Goal: Task Accomplishment & Management: Manage account settings

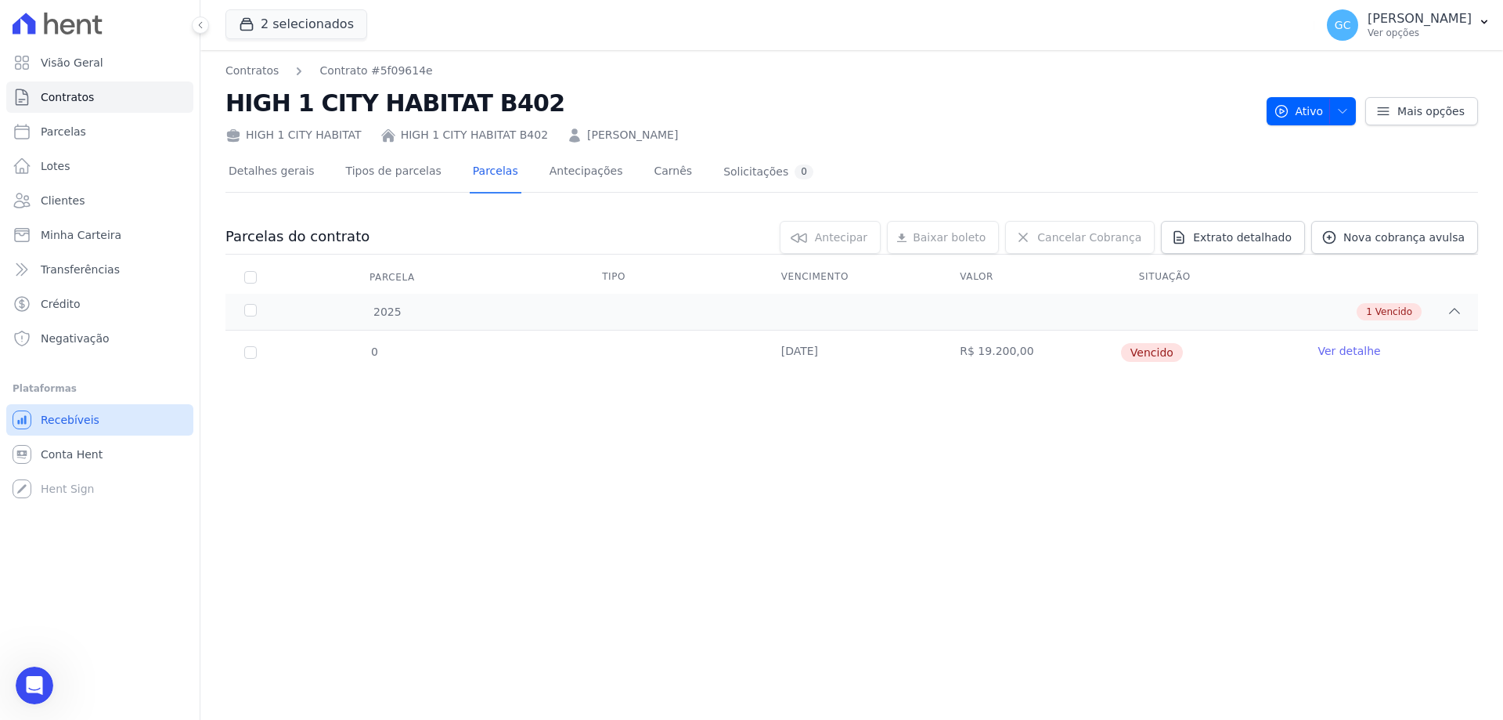
click at [93, 424] on link "Recebíveis" at bounding box center [99, 419] width 187 height 31
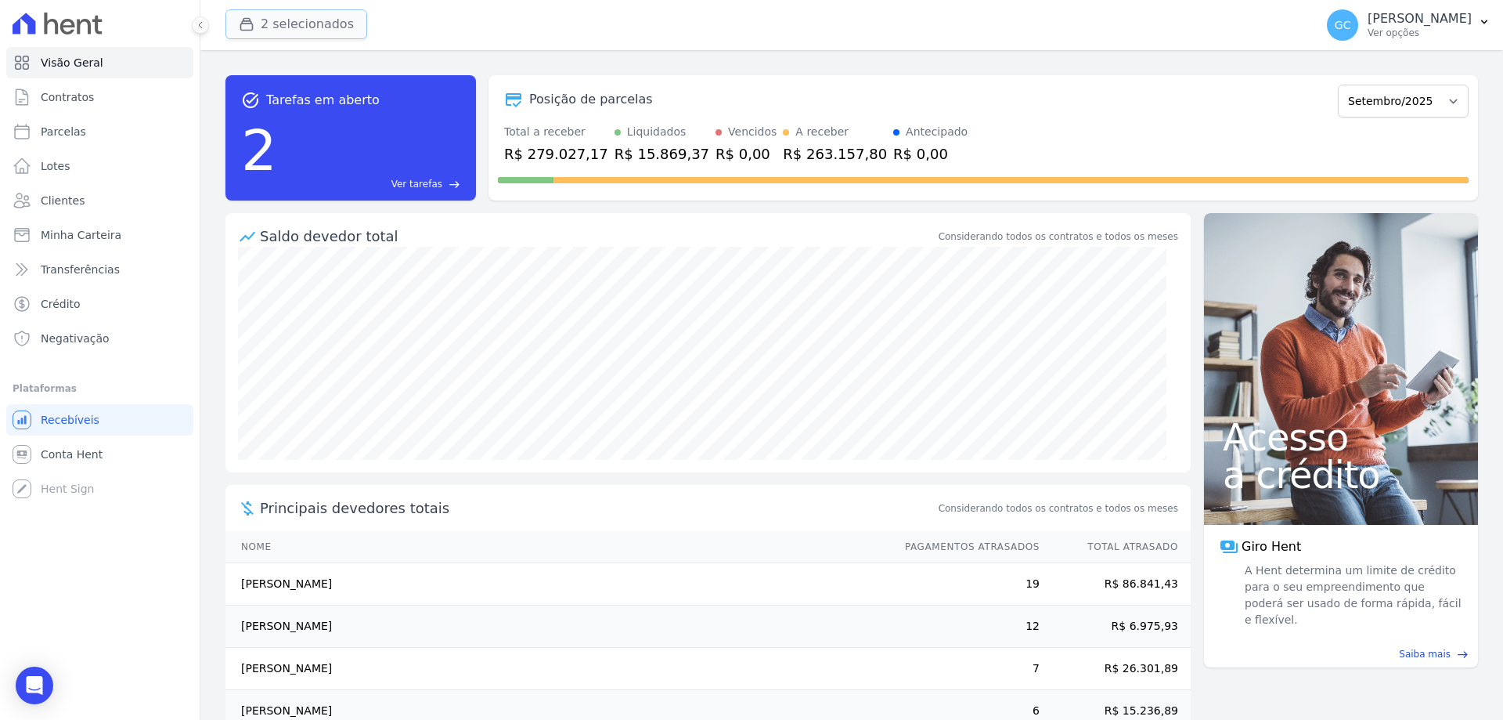
click at [314, 32] on button "2 selecionados" at bounding box center [296, 24] width 142 height 30
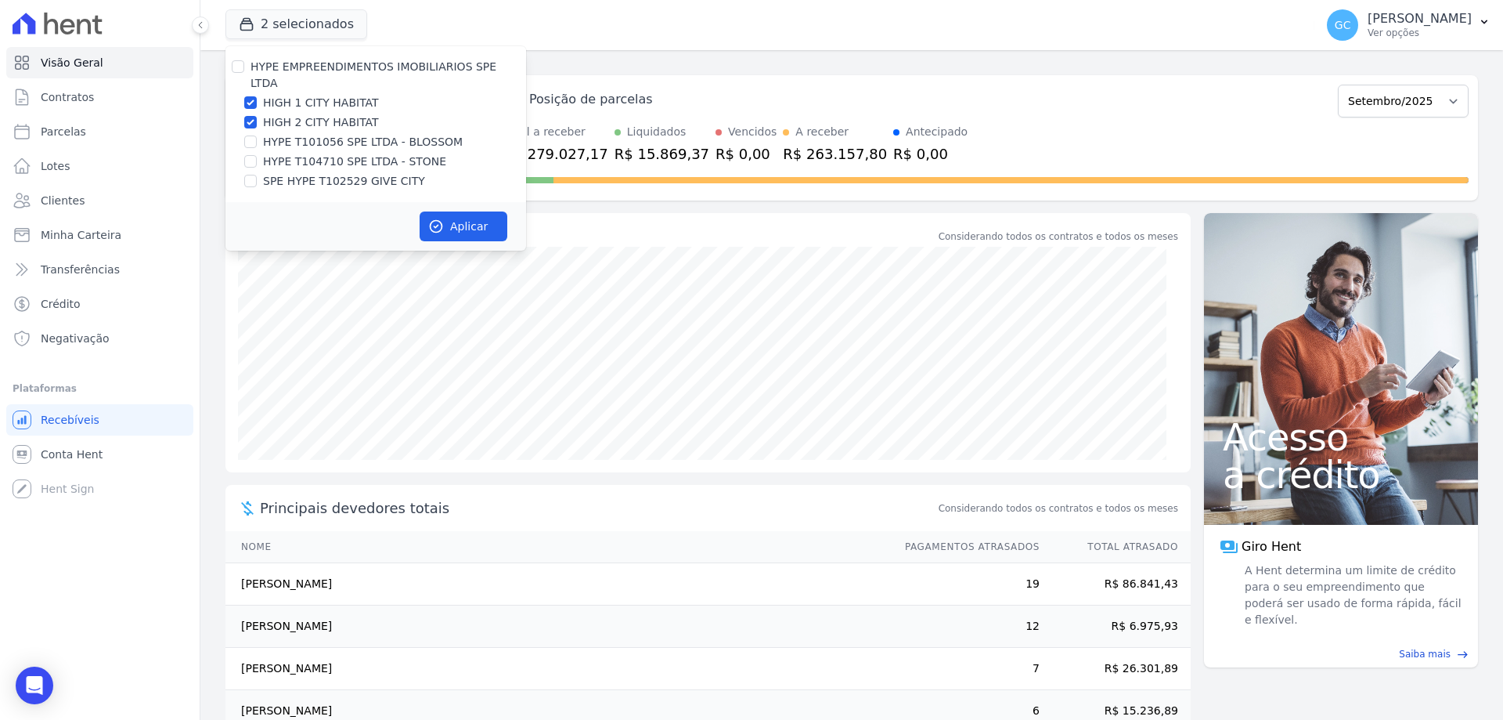
drag, startPoint x: 665, startPoint y: 5, endPoint x: 567, endPoint y: 203, distance: 221.3
click at [665, 6] on div "2 selecionados HYPE EMPREENDIMENTOS IMOBILIARIOS SPE LTDA HIGH 1 CITY HABITAT H…" at bounding box center [766, 25] width 1083 height 52
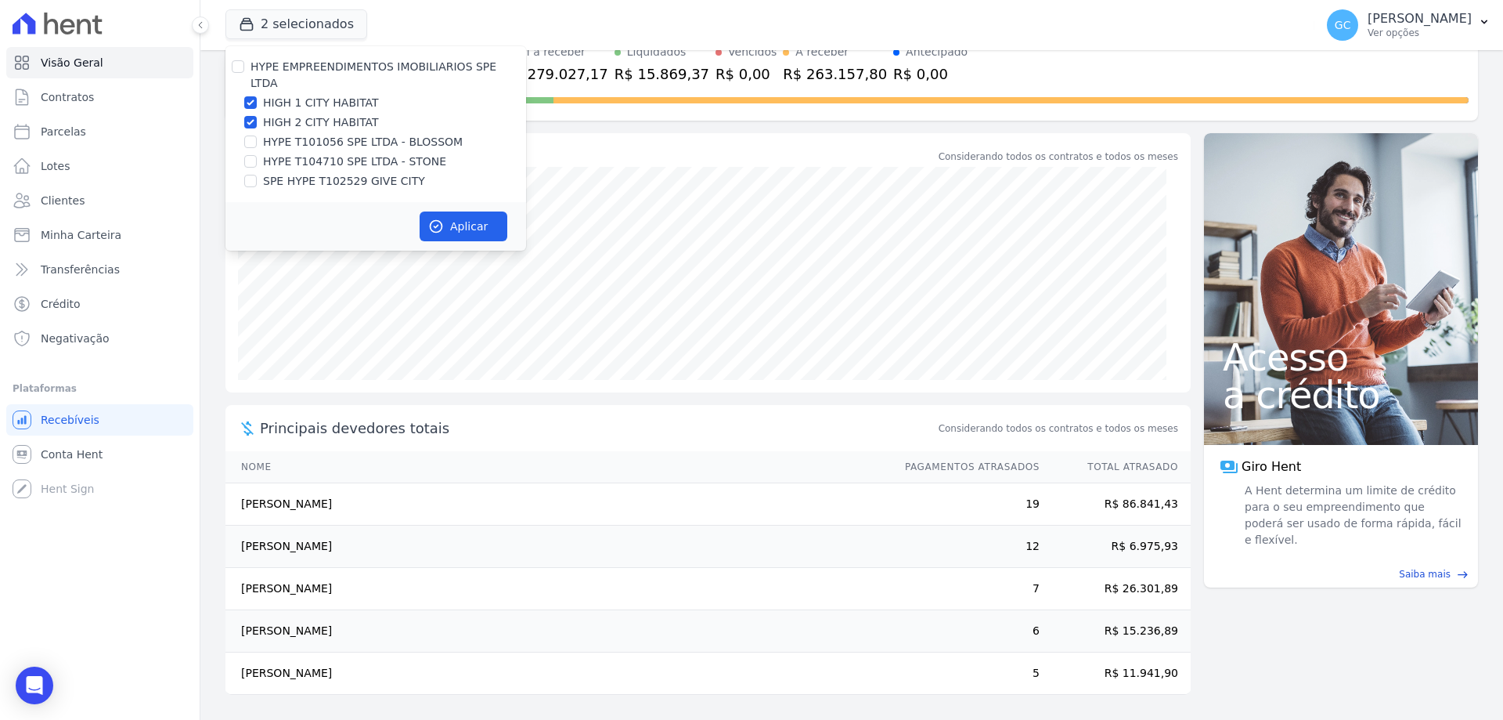
click at [171, 599] on div "Visão Geral Contratos Parcelas Lotes Clientes Minha Carteira Transferências Cré…" at bounding box center [100, 360] width 200 height 720
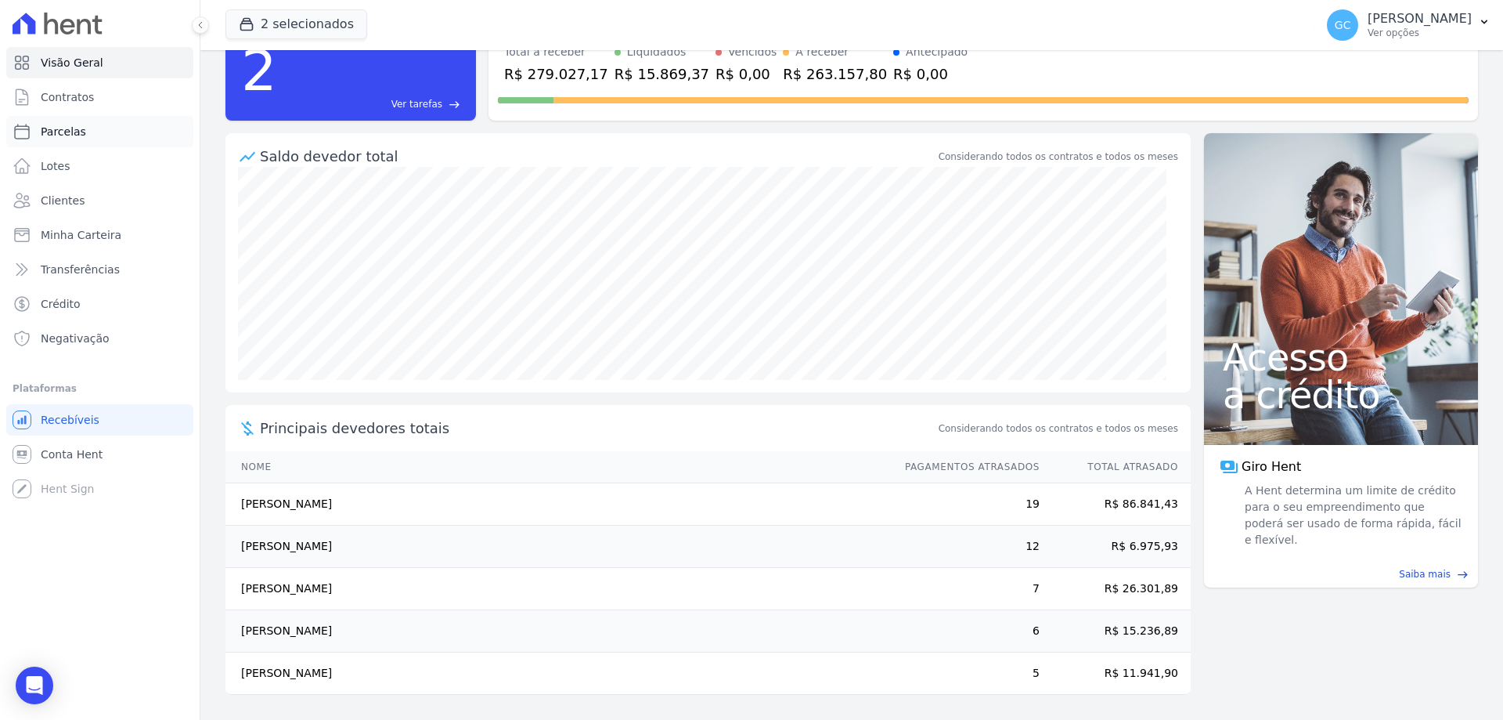
click at [78, 130] on span "Parcelas" at bounding box center [63, 132] width 45 height 16
select select
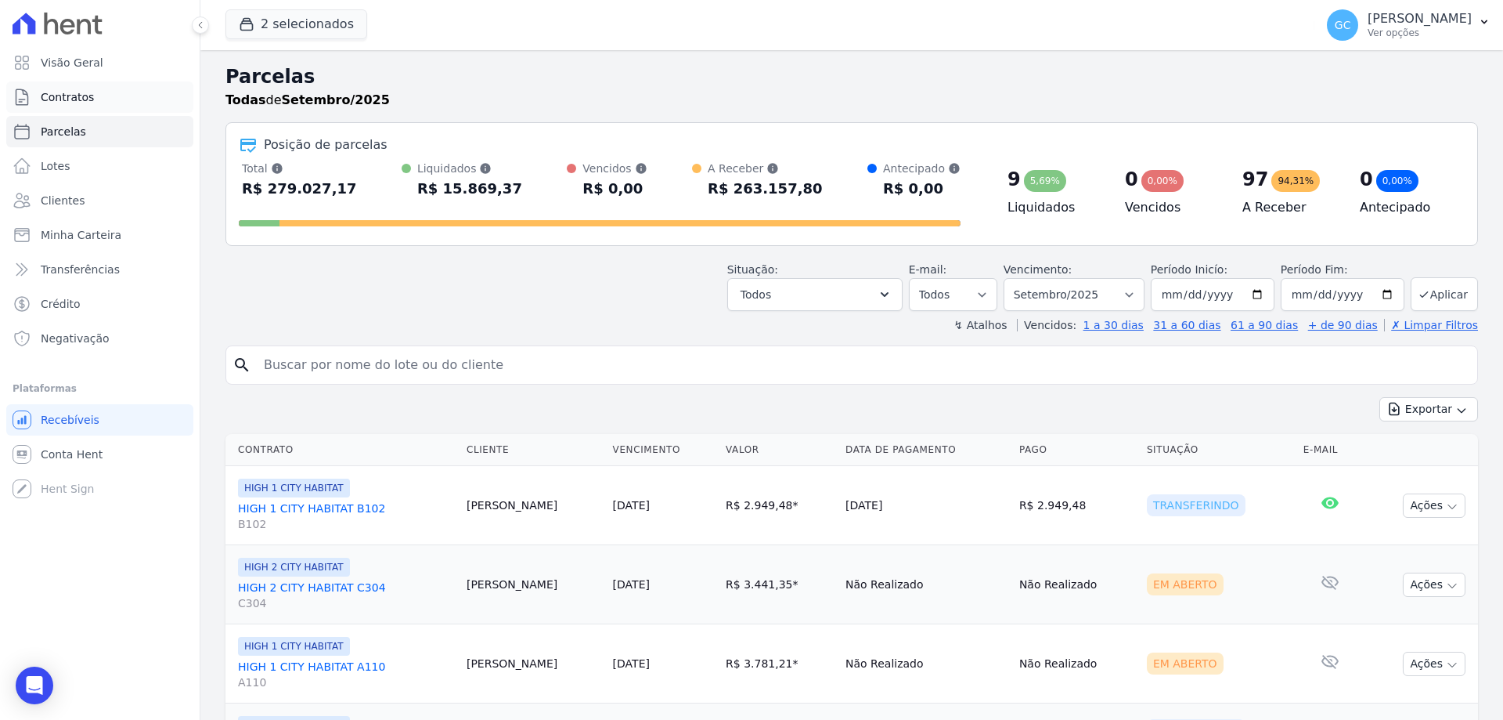
click at [96, 92] on link "Contratos" at bounding box center [99, 96] width 187 height 31
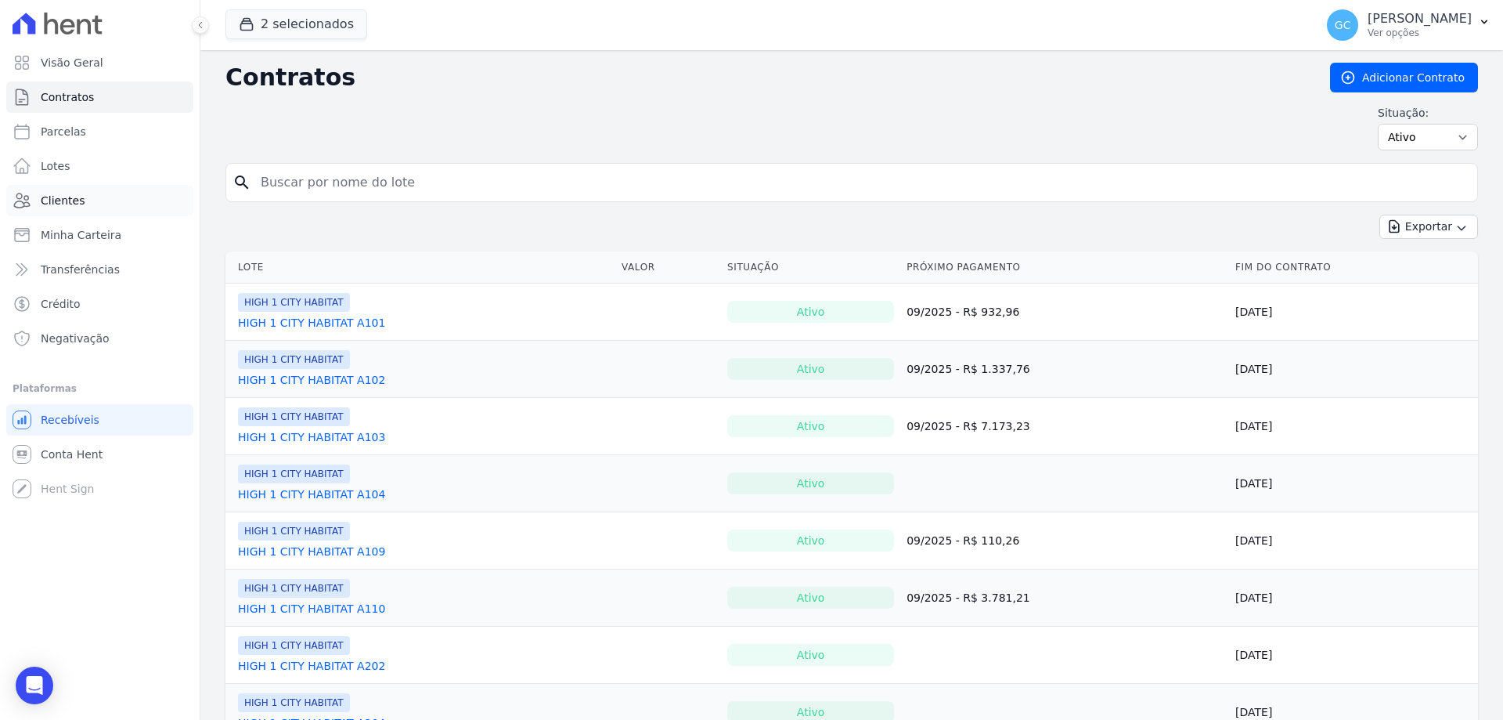
click at [95, 196] on link "Clientes" at bounding box center [99, 200] width 187 height 31
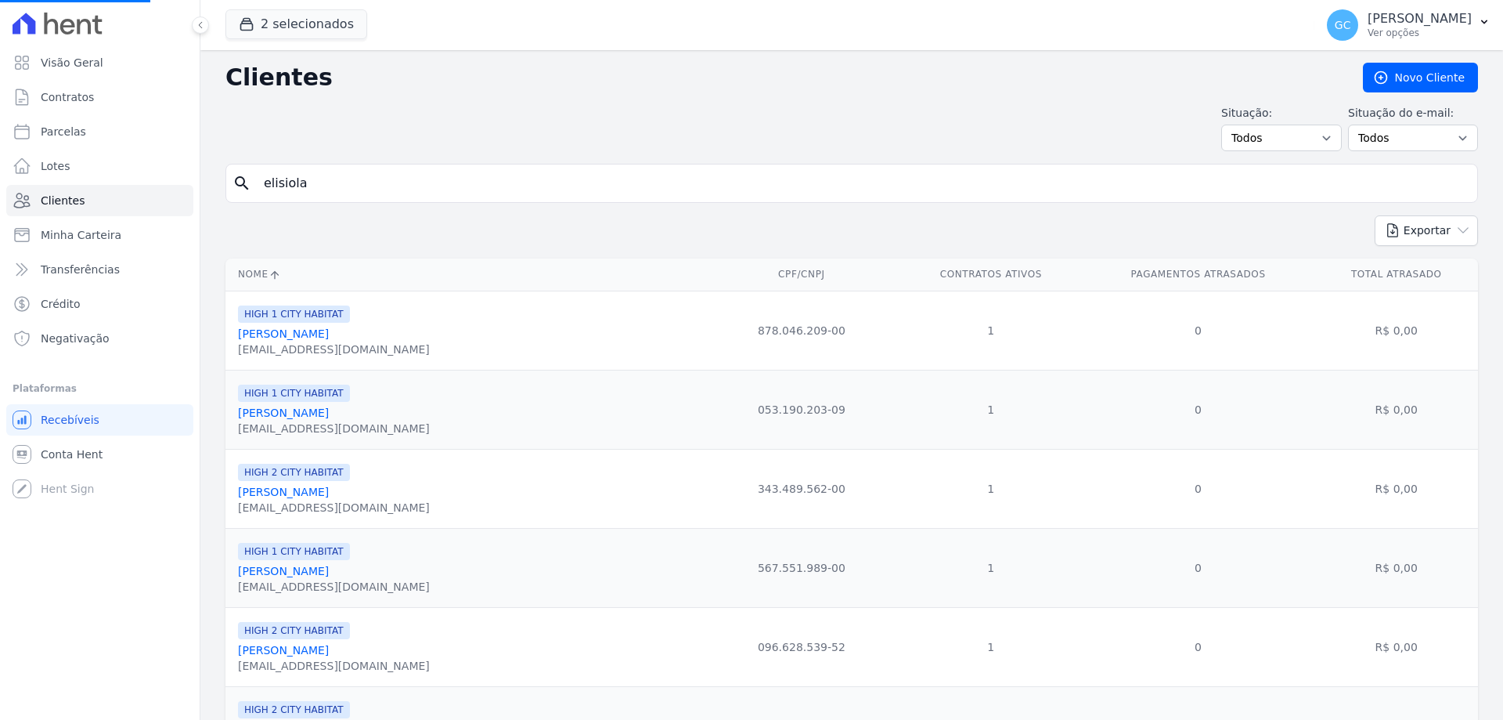
click at [362, 180] on input "elisiola" at bounding box center [862, 183] width 1217 height 31
click at [413, 177] on input "search" at bounding box center [862, 183] width 1217 height 31
type input "elisola"
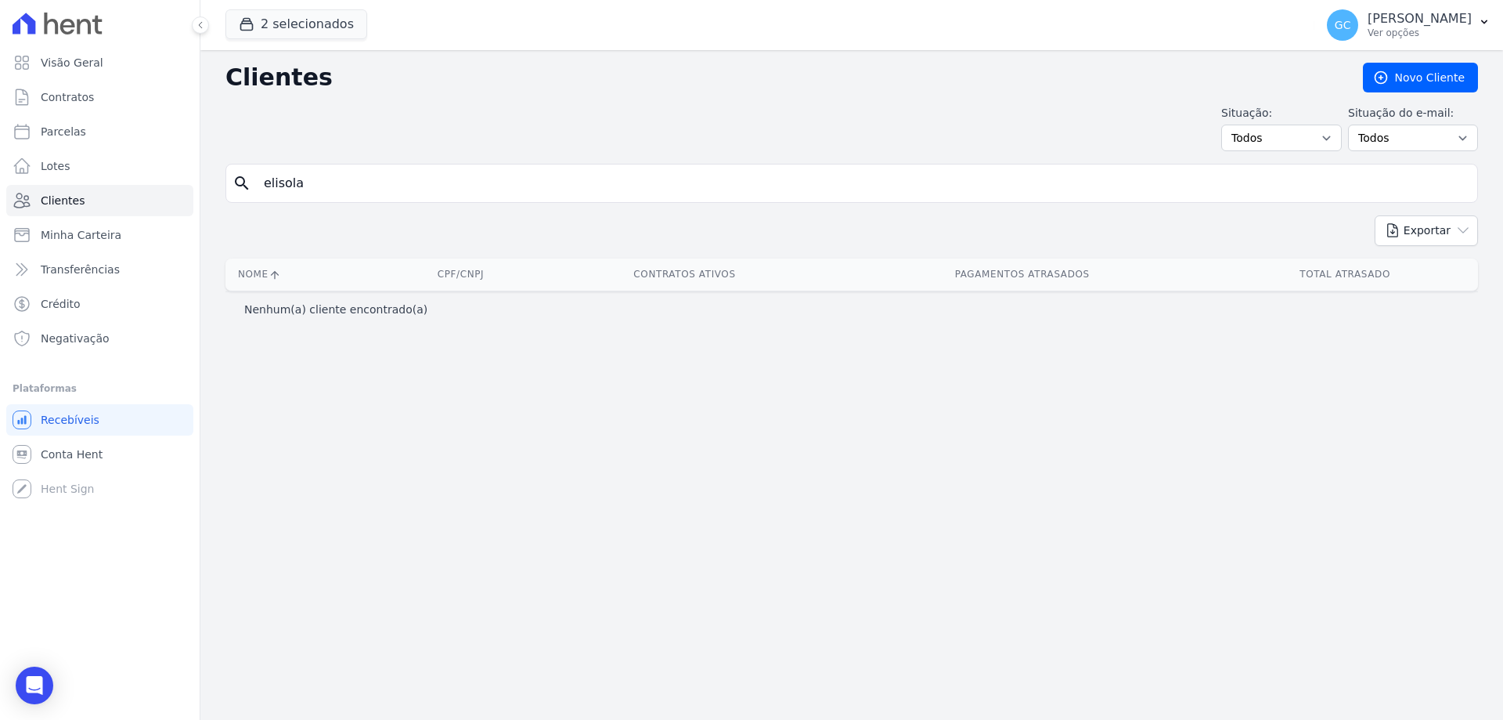
click at [283, 187] on input "elisola" at bounding box center [862, 183] width 1217 height 31
click at [323, 186] on input "elisiola" at bounding box center [862, 183] width 1217 height 31
type input "elisiola"
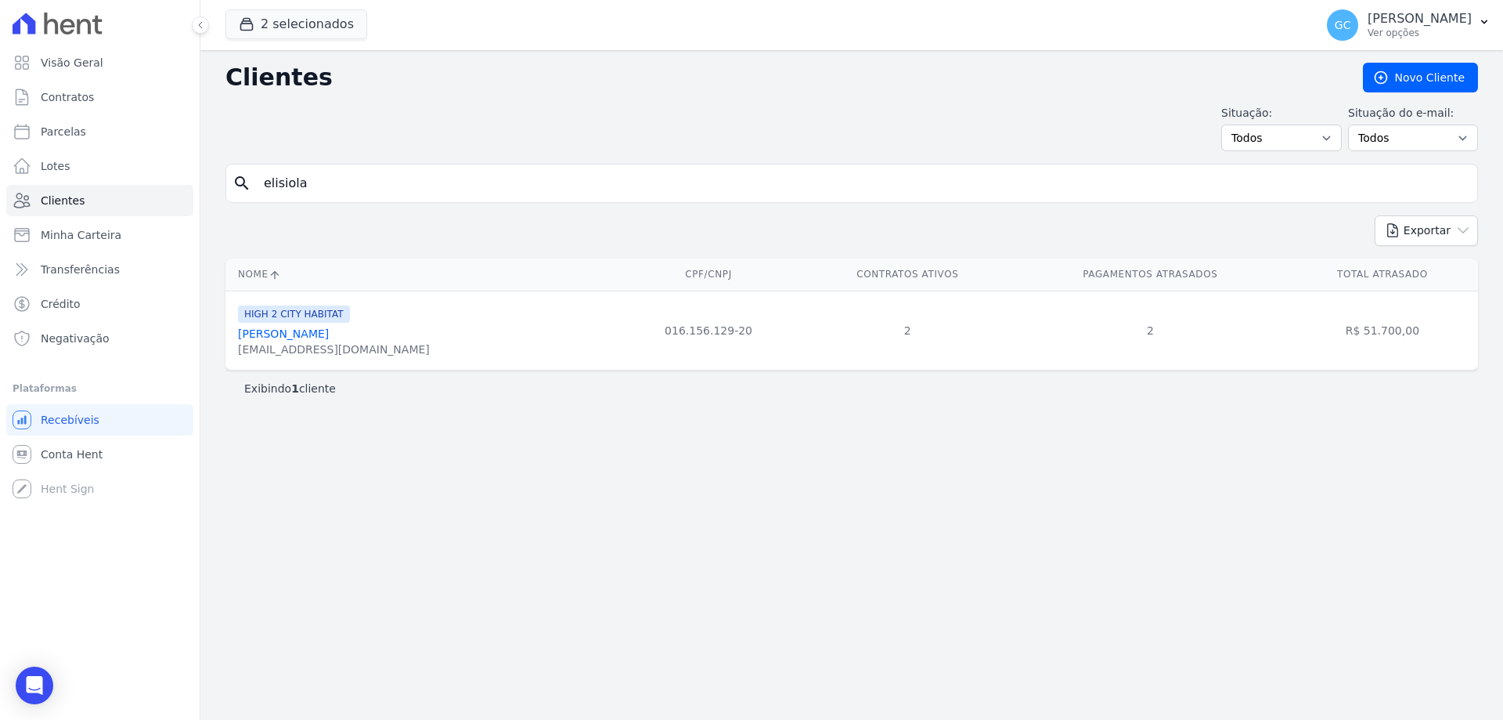
click at [306, 333] on link "[PERSON_NAME]" at bounding box center [283, 333] width 91 height 13
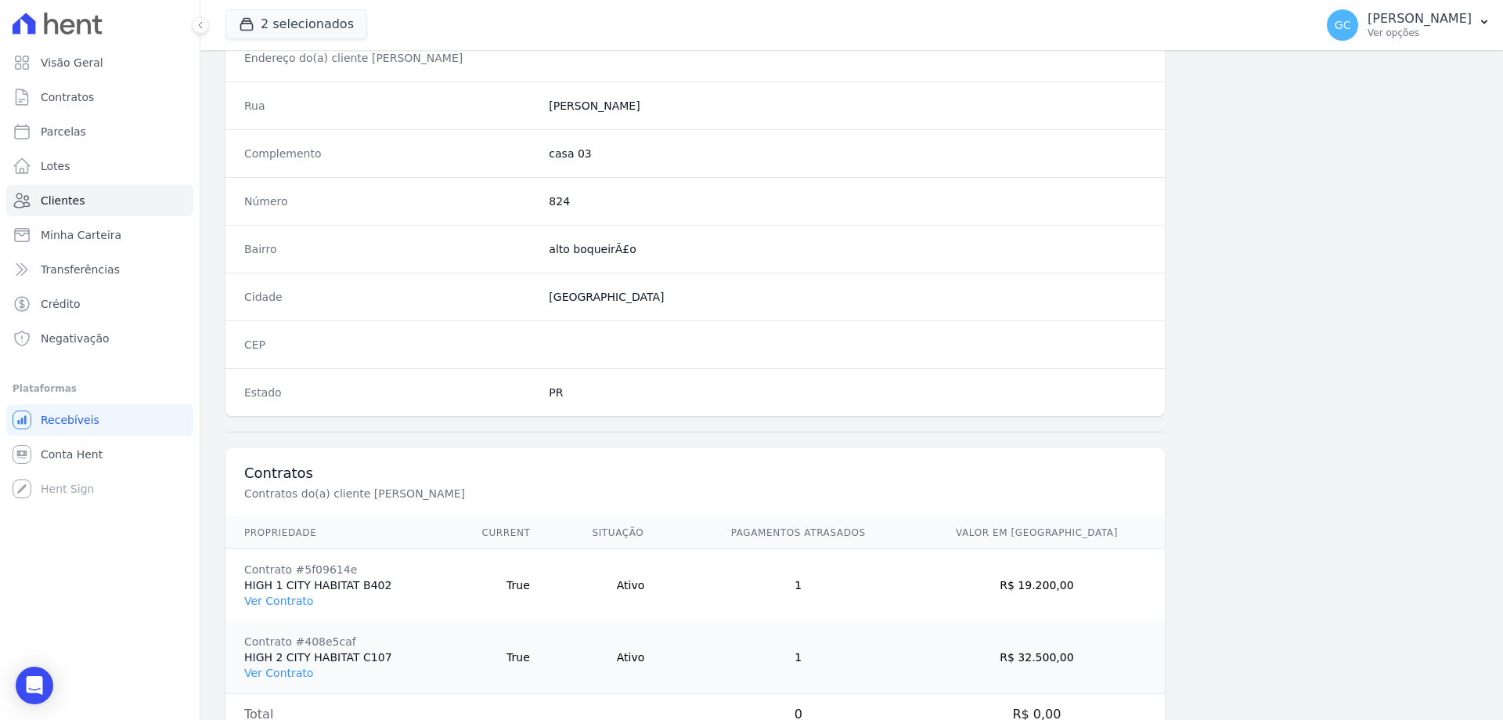
scroll to position [817, 0]
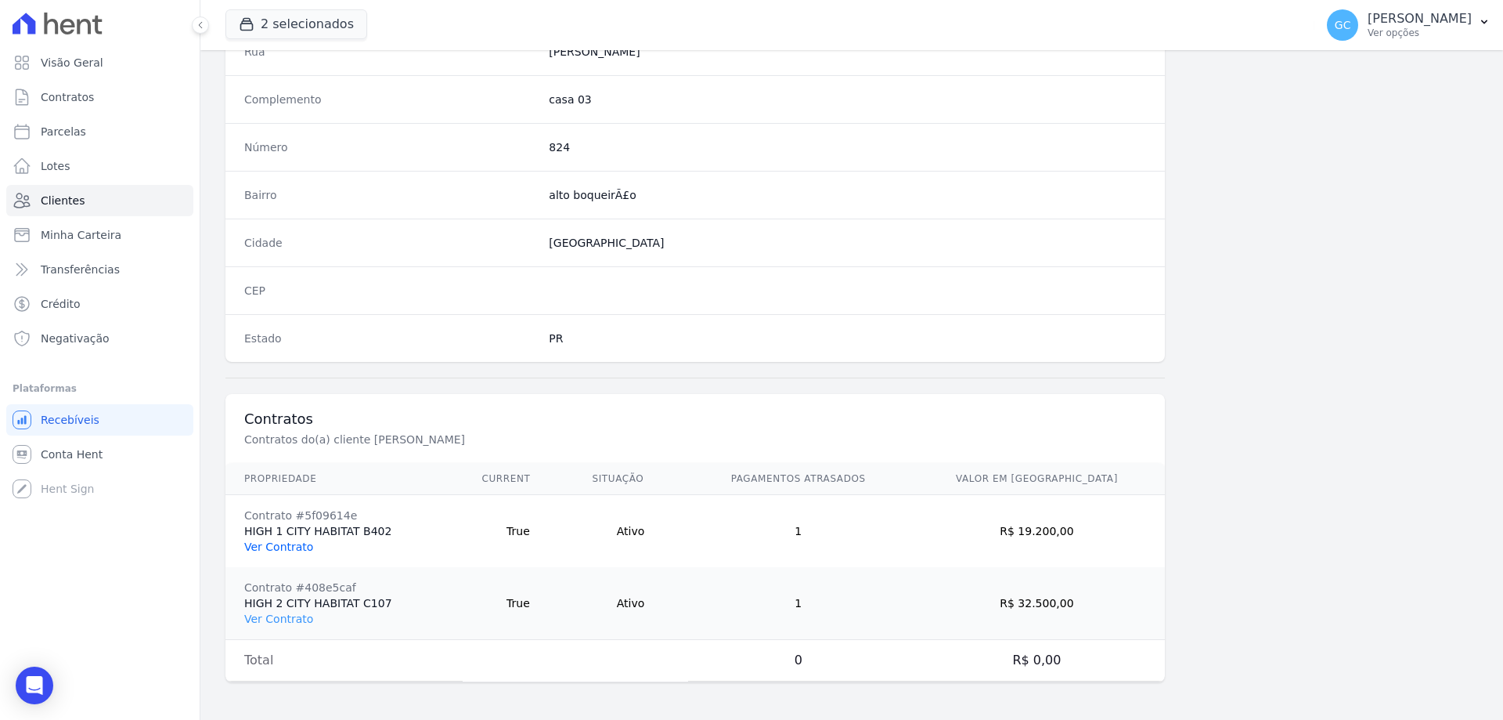
click at [287, 548] on link "Ver Contrato" at bounding box center [278, 546] width 69 height 13
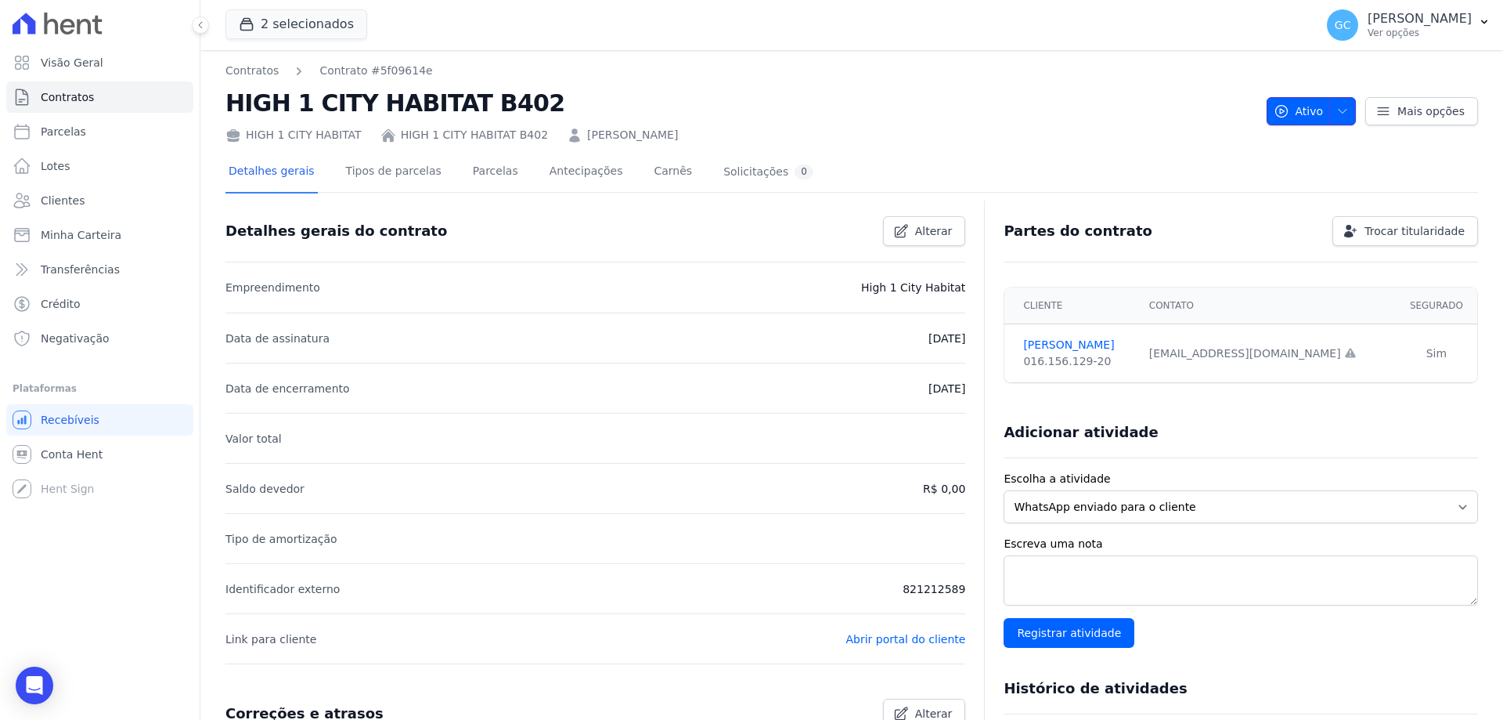
click at [1336, 106] on icon "button" at bounding box center [1342, 111] width 13 height 13
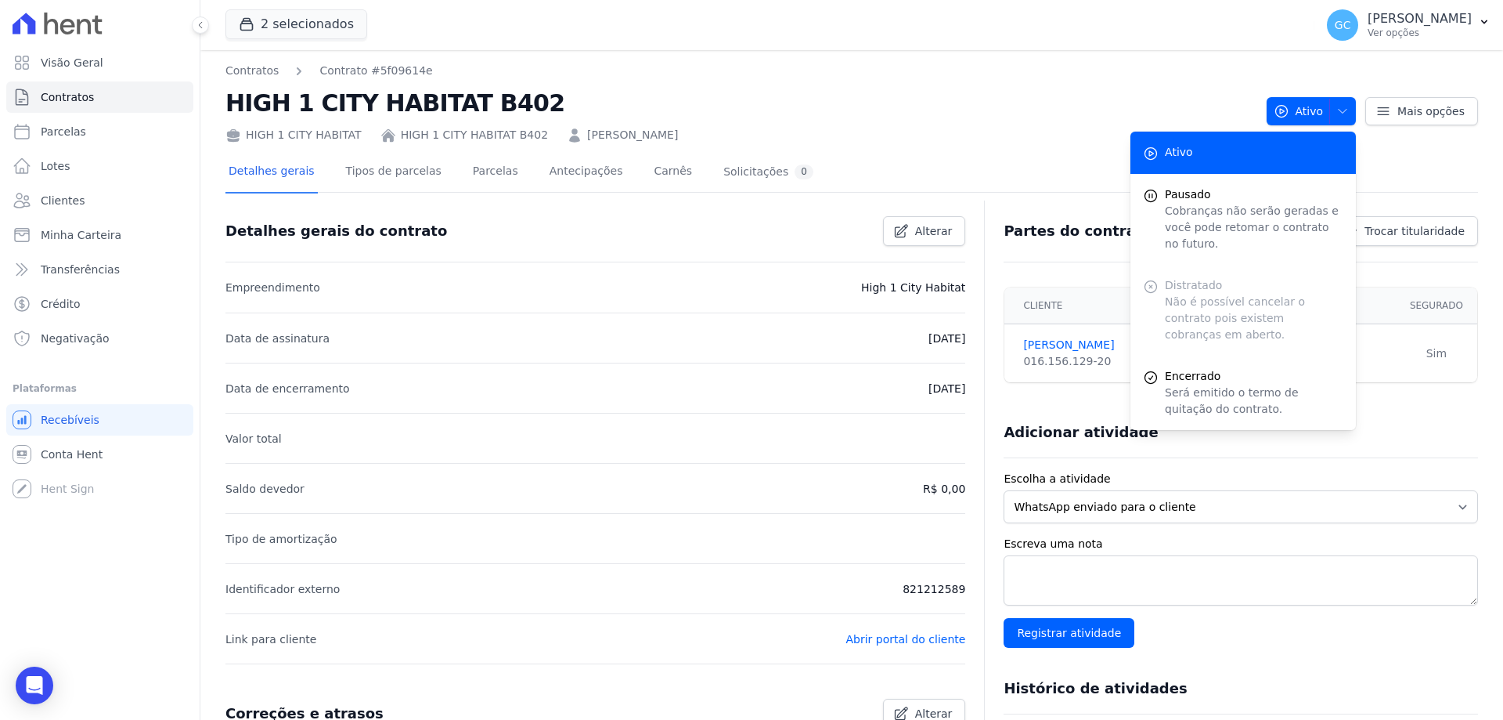
drag, startPoint x: 1039, startPoint y: 161, endPoint x: 1013, endPoint y: 163, distance: 25.9
click at [1037, 161] on div "Detalhes gerais Tipos de parcelas Parcelas Antecipações Carnês Solicitações 0" at bounding box center [851, 172] width 1253 height 39
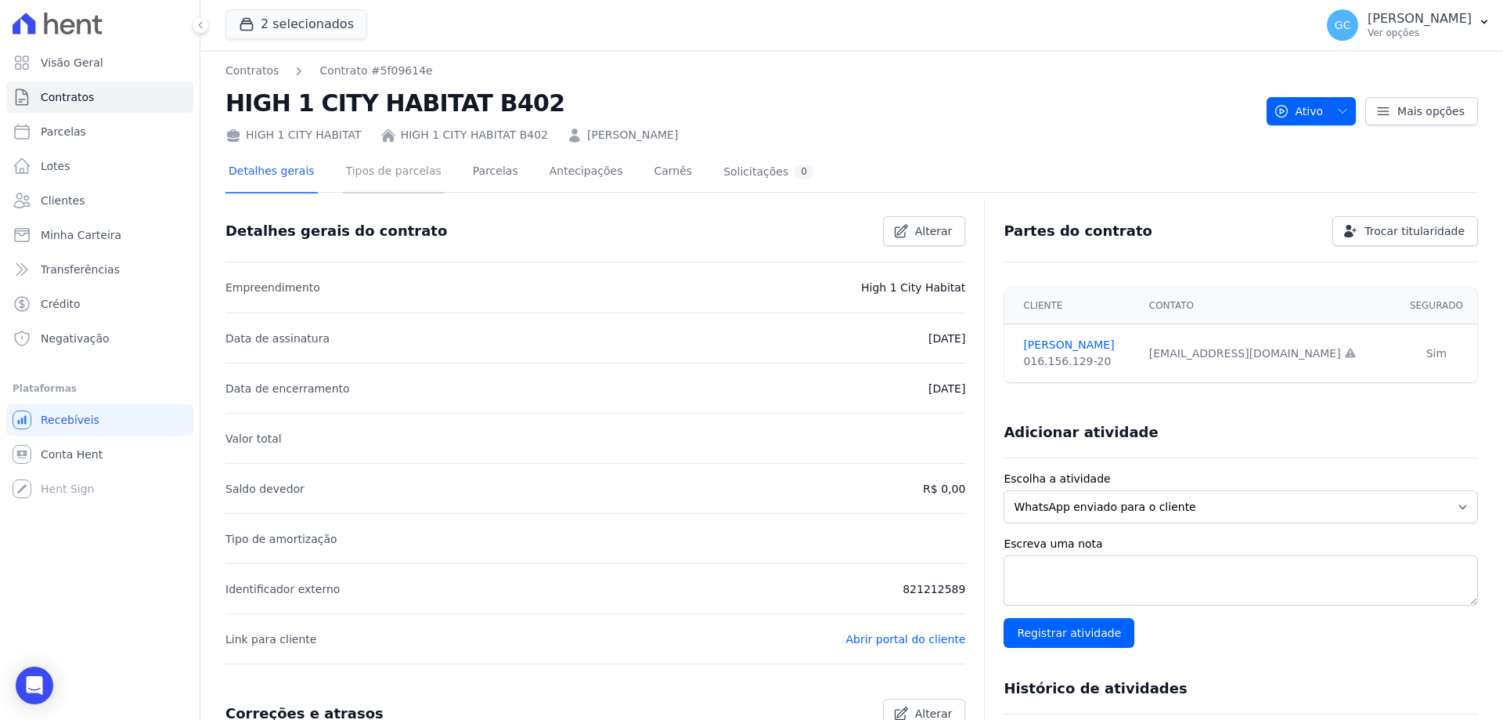
click at [394, 179] on link "Tipos de parcelas" at bounding box center [394, 172] width 102 height 41
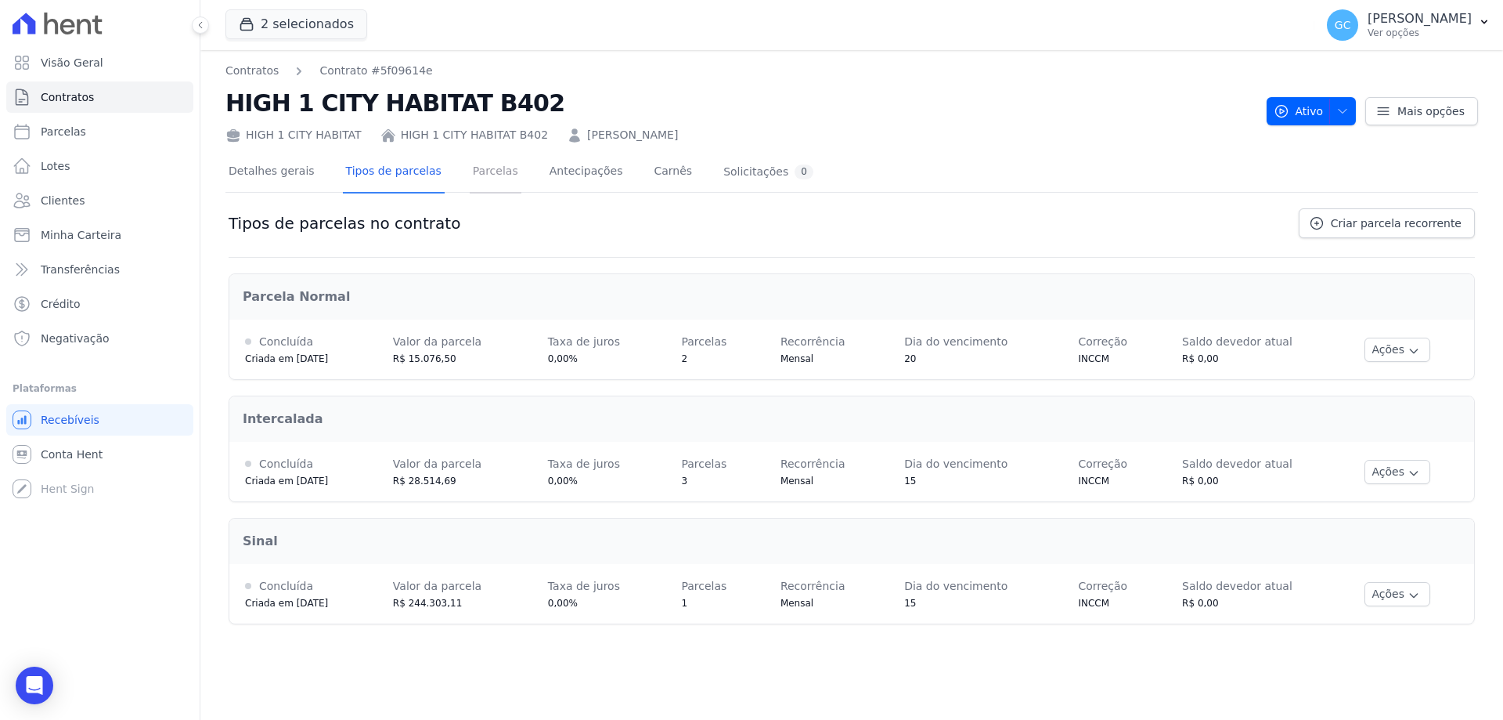
click at [471, 172] on link "Parcelas" at bounding box center [496, 172] width 52 height 41
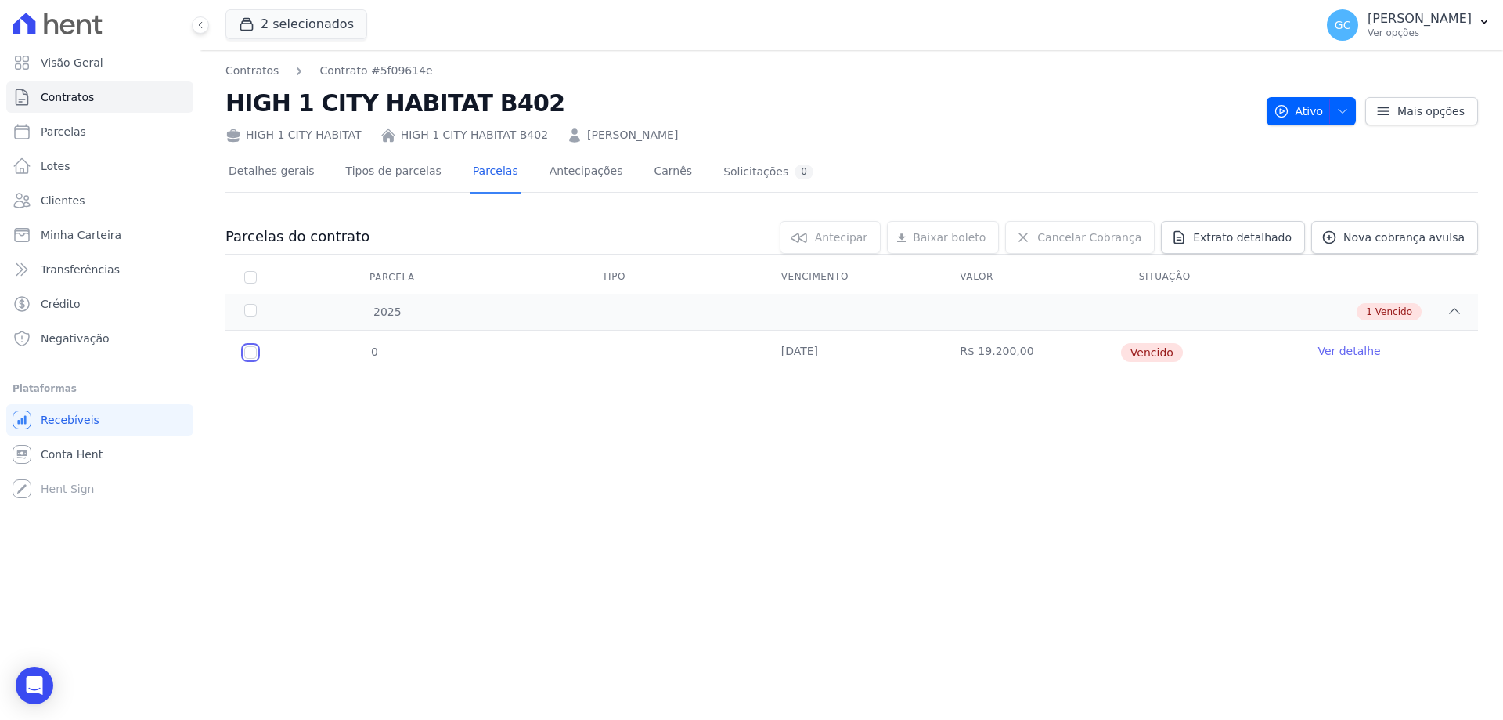
click at [252, 352] on input "checkbox" at bounding box center [250, 352] width 13 height 13
checkbox input "true"
click at [689, 342] on td at bounding box center [672, 352] width 179 height 44
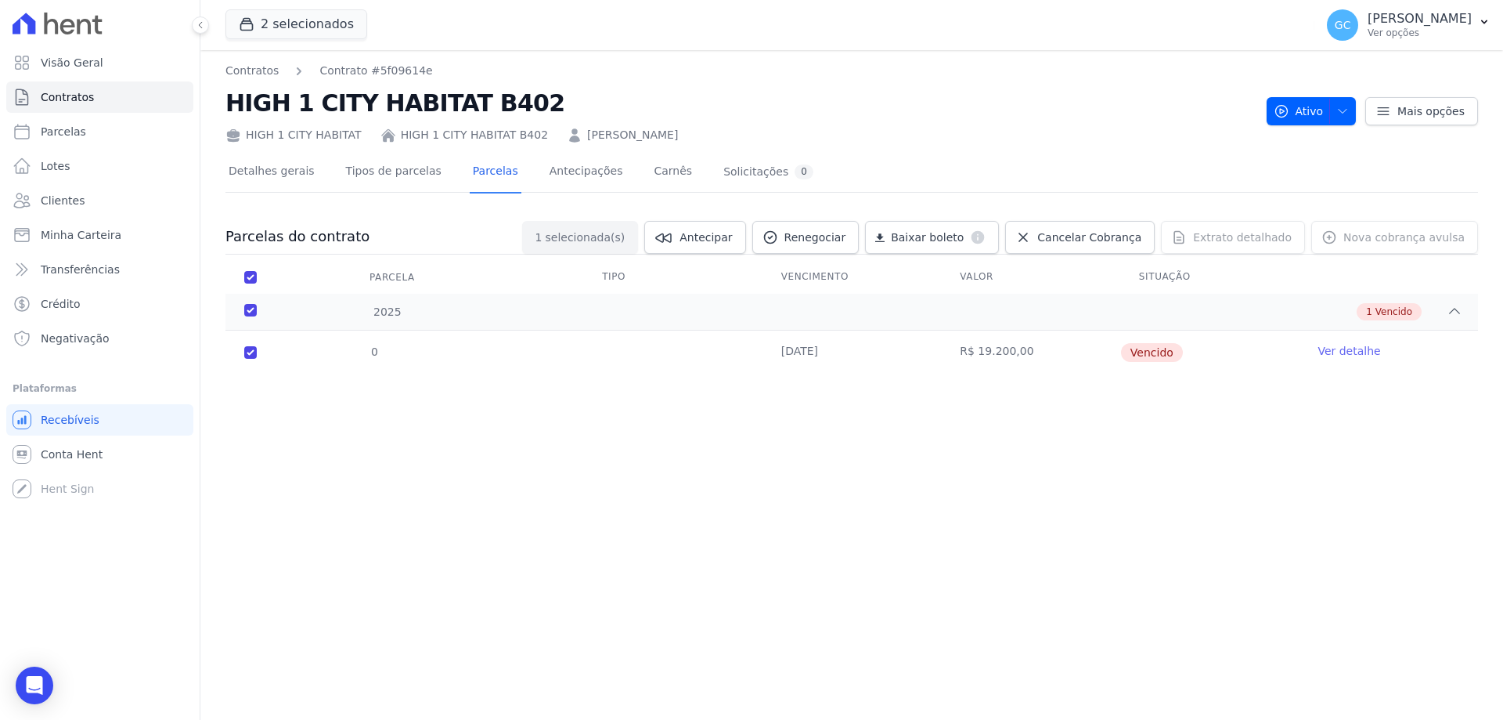
drag, startPoint x: 1377, startPoint y: 359, endPoint x: 1367, endPoint y: 356, distance: 10.6
click at [1370, 358] on td "Ver detalhe" at bounding box center [1388, 352] width 179 height 44
click at [1360, 352] on link "Ver detalhe" at bounding box center [1349, 351] width 63 height 16
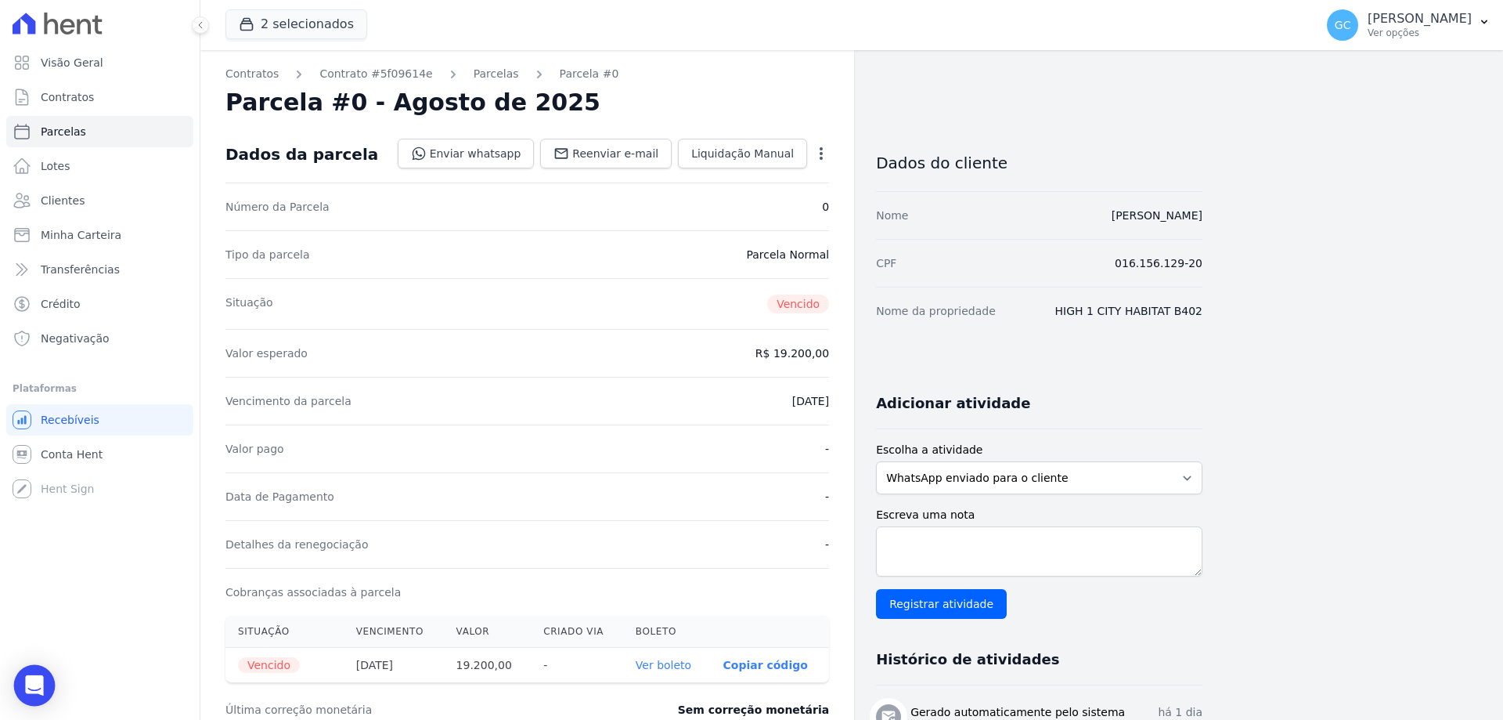
click at [26, 686] on icon "Open Intercom Messenger" at bounding box center [34, 685] width 20 height 20
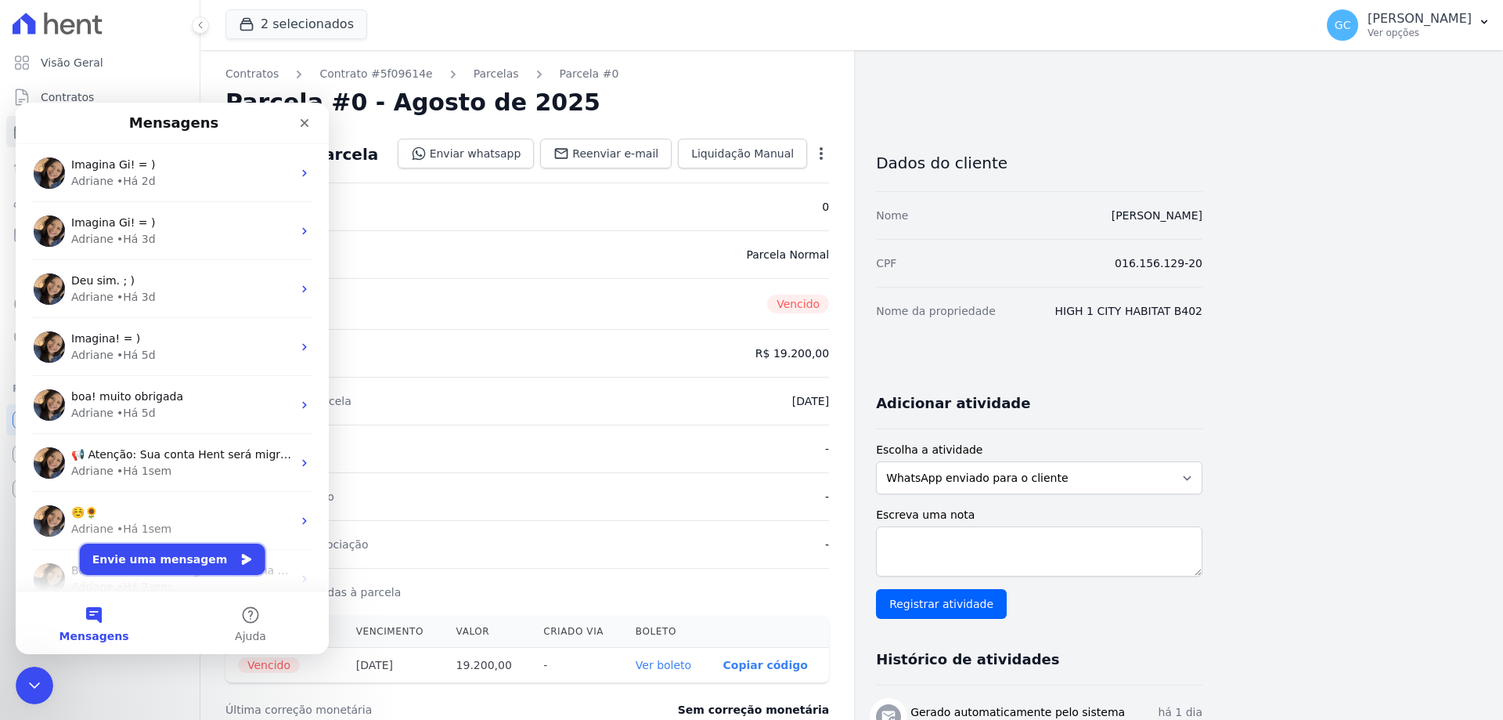
click at [200, 558] on button "Envie uma mensagem" at bounding box center [173, 558] width 186 height 31
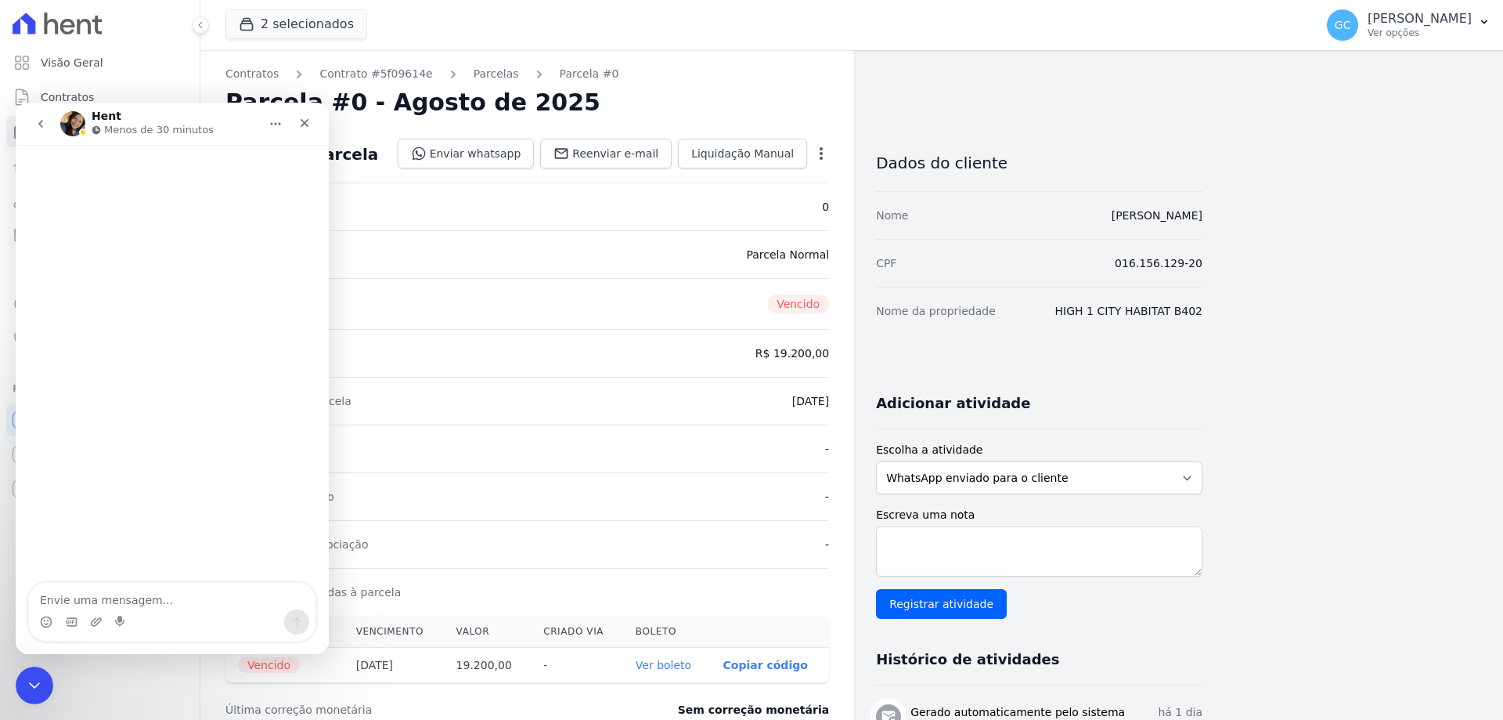
click at [112, 600] on textarea "Envie uma mensagem..." at bounding box center [172, 595] width 287 height 27
type textarea "Bom dia, tudo bem?"
type textarea "C"
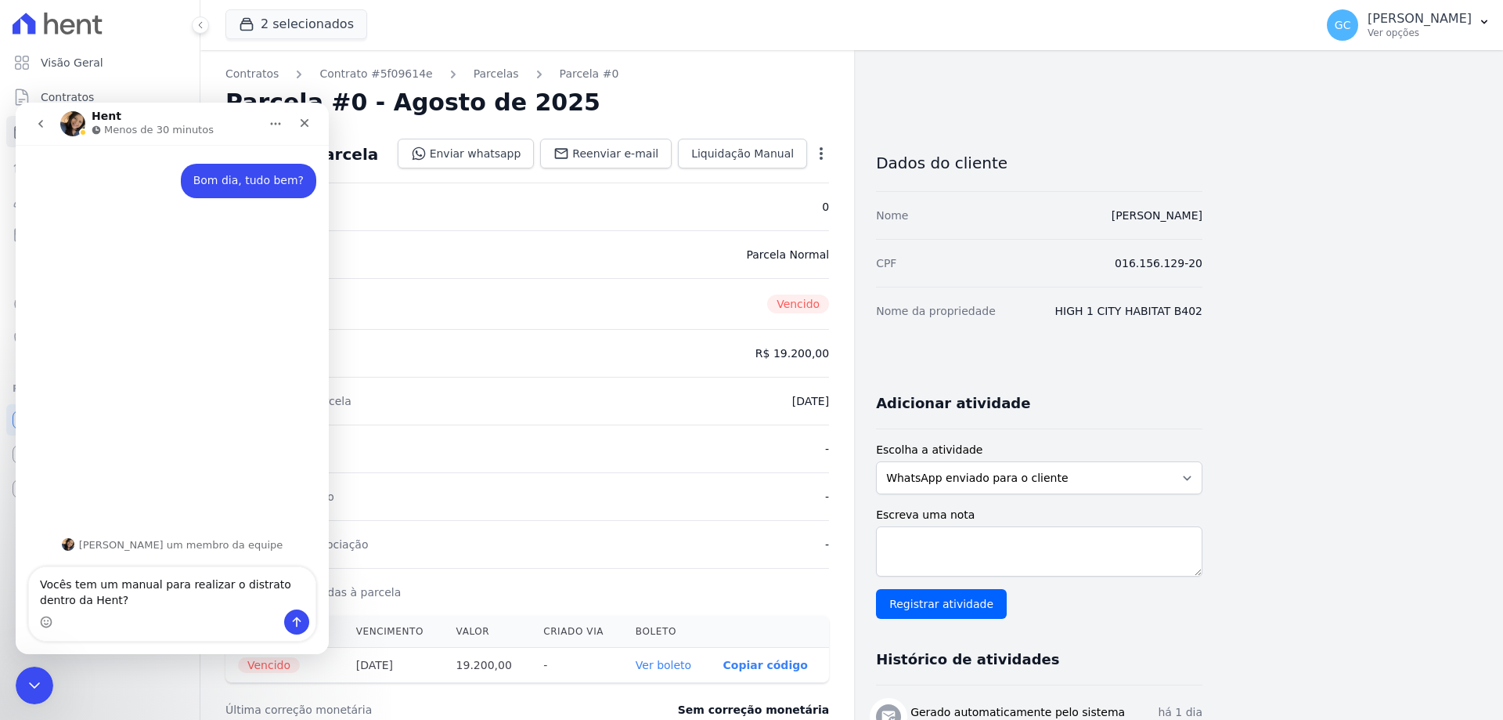
type textarea "Vocês tem um manual para realizar o distrato dentro da Hent?"
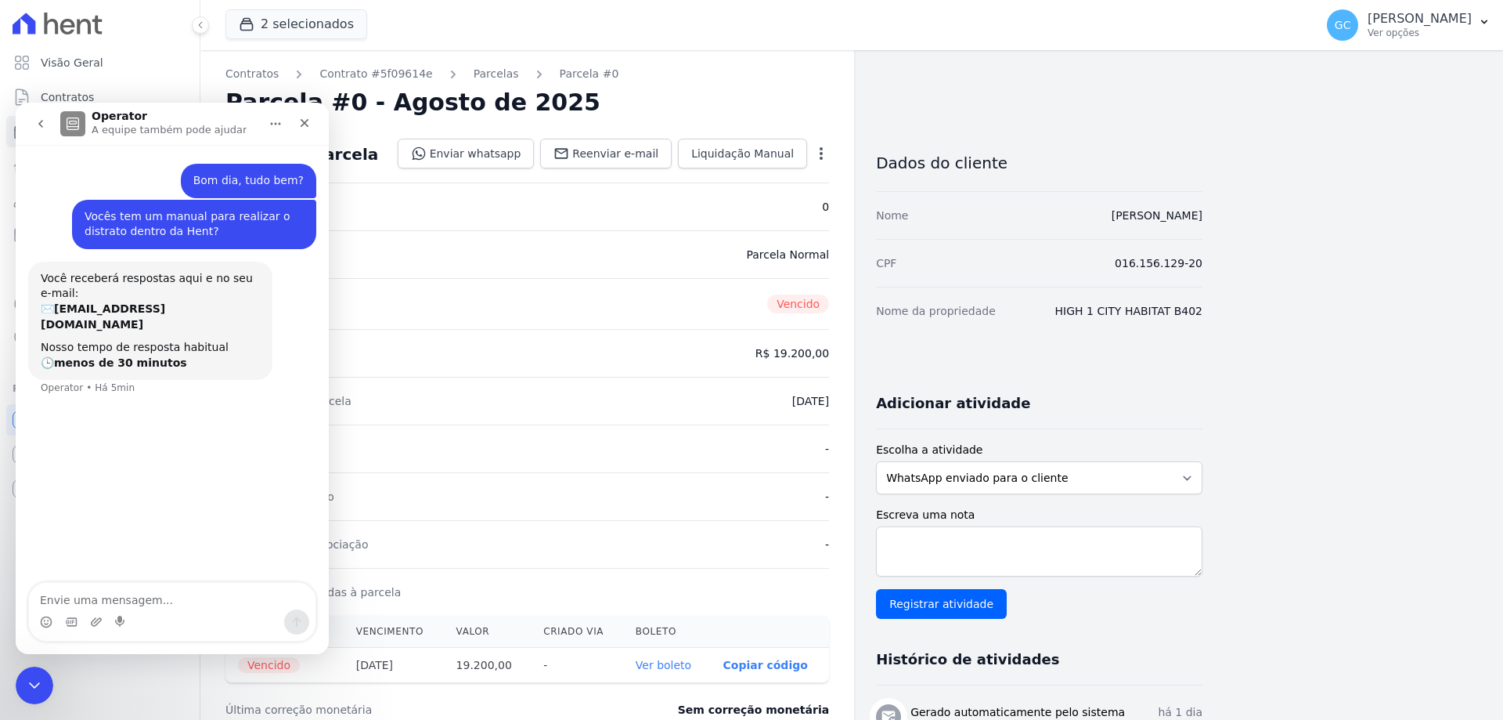
click at [427, 56] on div "Contratos Contrato #5f09614e Parcelas Parcela #0 Parcela #0 - Agosto de 2025 Da…" at bounding box center [527, 567] width 654 height 1034
click at [37, 681] on icon "Encerramento do Messenger da Intercom" at bounding box center [32, 682] width 19 height 19
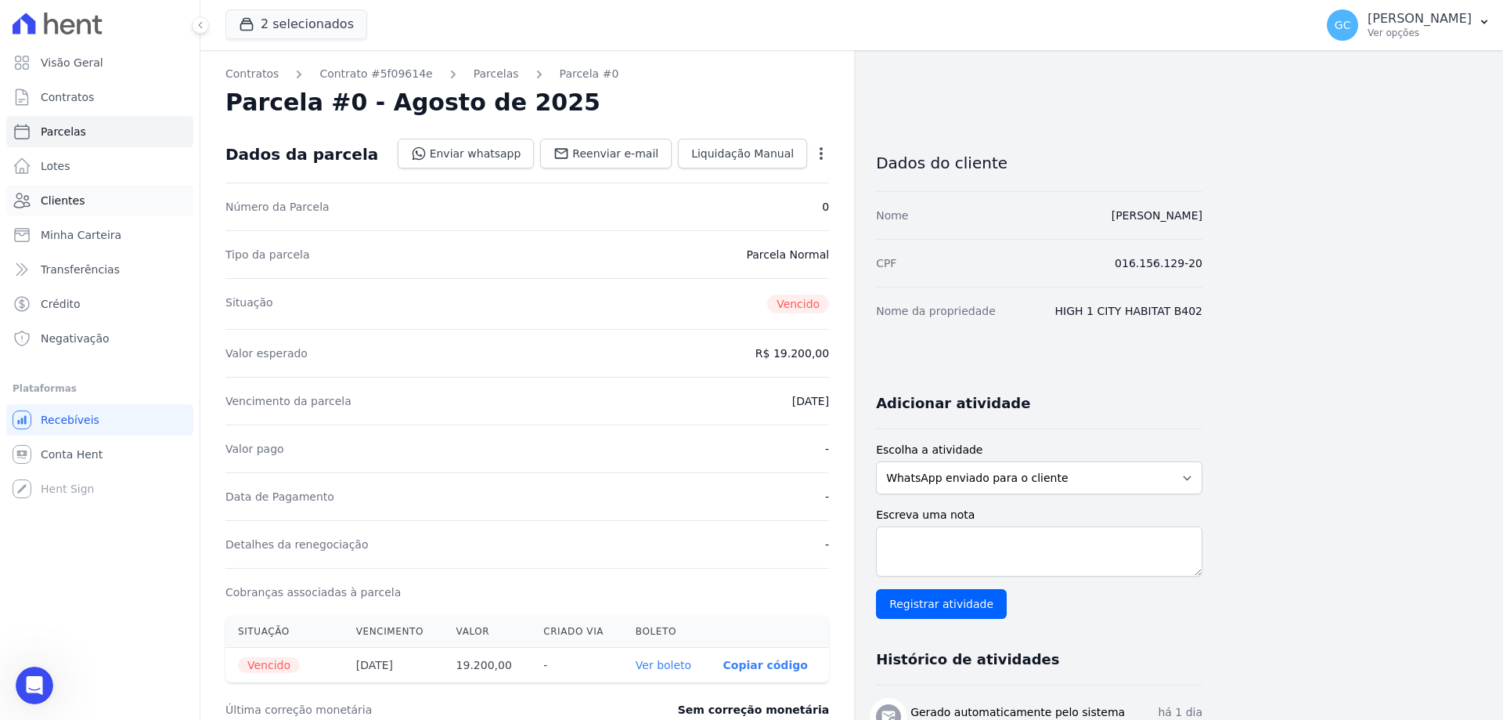
click at [70, 200] on span "Clientes" at bounding box center [63, 201] width 44 height 16
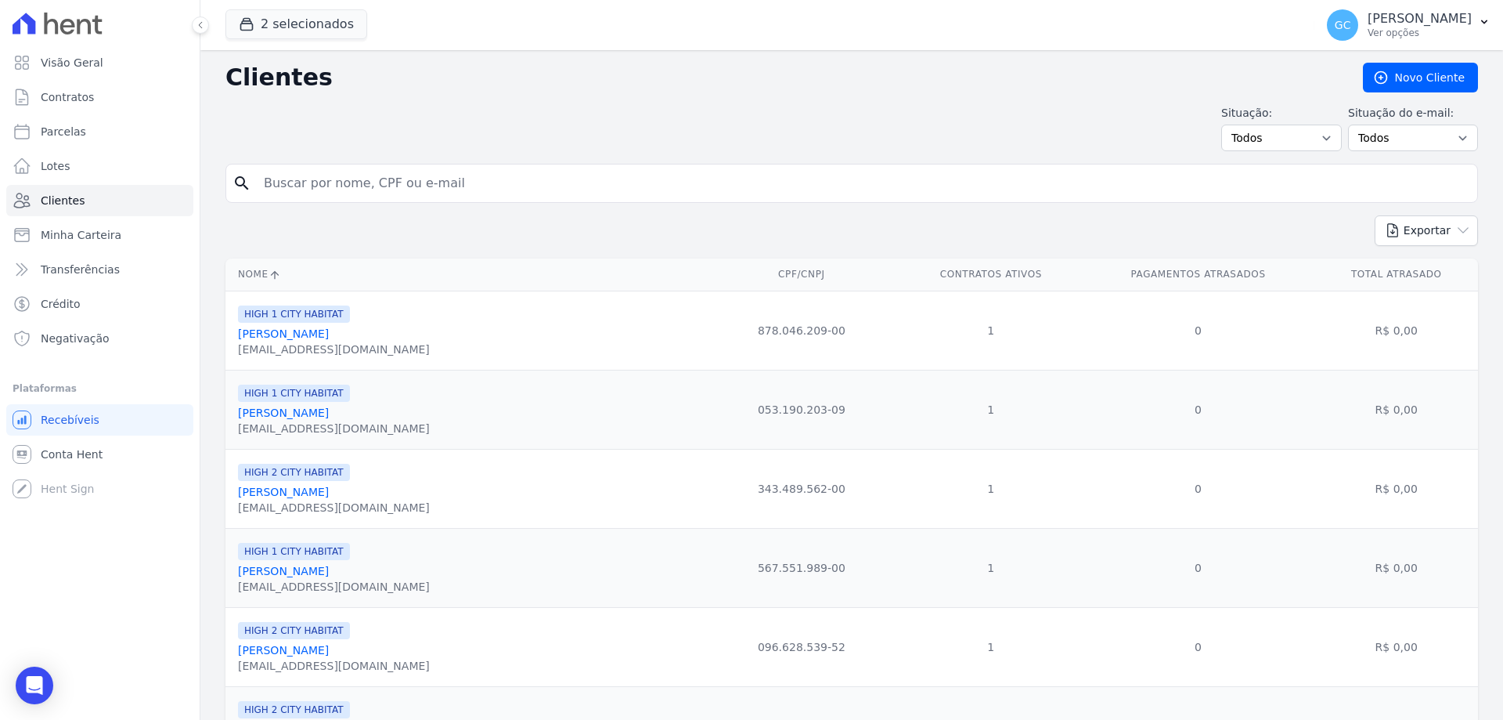
click at [316, 189] on input "search" at bounding box center [862, 183] width 1217 height 31
paste input "Luiza Novak de Oliveira"
type input "Luiza Novak de Oliveira"
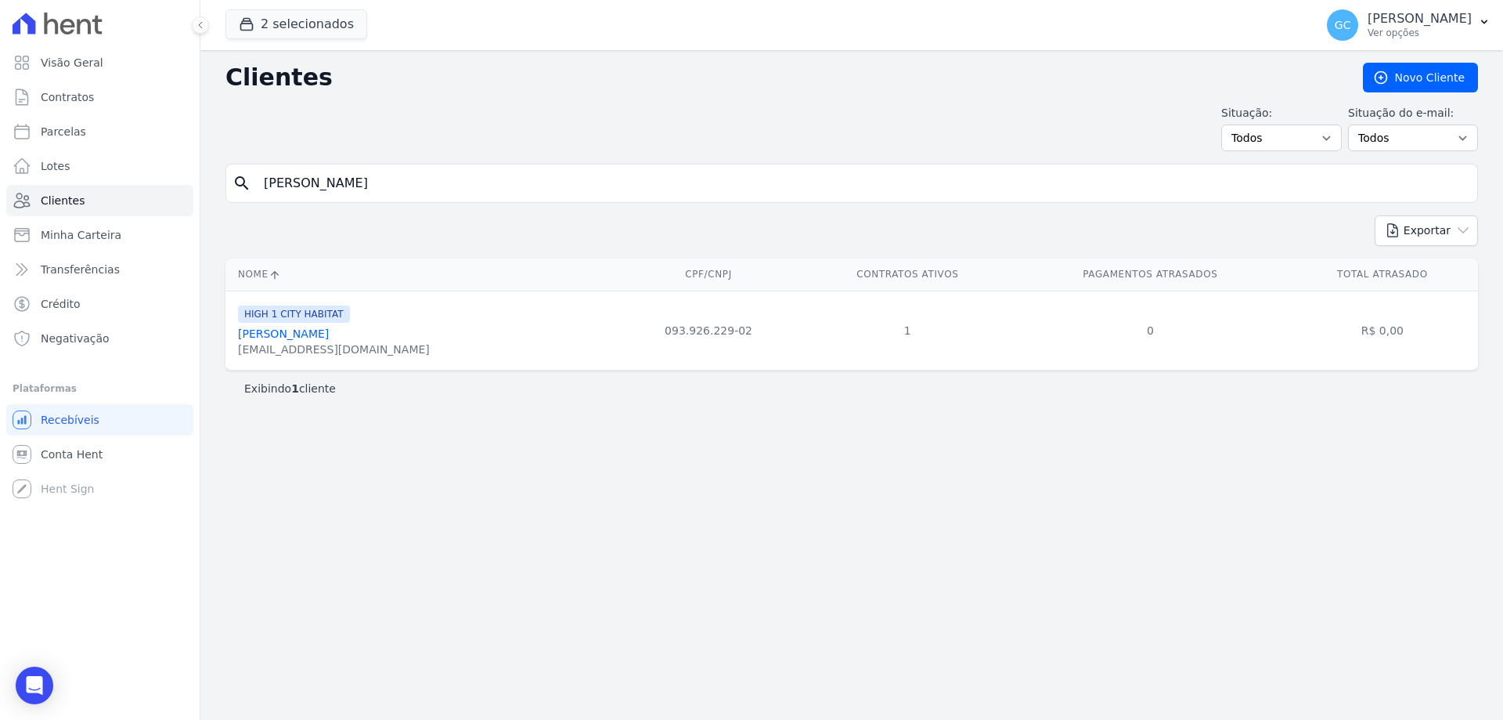
click at [286, 340] on link "Luiza Novak De Oliveira" at bounding box center [283, 333] width 91 height 13
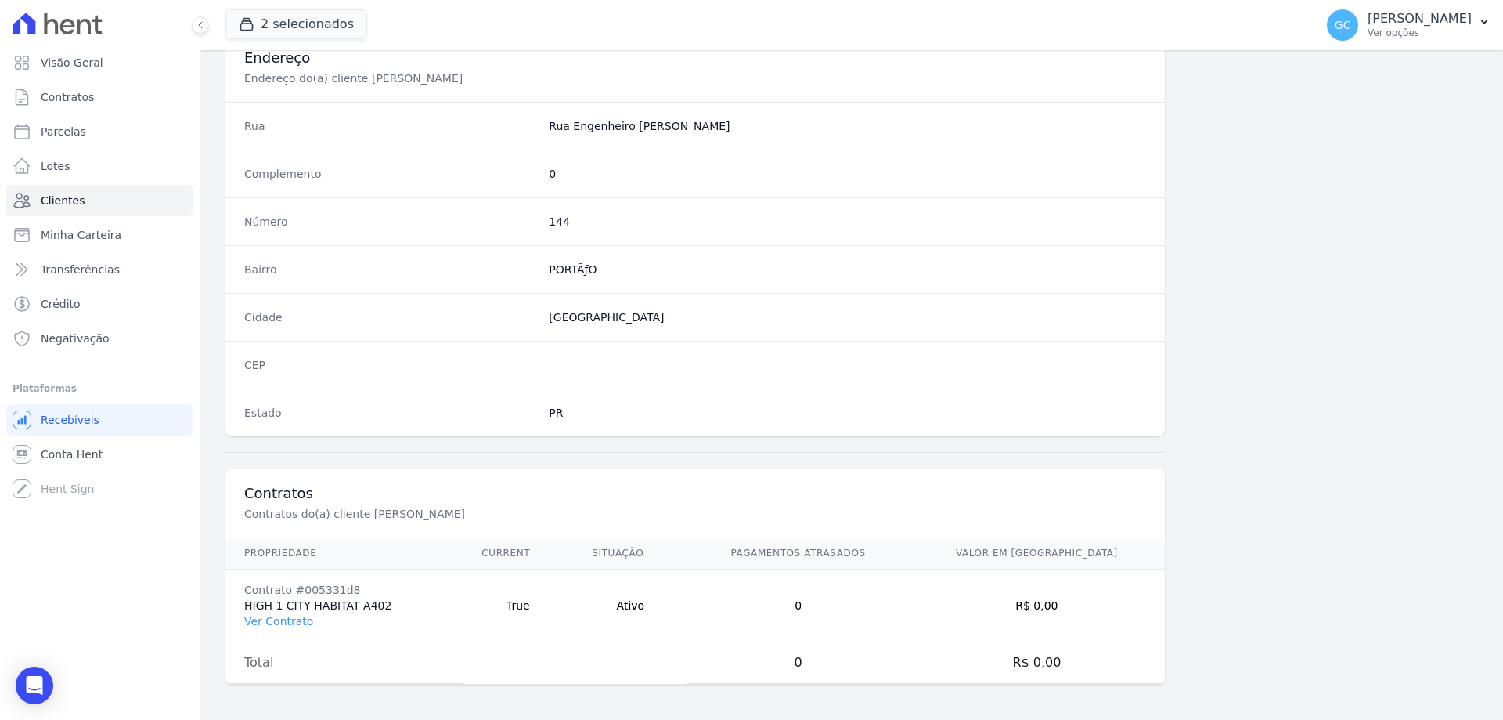
scroll to position [745, 0]
click at [276, 623] on link "Ver Contrato" at bounding box center [278, 618] width 69 height 13
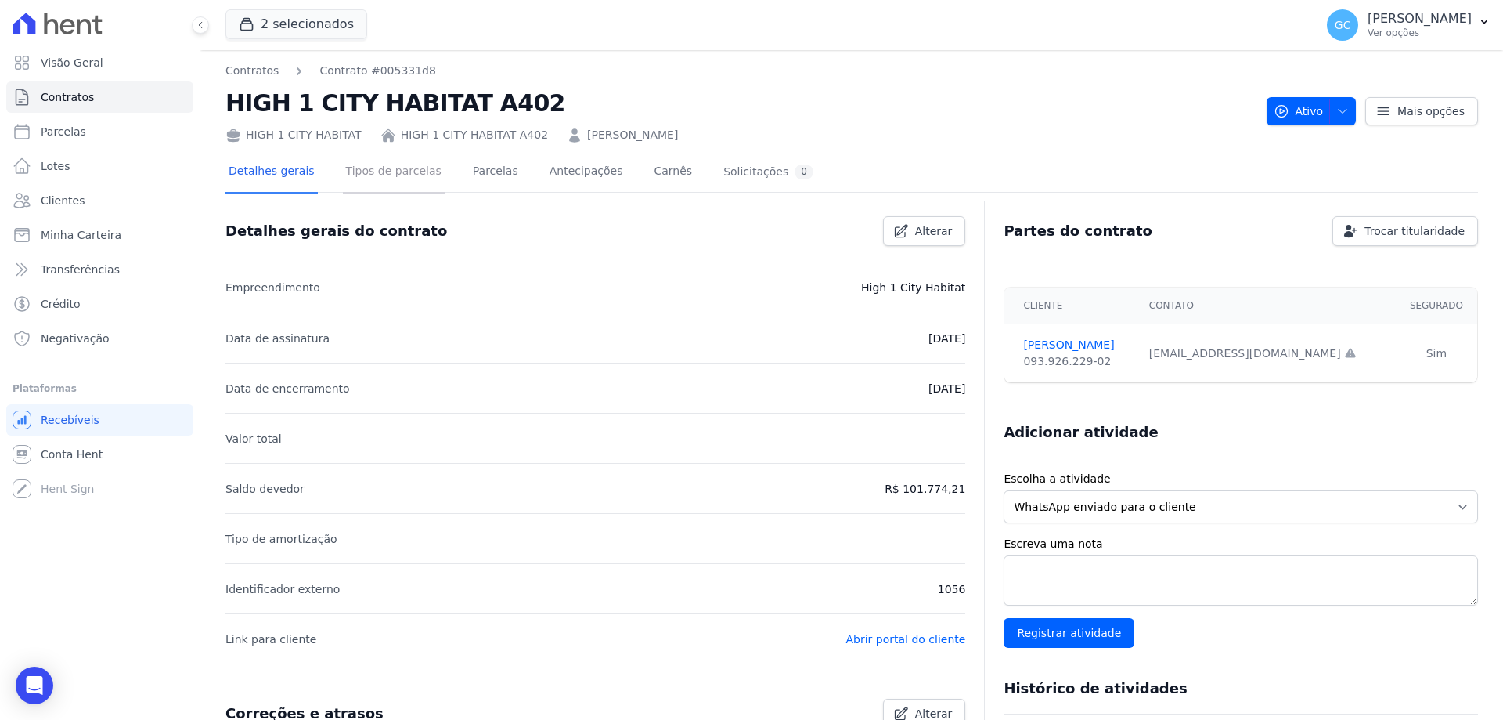
click at [380, 179] on link "Tipos de parcelas" at bounding box center [394, 172] width 102 height 41
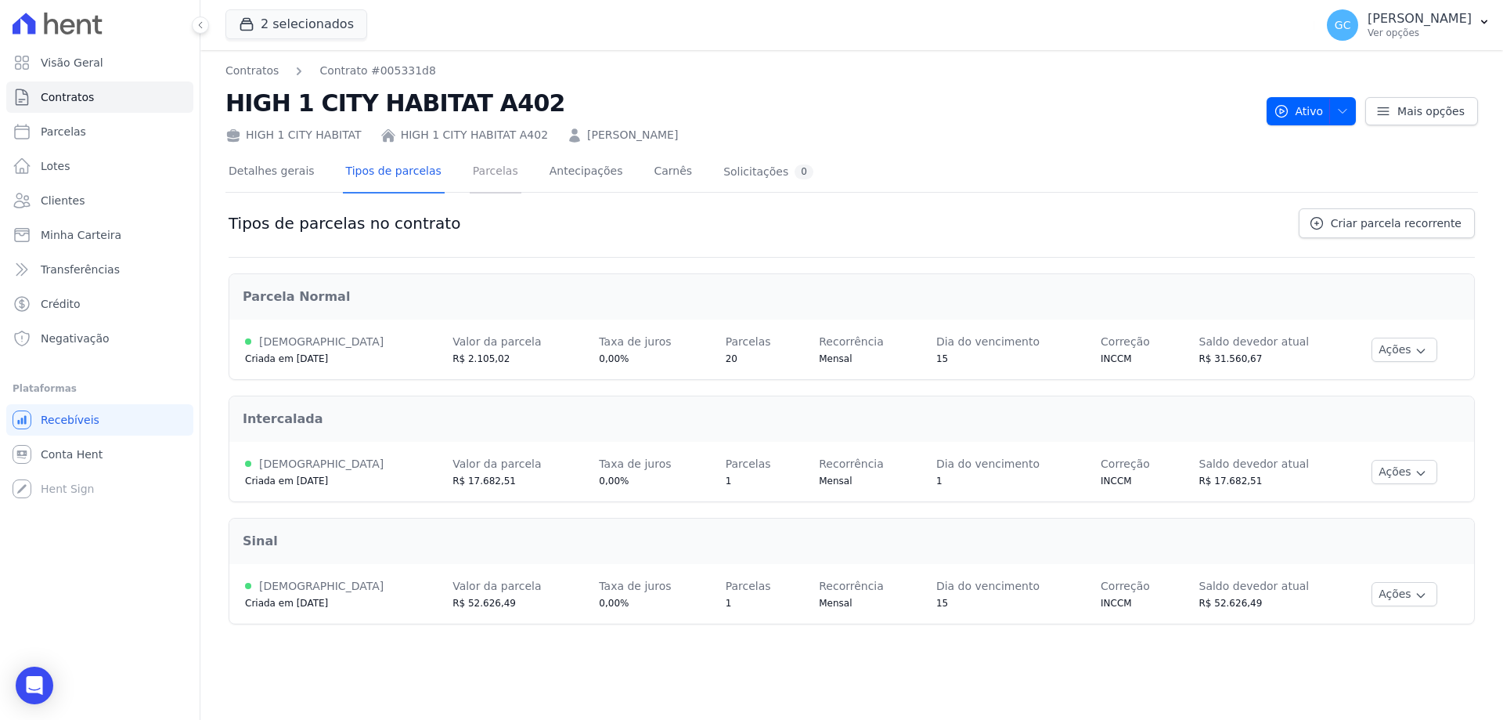
click at [489, 170] on link "Parcelas" at bounding box center [496, 172] width 52 height 41
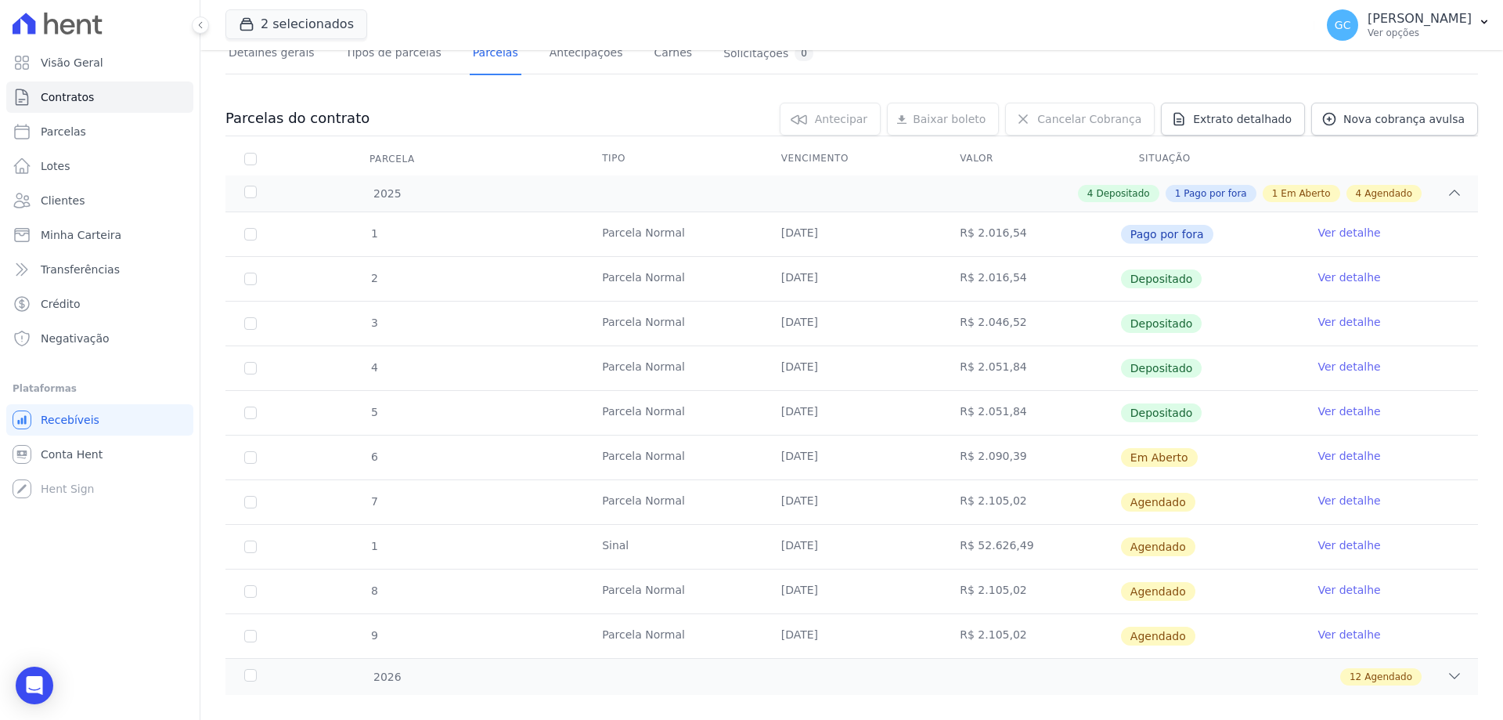
scroll to position [140, 0]
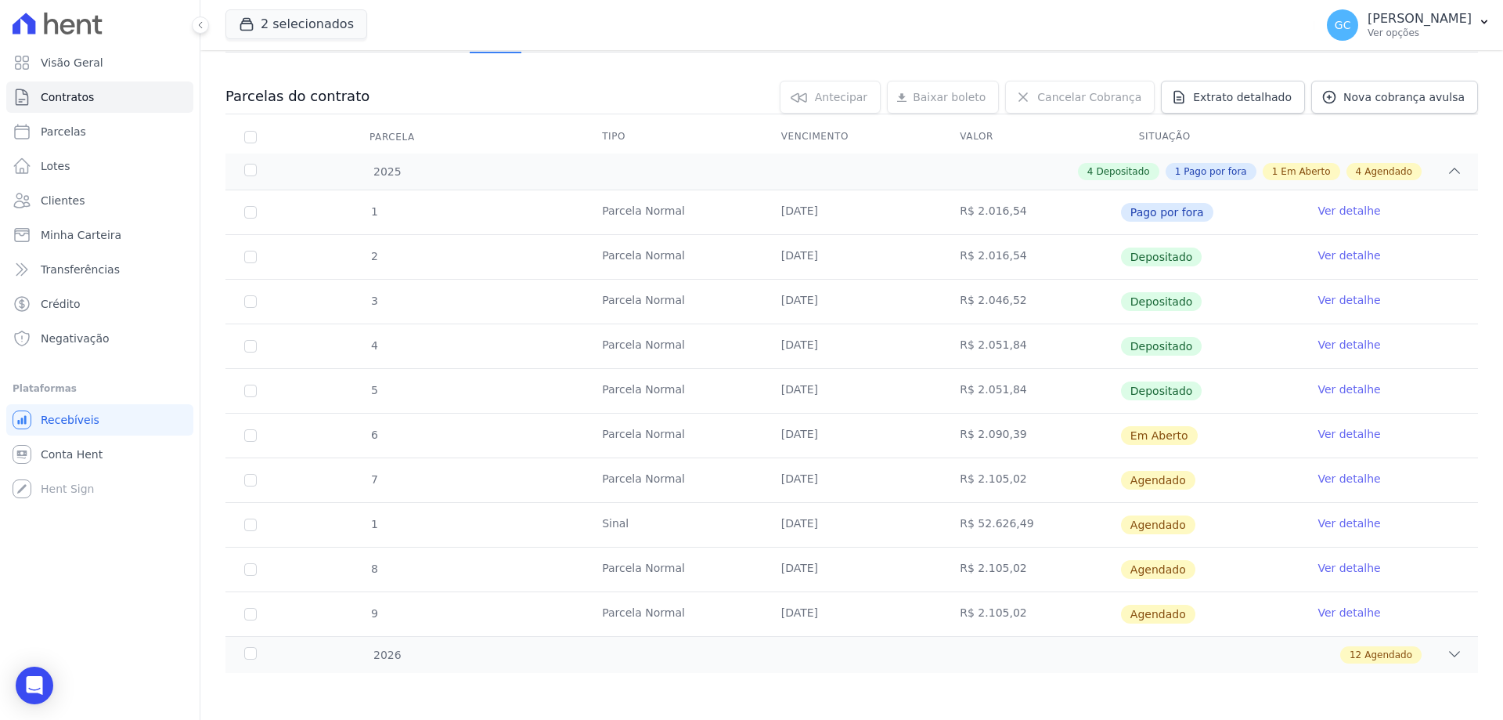
click at [1319, 432] on link "Ver detalhe" at bounding box center [1349, 434] width 63 height 16
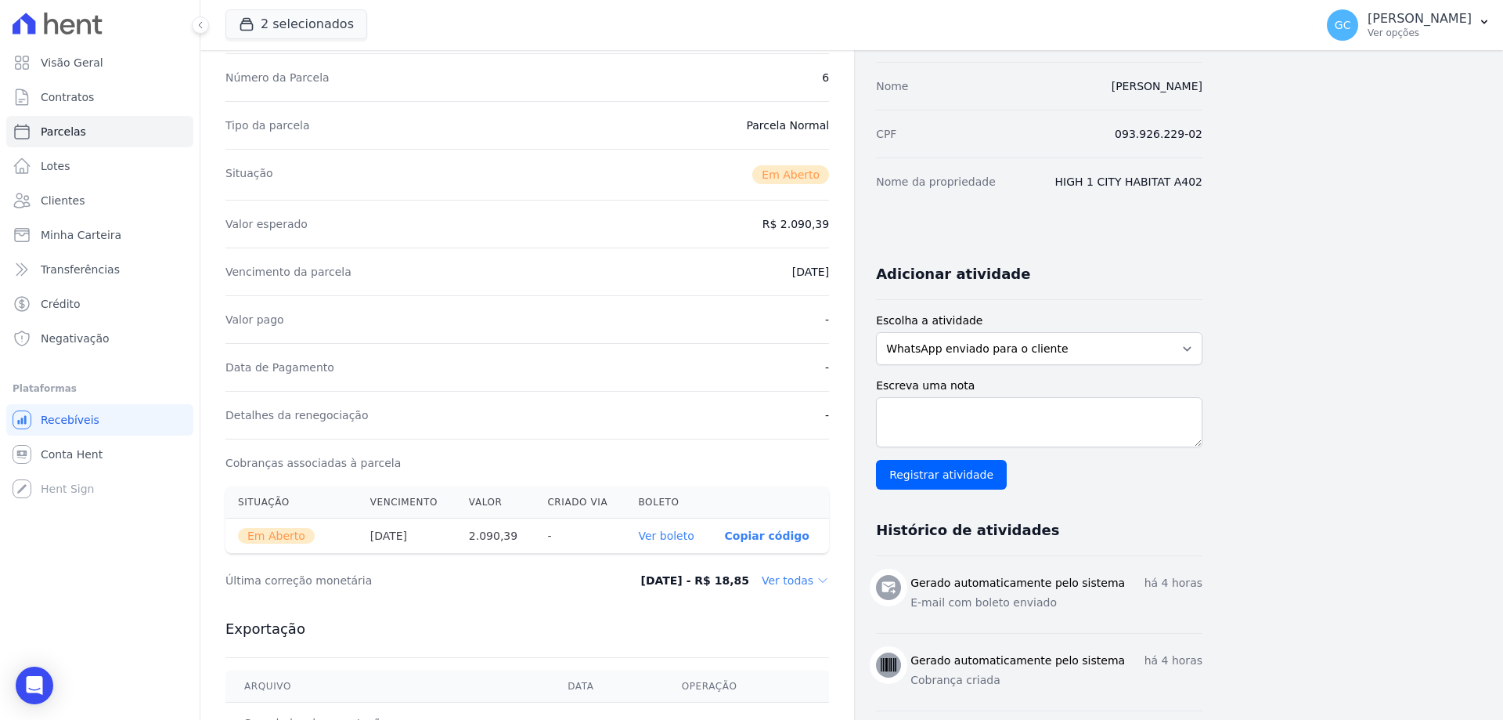
scroll to position [157, 0]
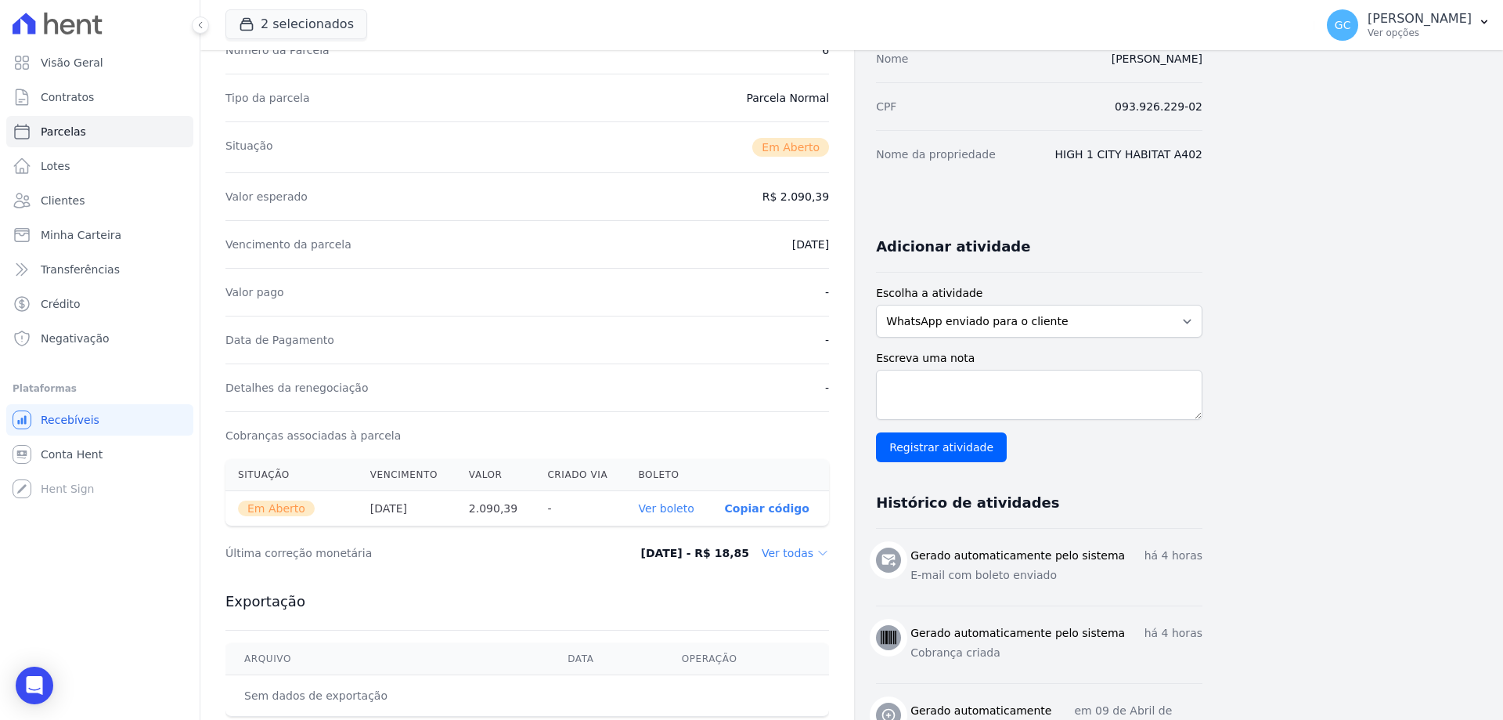
click at [673, 510] on link "Ver boleto" at bounding box center [666, 508] width 56 height 13
click at [34, 688] on icon "Open Intercom Messenger" at bounding box center [34, 685] width 18 height 20
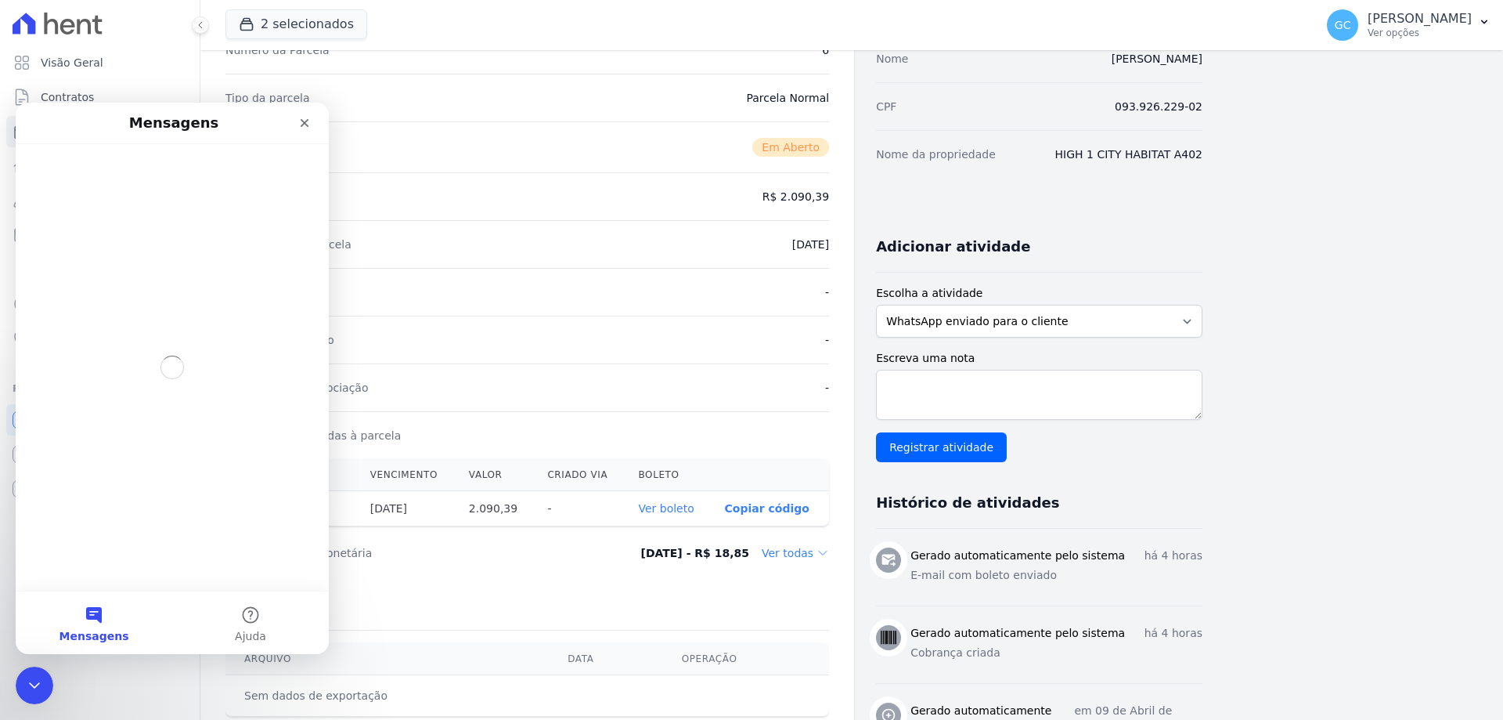
scroll to position [0, 0]
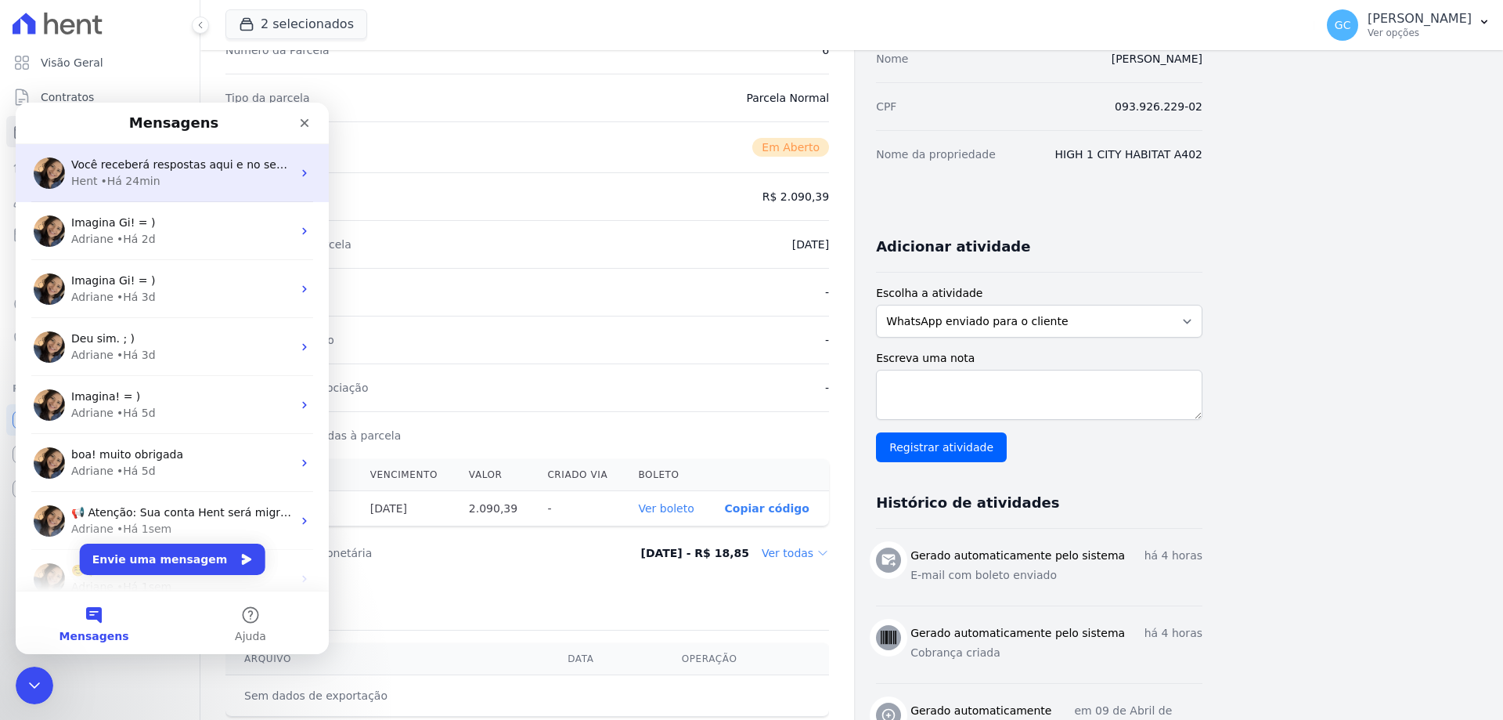
click at [160, 178] on div "Hent • Há 24min" at bounding box center [181, 181] width 221 height 16
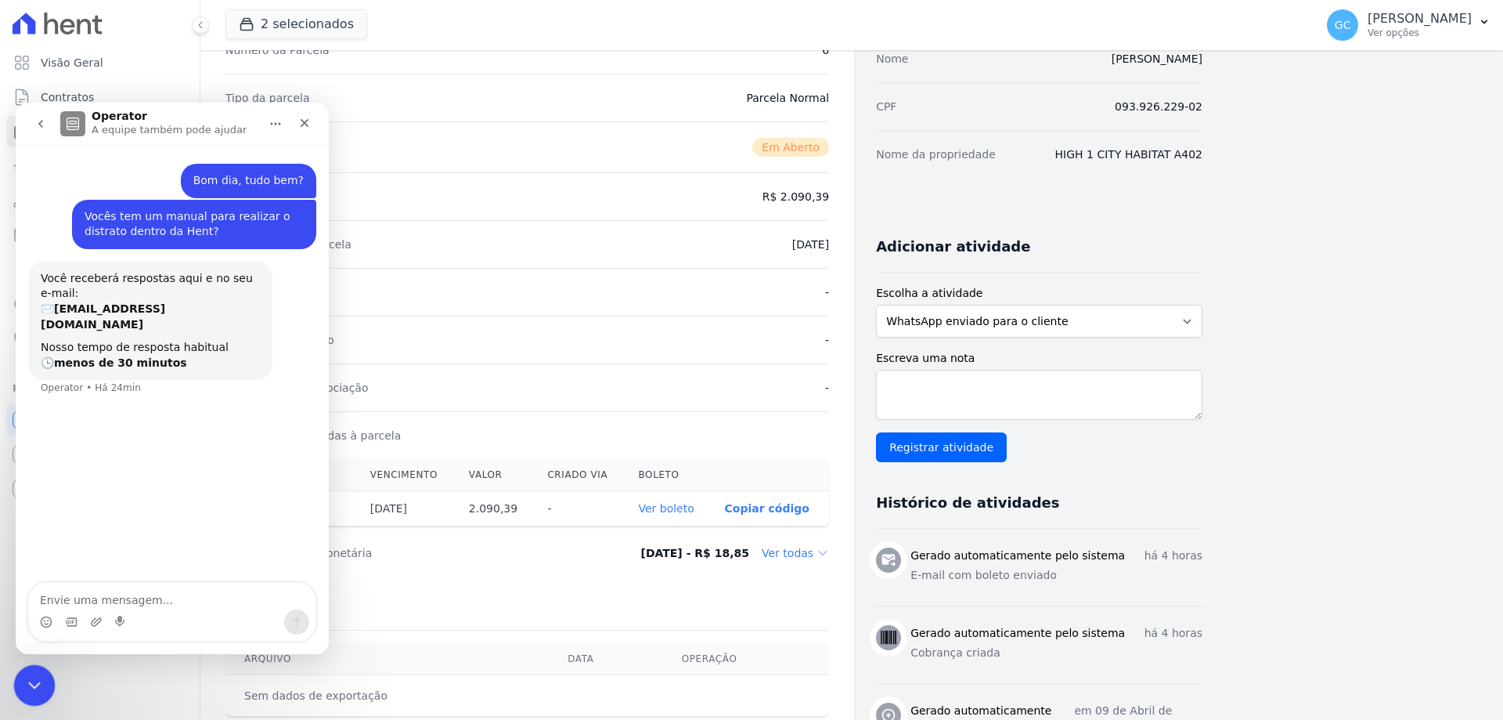
click at [43, 694] on div "Encerramento do Messenger da Intercom" at bounding box center [32, 683] width 38 height 38
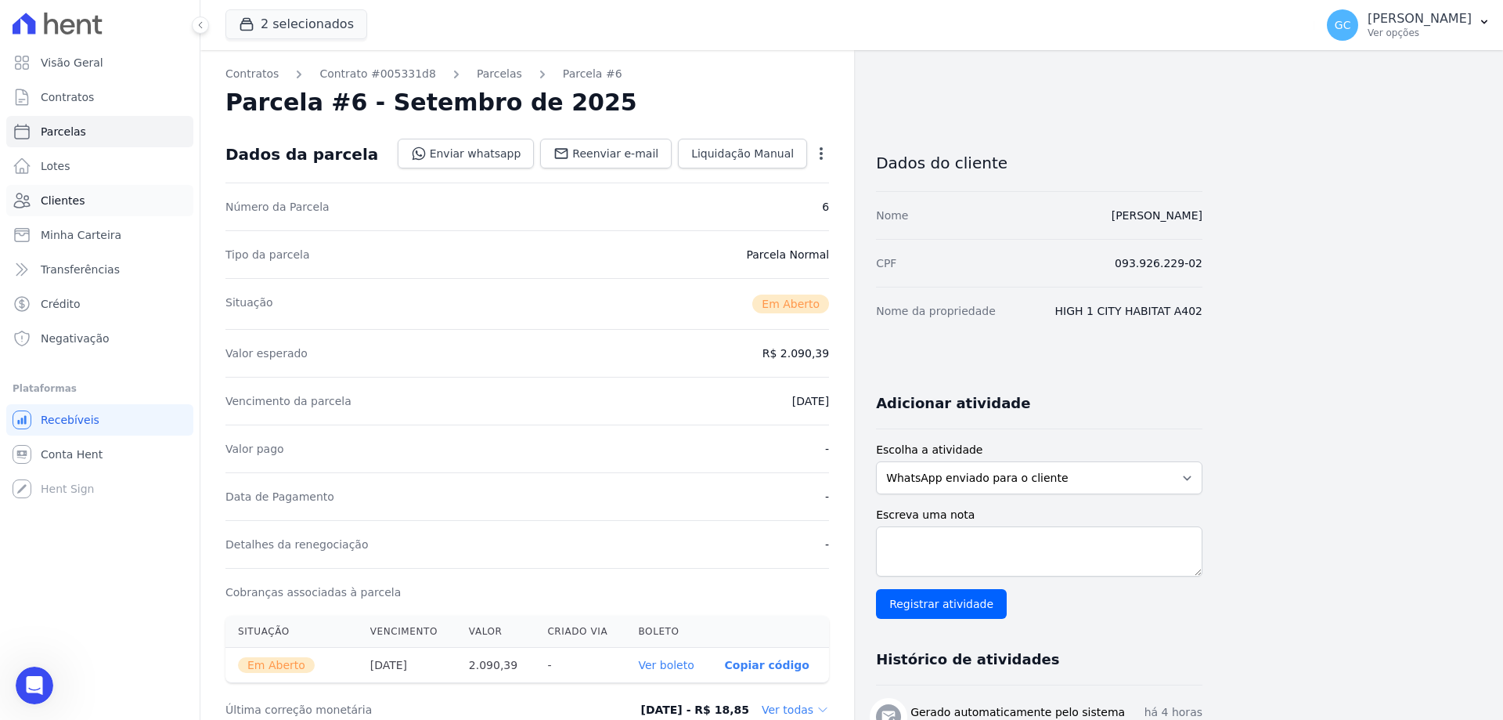
click at [76, 207] on span "Clientes" at bounding box center [63, 201] width 44 height 16
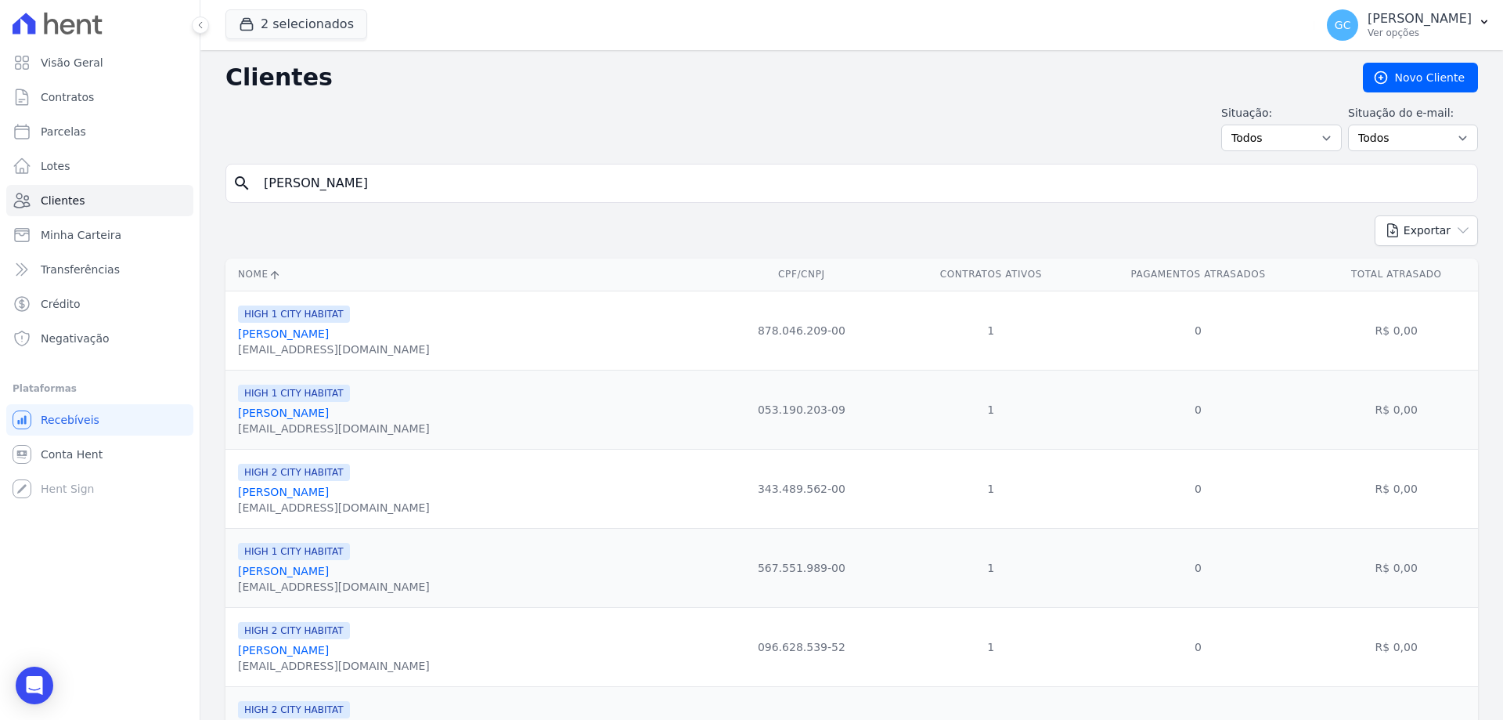
type input "Tiago Giles"
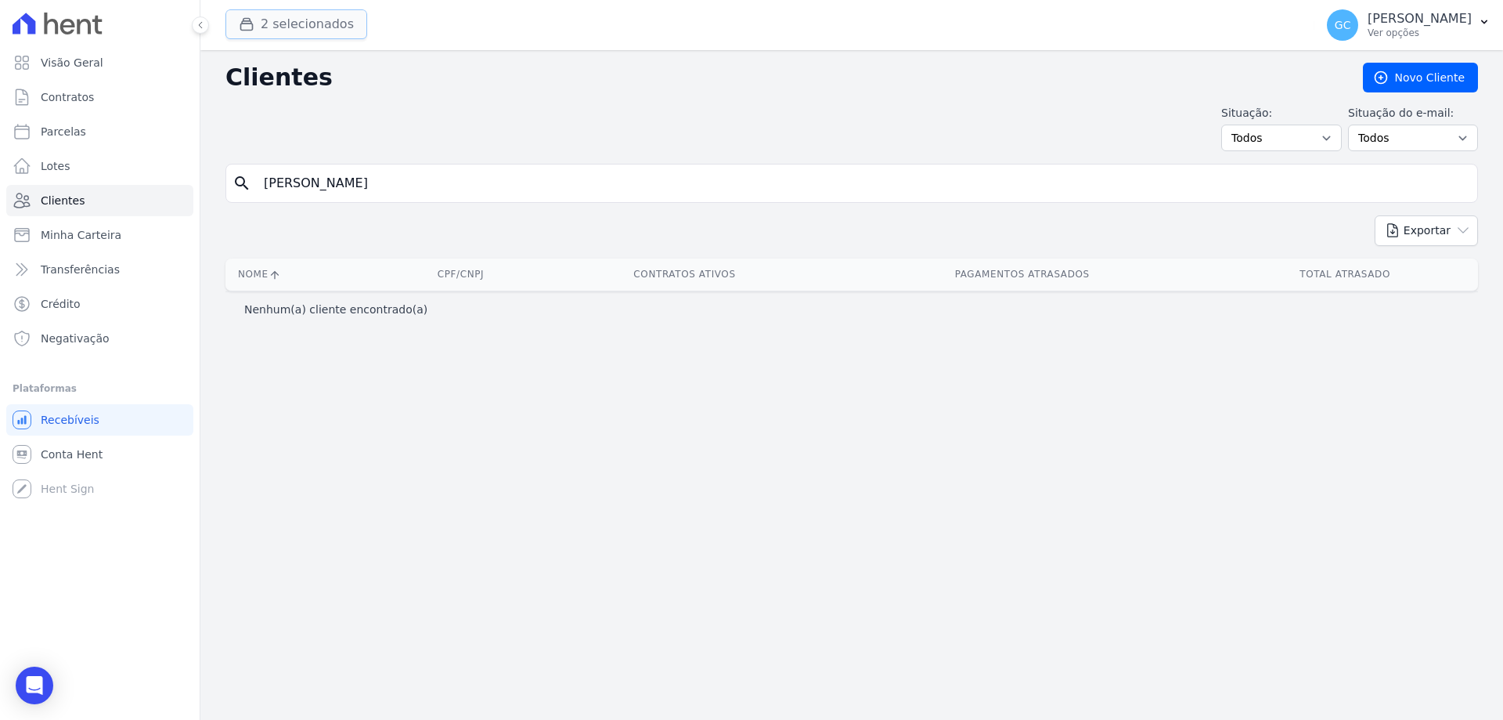
click at [316, 28] on button "2 selecionados" at bounding box center [296, 24] width 142 height 30
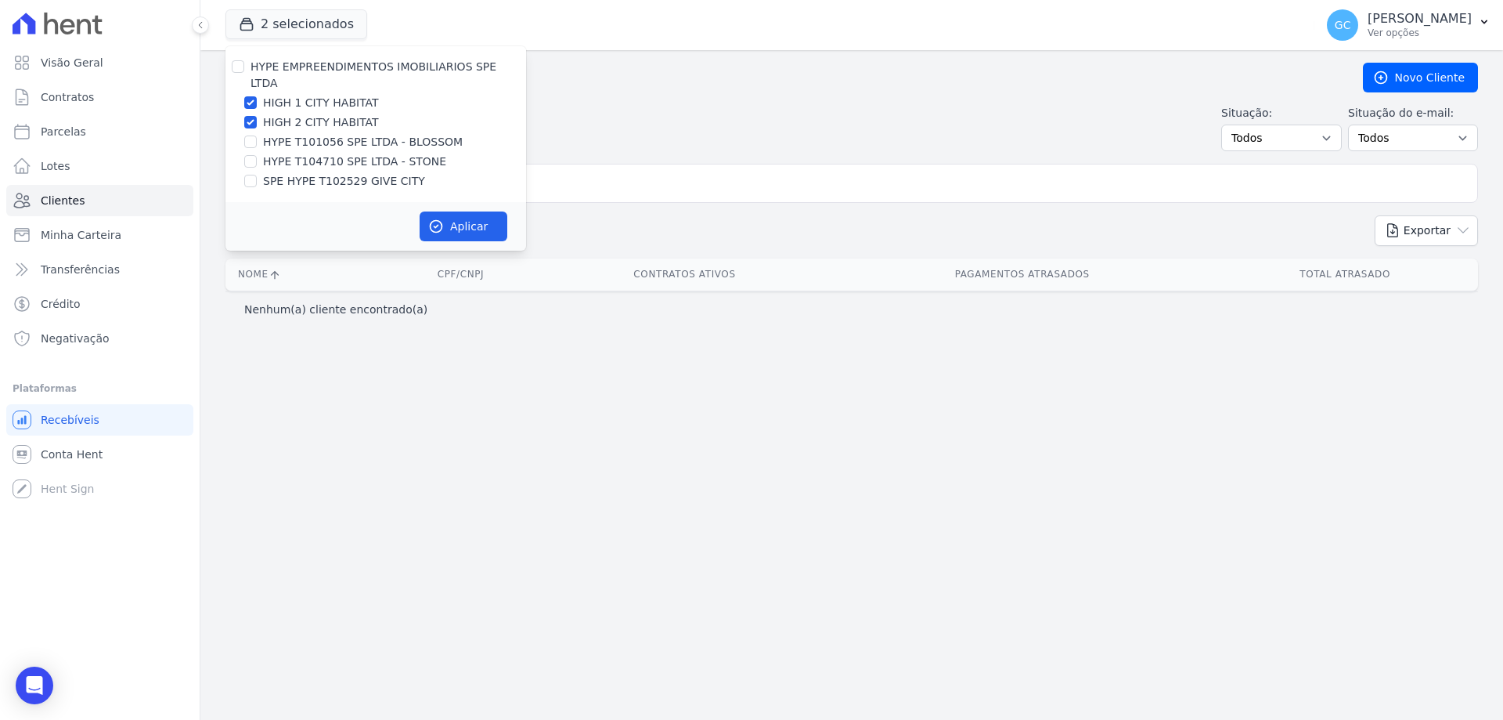
click at [665, 83] on h2 "Clientes" at bounding box center [781, 77] width 1113 height 28
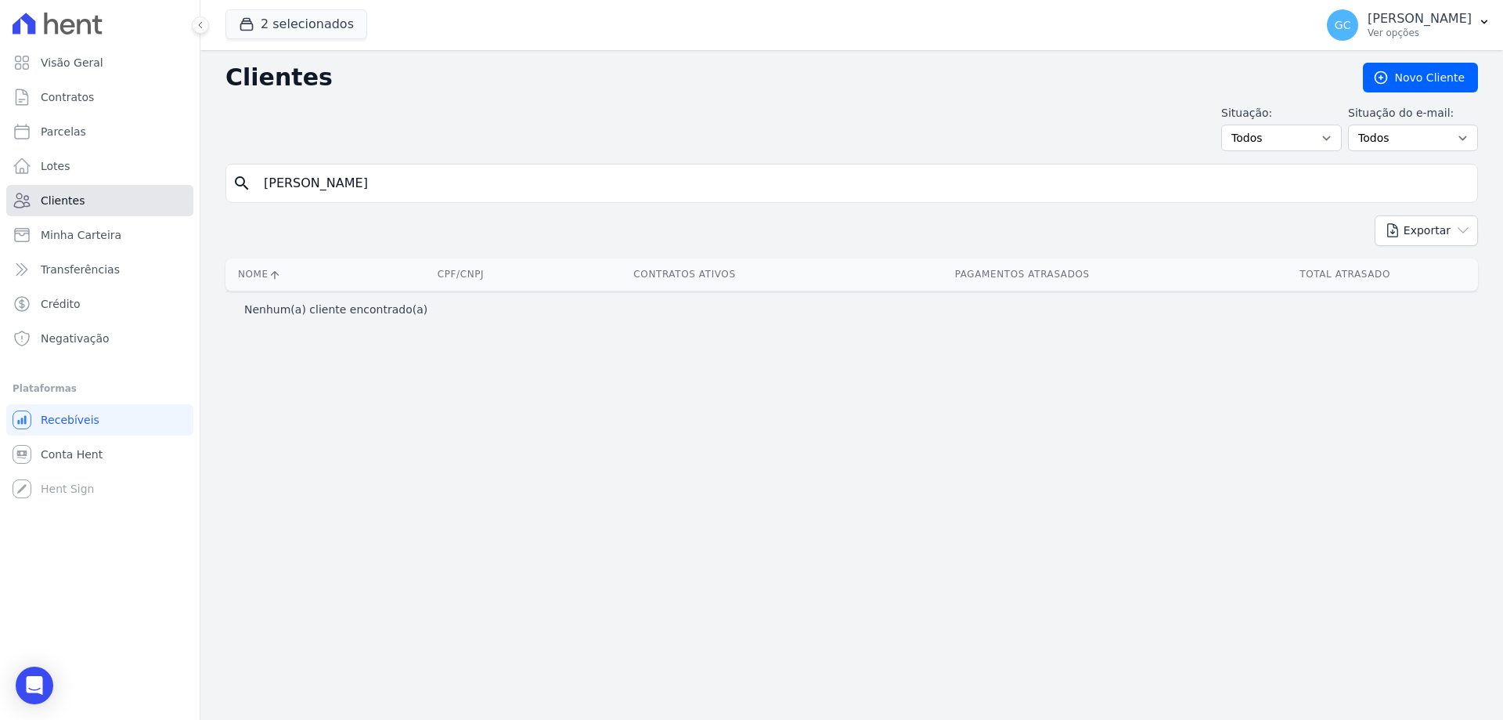
click at [106, 207] on link "Clientes" at bounding box center [99, 200] width 187 height 31
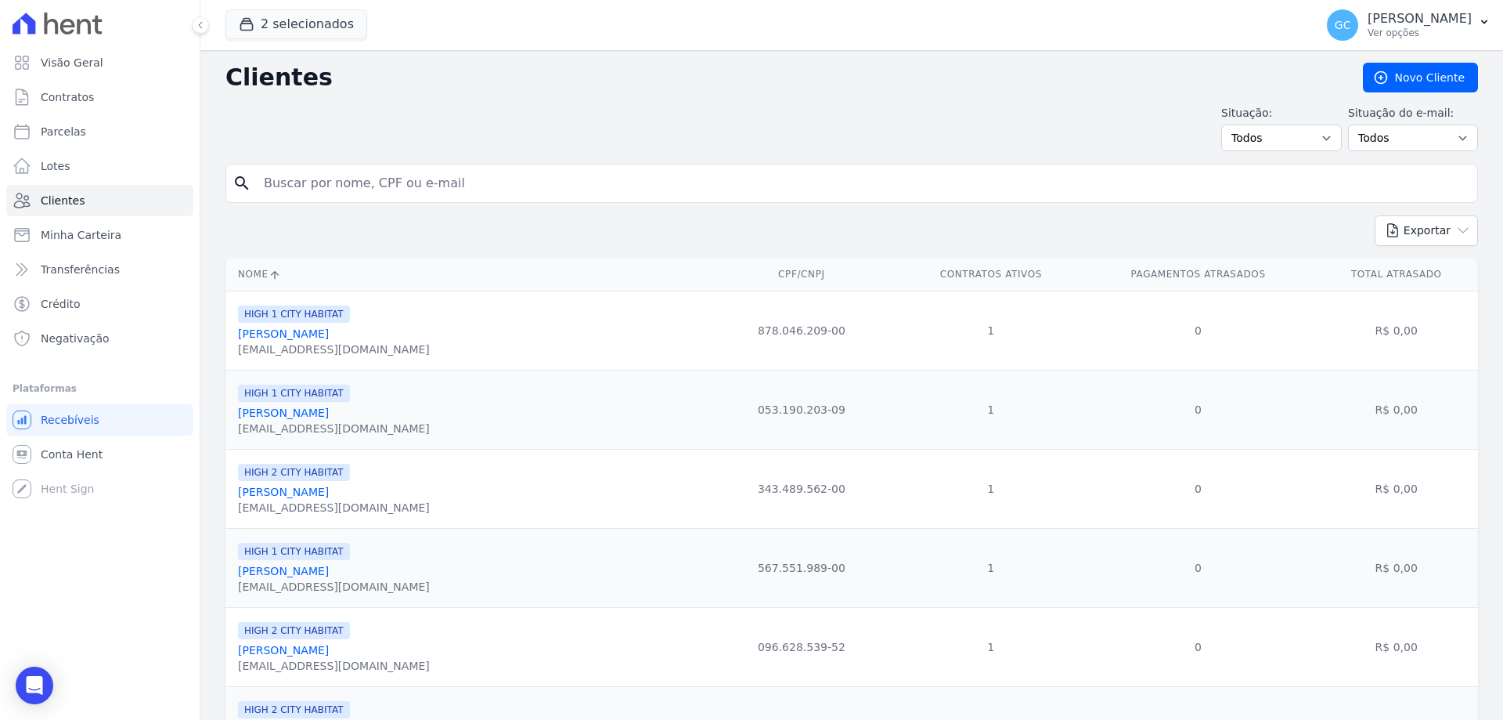
click at [332, 179] on input "search" at bounding box center [862, 183] width 1217 height 31
click at [376, 182] on input "search" at bounding box center [862, 183] width 1217 height 31
paste input "Luiza Novak"
type input "Luiza Novak"
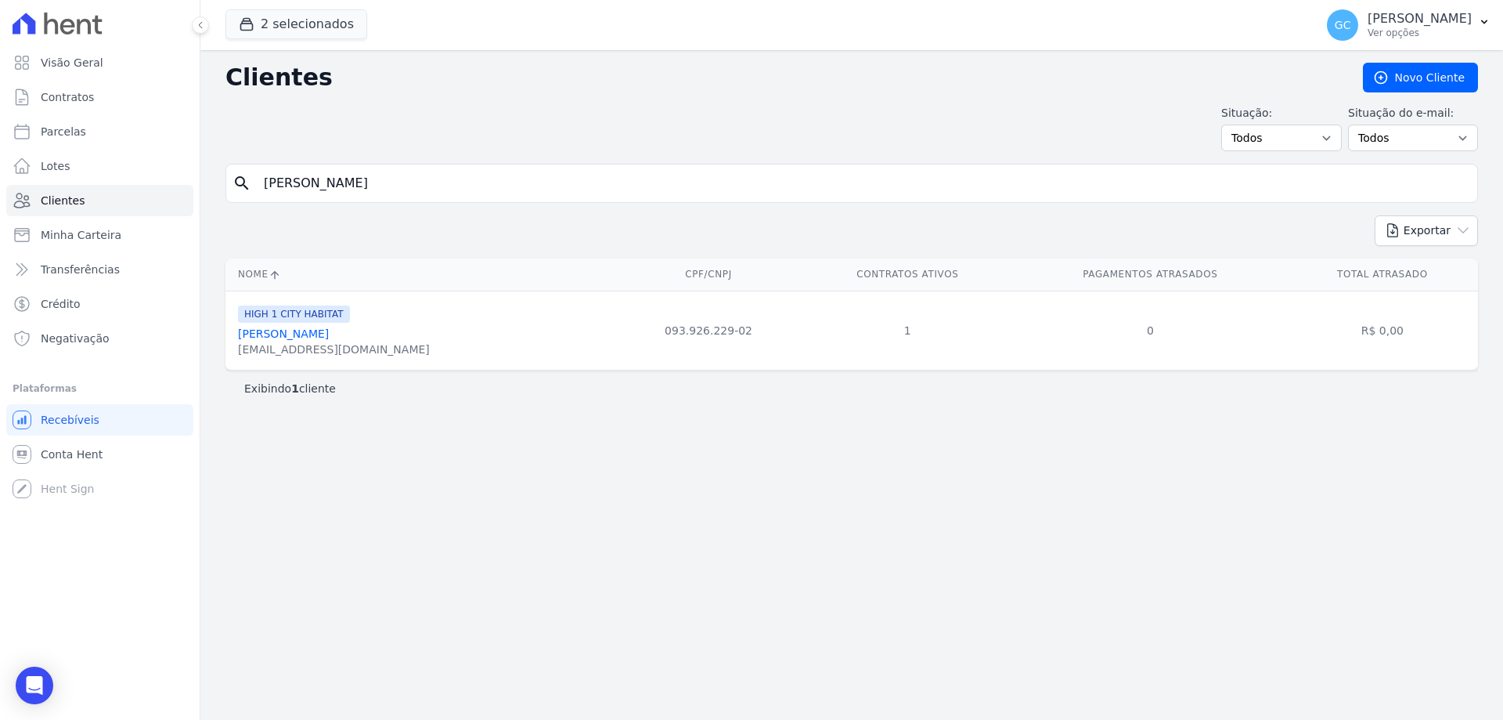
click at [317, 334] on link "Luiza Novak De Oliveira" at bounding box center [283, 333] width 91 height 13
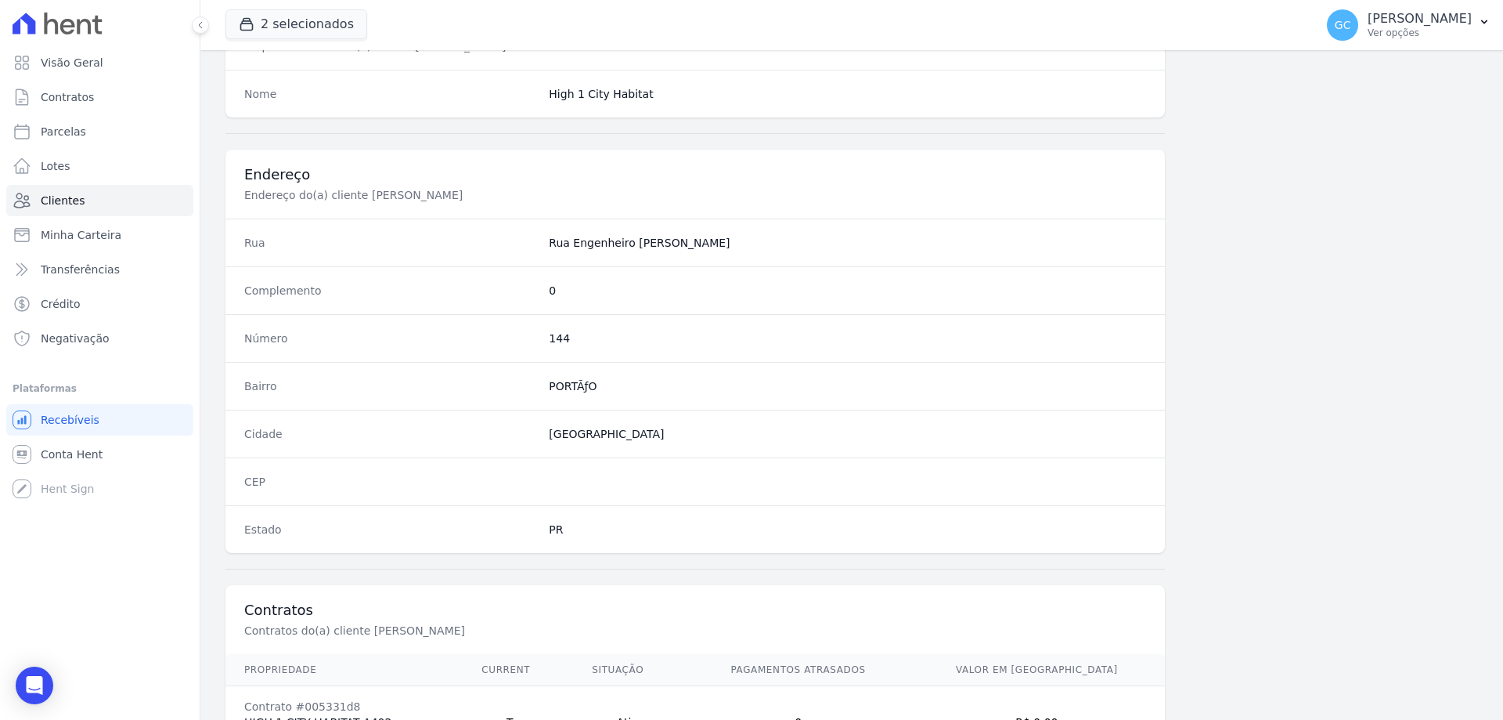
scroll to position [745, 0]
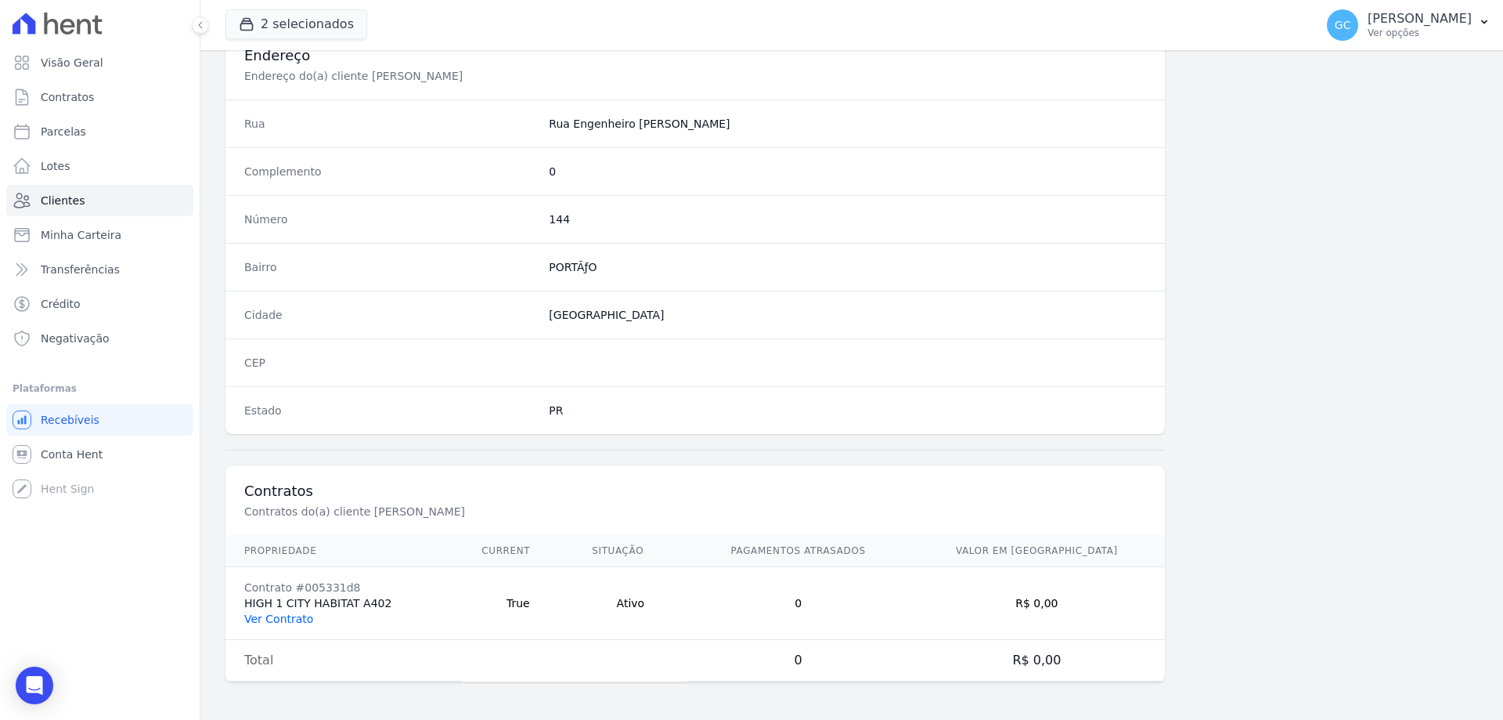
click at [294, 622] on link "Ver Contrato" at bounding box center [278, 618] width 69 height 13
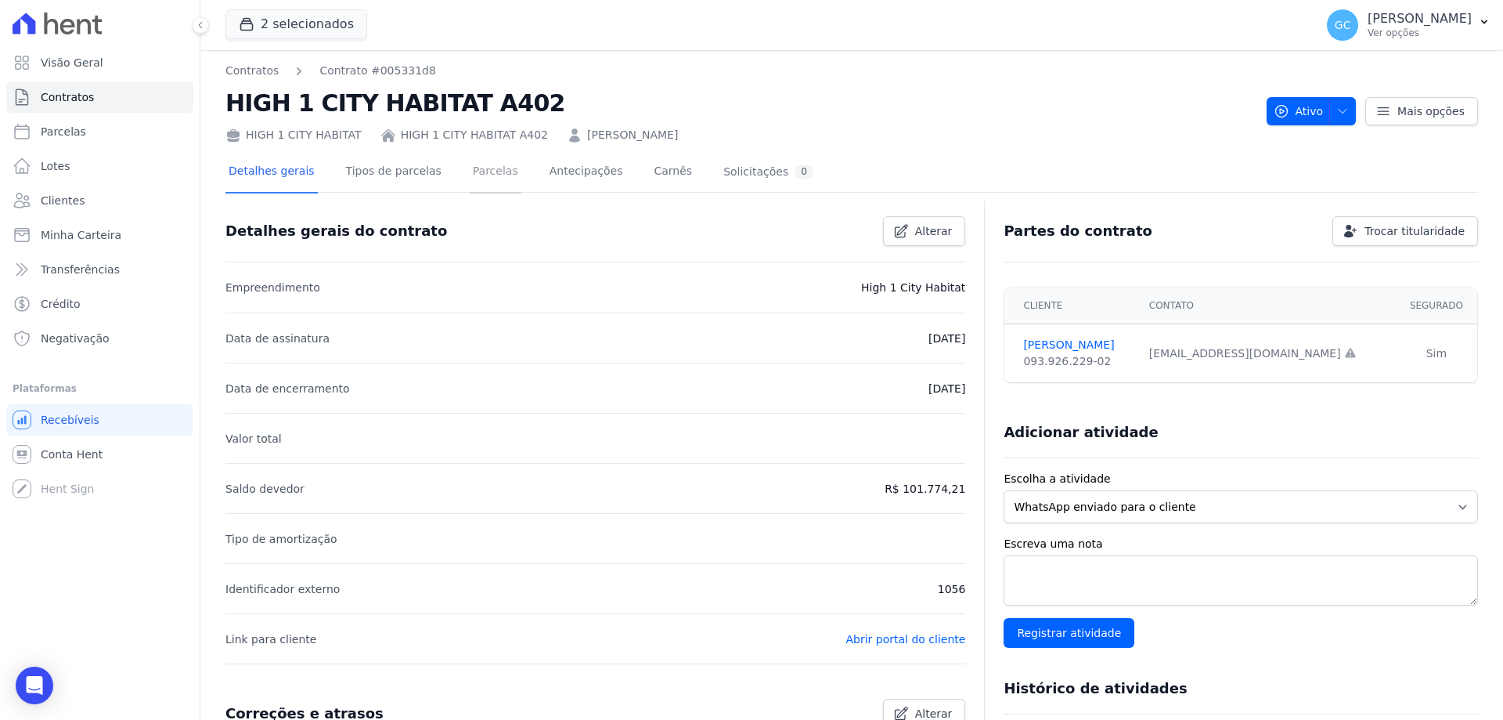
click at [478, 179] on link "Parcelas" at bounding box center [496, 172] width 52 height 41
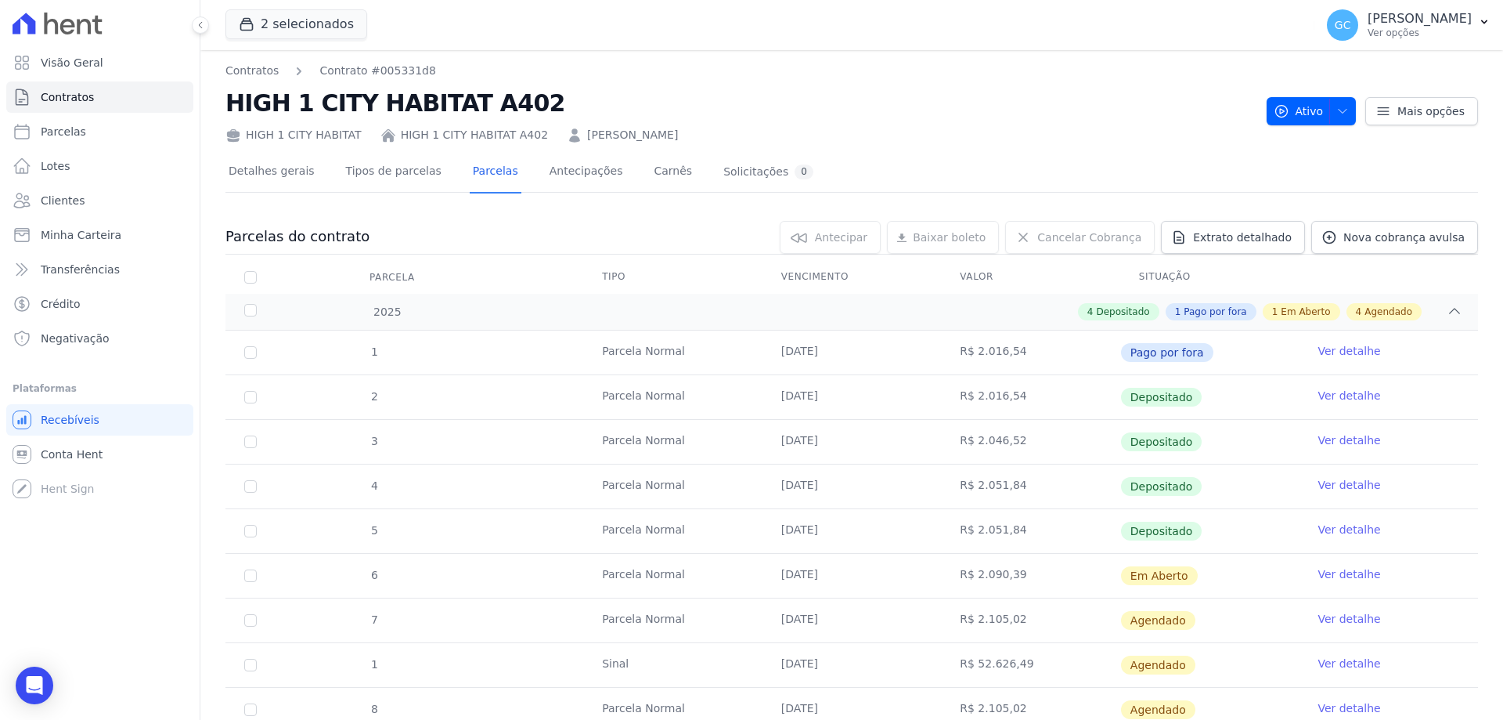
drag, startPoint x: 958, startPoint y: 575, endPoint x: 1017, endPoint y: 572, distance: 58.8
click at [1017, 572] on td "R$ 2.090,39" at bounding box center [1030, 576] width 179 height 44
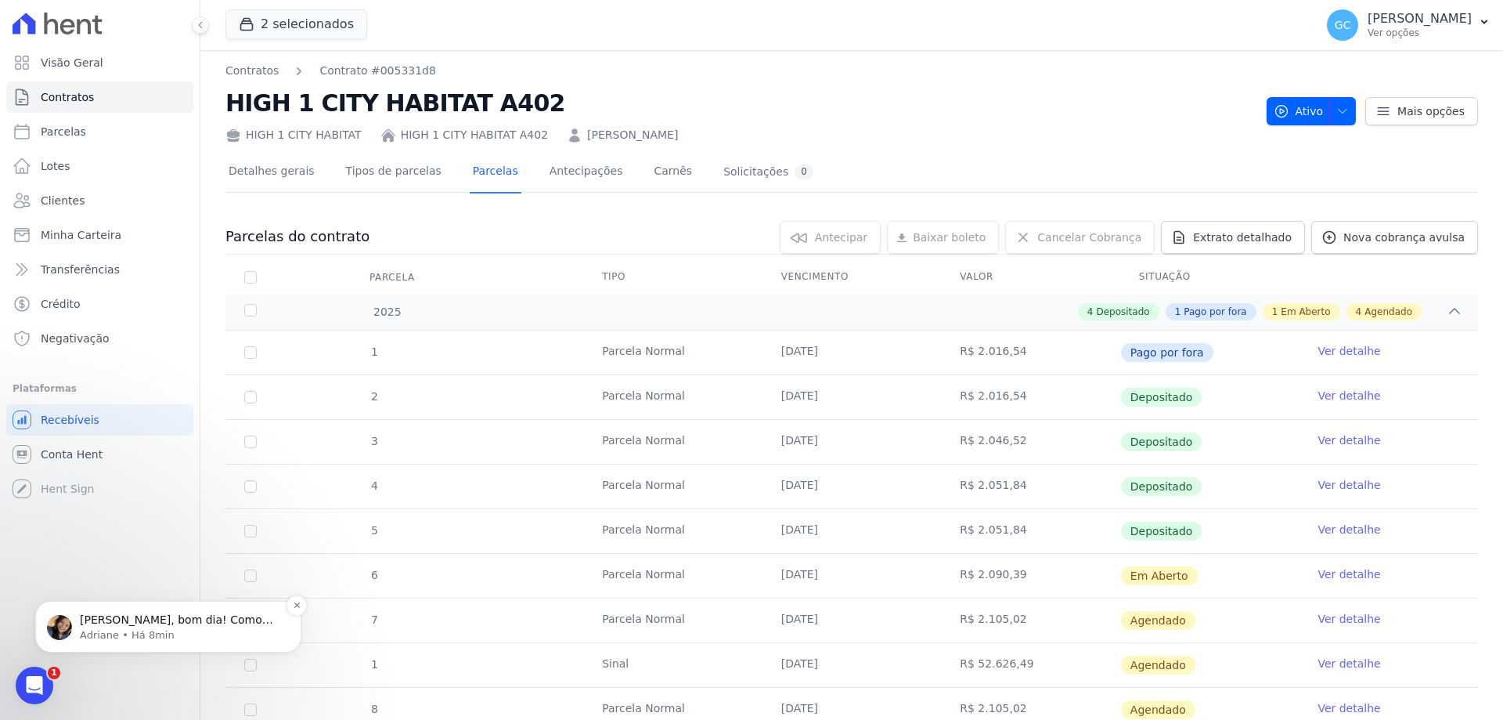
click at [116, 630] on p "Adriane • Há 8min" at bounding box center [181, 635] width 202 height 14
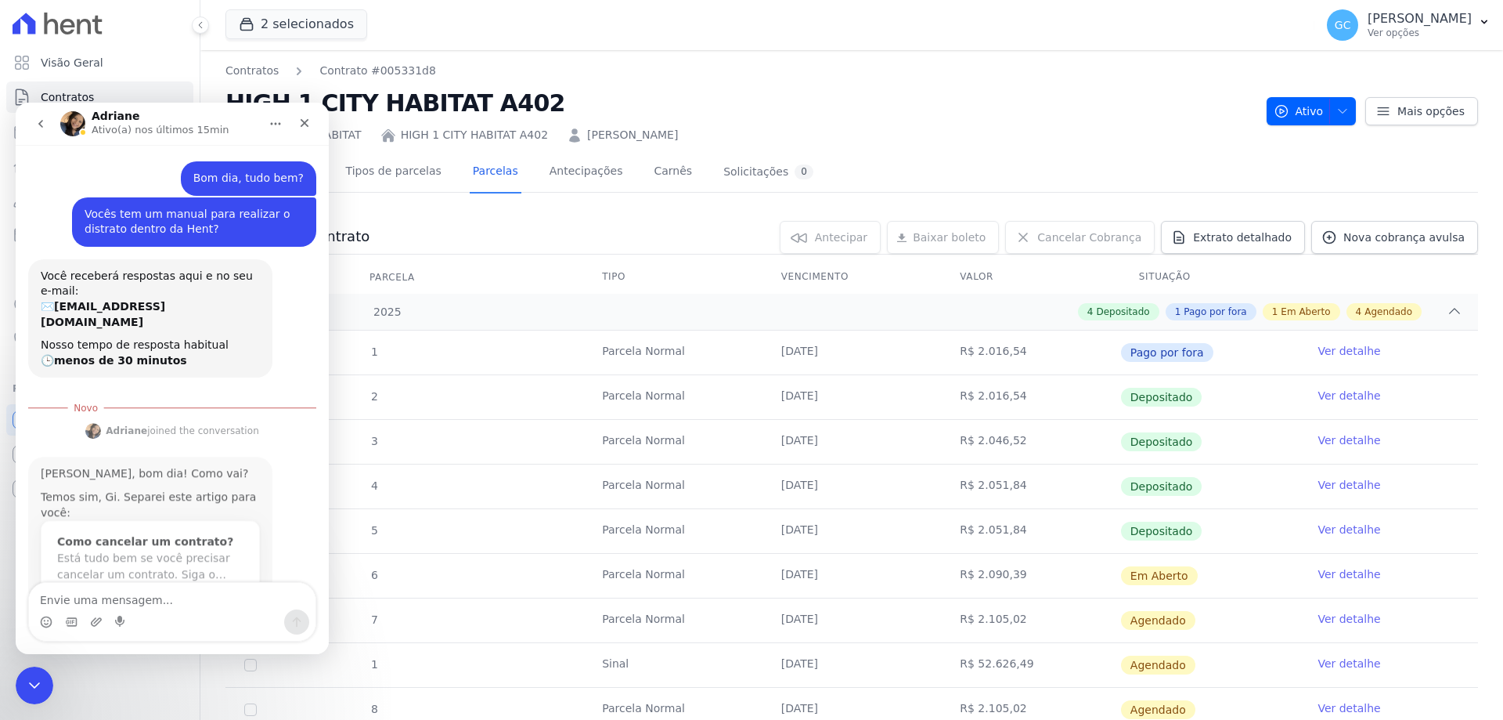
scroll to position [21, 0]
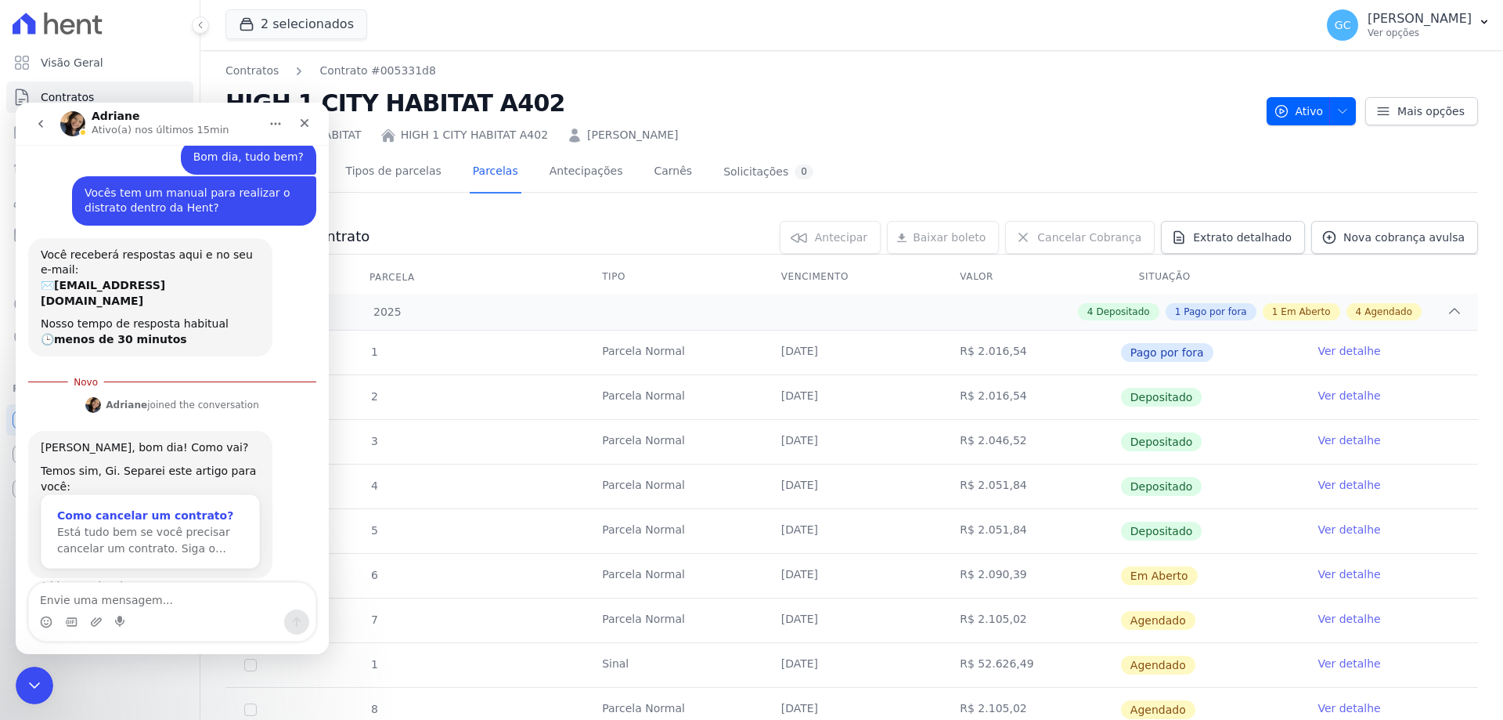
click at [139, 525] on span "Está tudo bem se você precisar cancelar um contrato. Siga o…" at bounding box center [143, 539] width 173 height 29
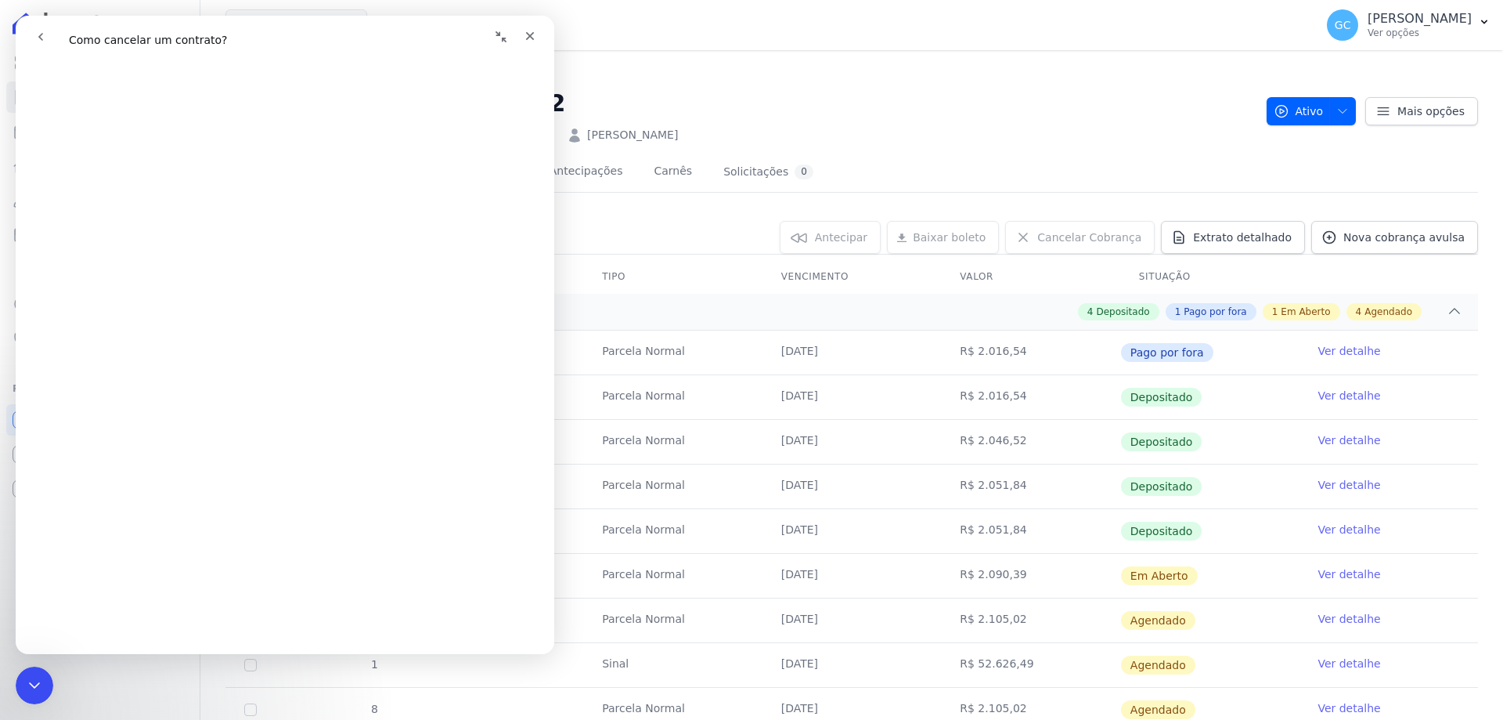
scroll to position [391, 0]
click at [528, 33] on icon "Fechar" at bounding box center [530, 36] width 9 height 9
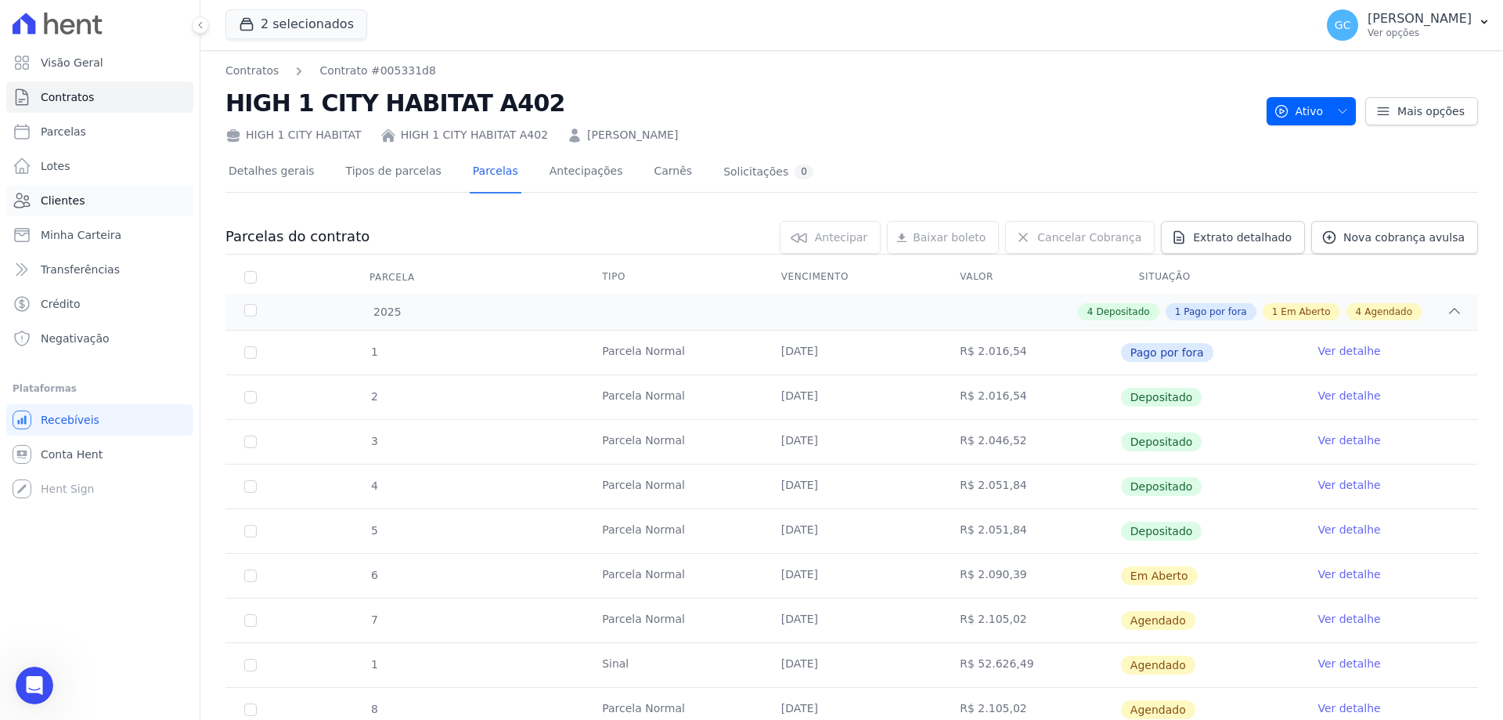
click at [78, 196] on span "Clientes" at bounding box center [63, 201] width 44 height 16
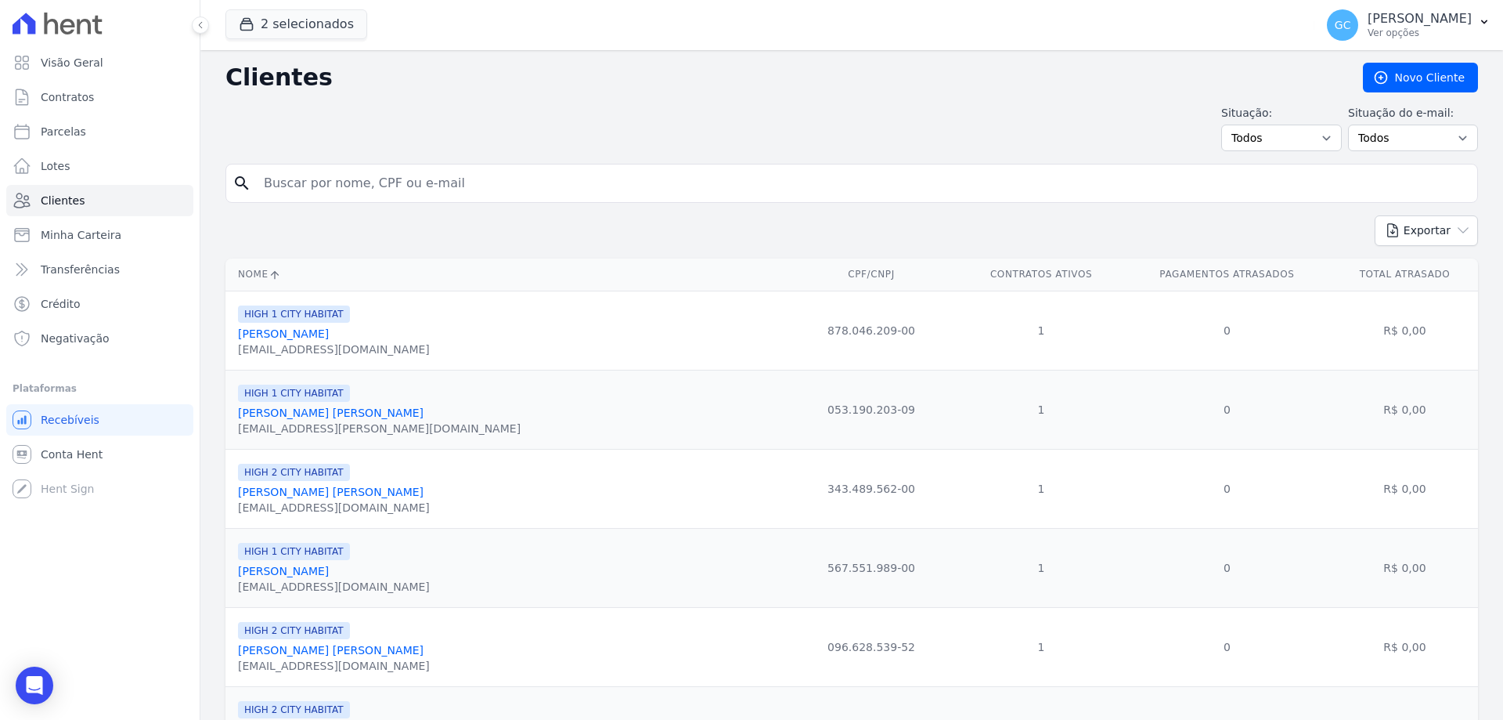
click at [376, 189] on input "search" at bounding box center [862, 183] width 1217 height 31
type input "elisiola"
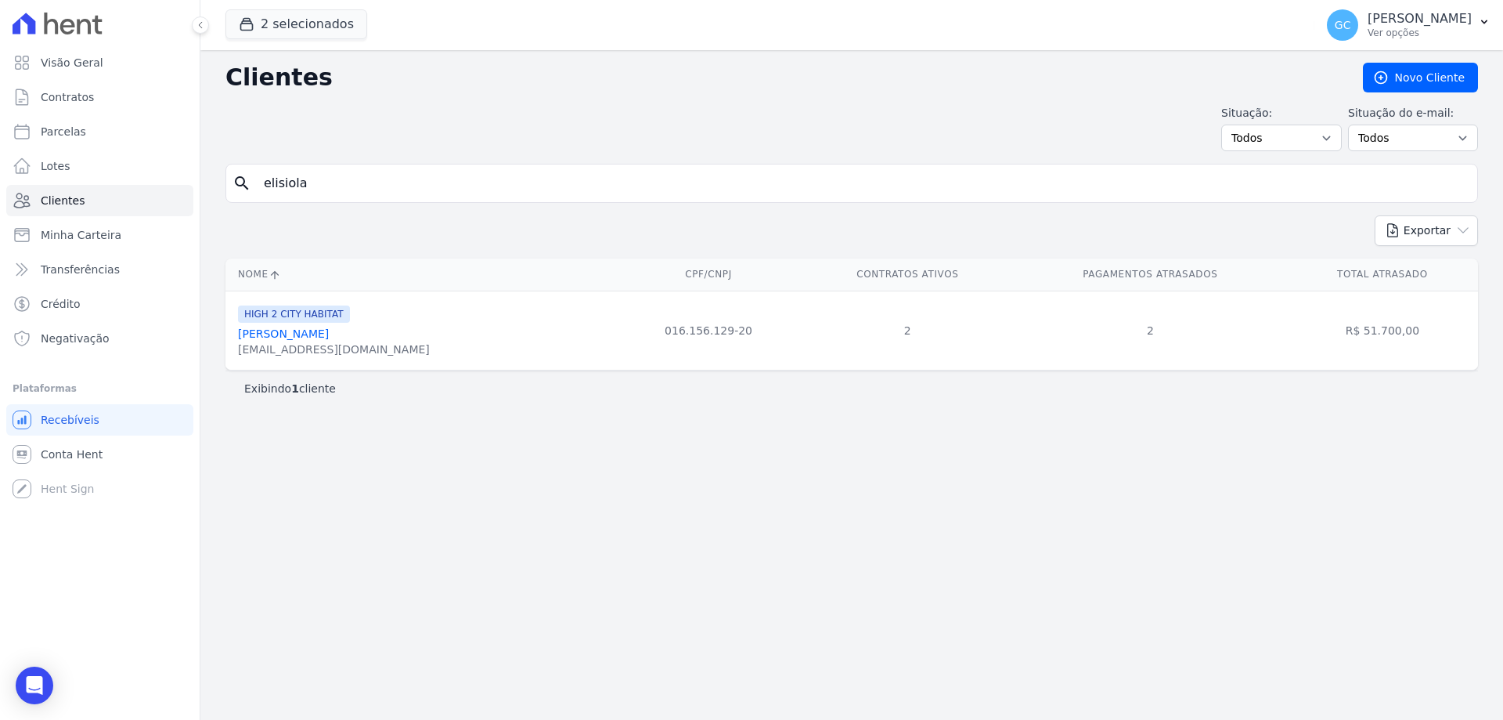
click at [329, 334] on link "[PERSON_NAME]" at bounding box center [283, 333] width 91 height 13
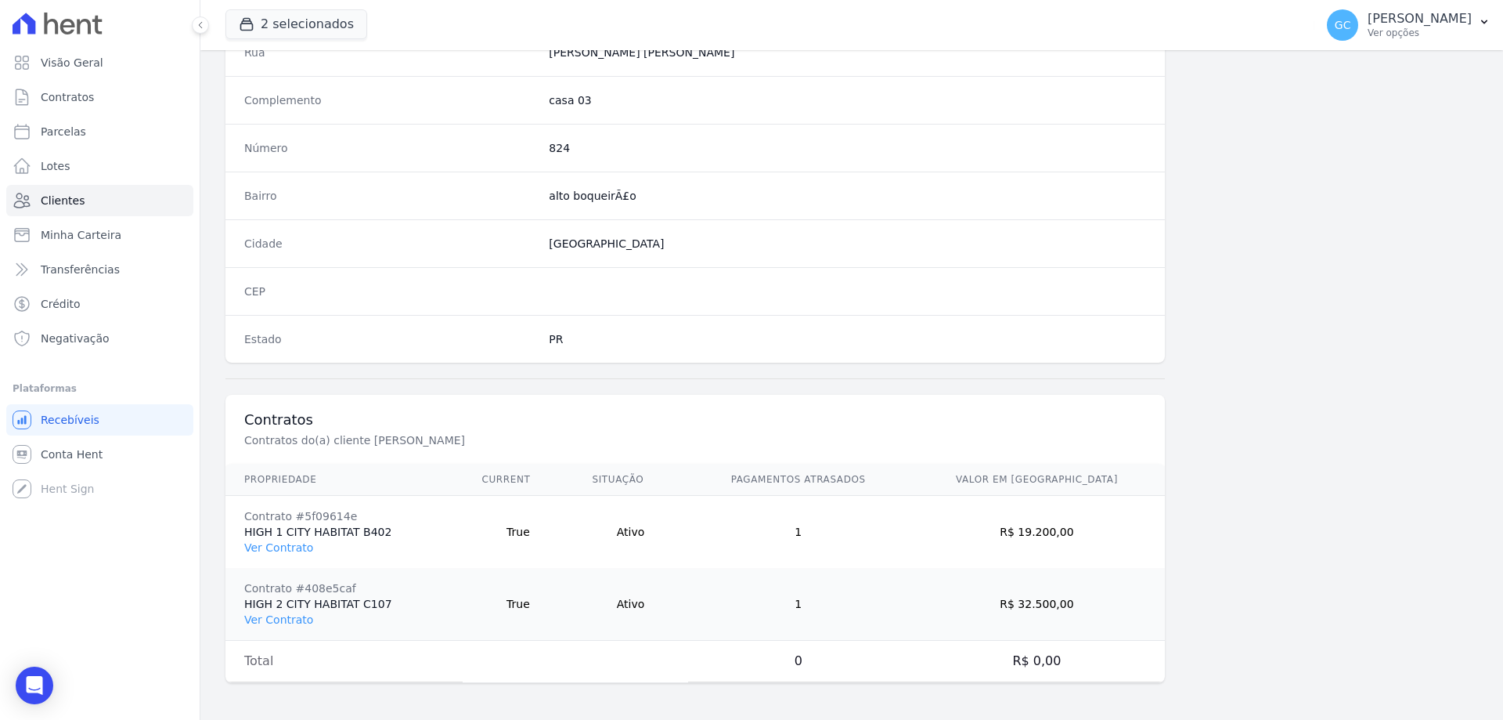
scroll to position [817, 0]
click at [288, 545] on link "Ver Contrato" at bounding box center [278, 546] width 69 height 13
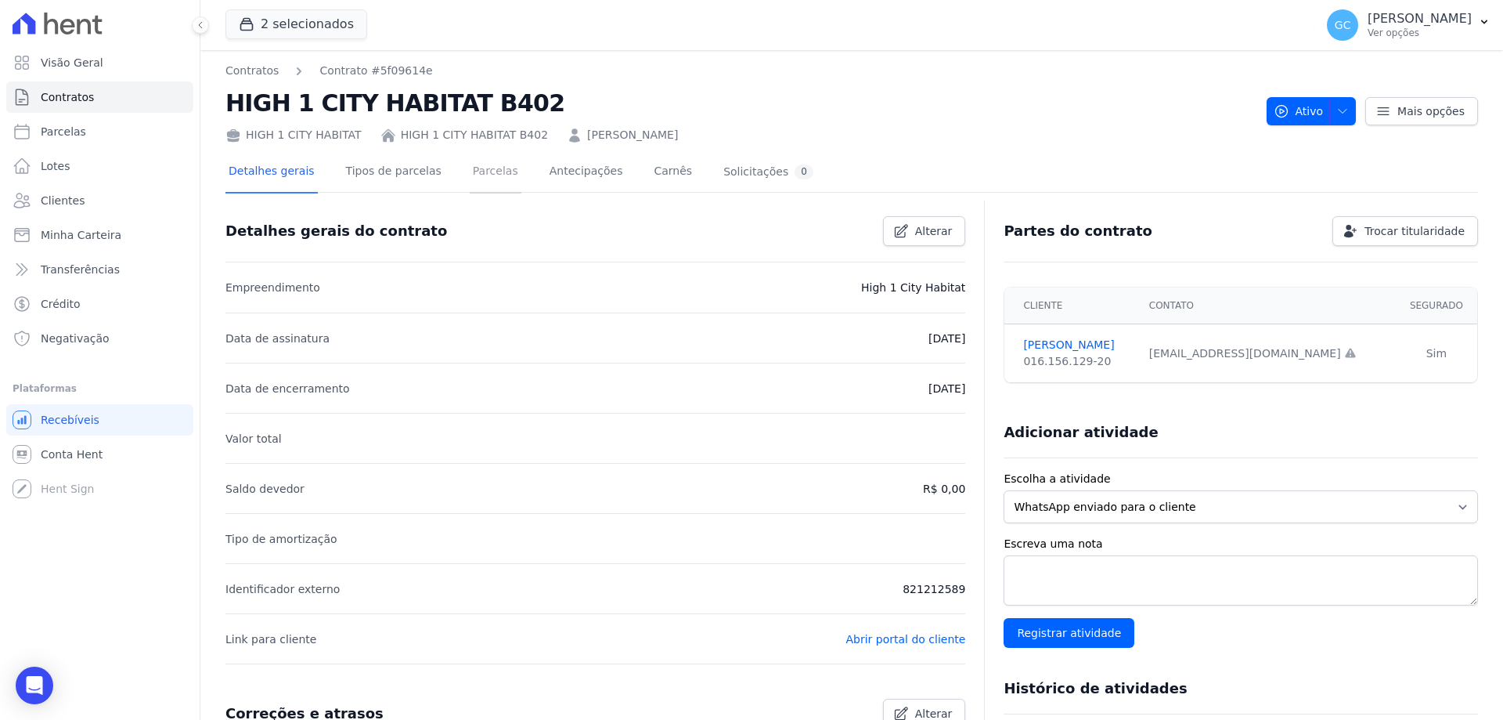
click at [484, 176] on link "Parcelas" at bounding box center [496, 172] width 52 height 41
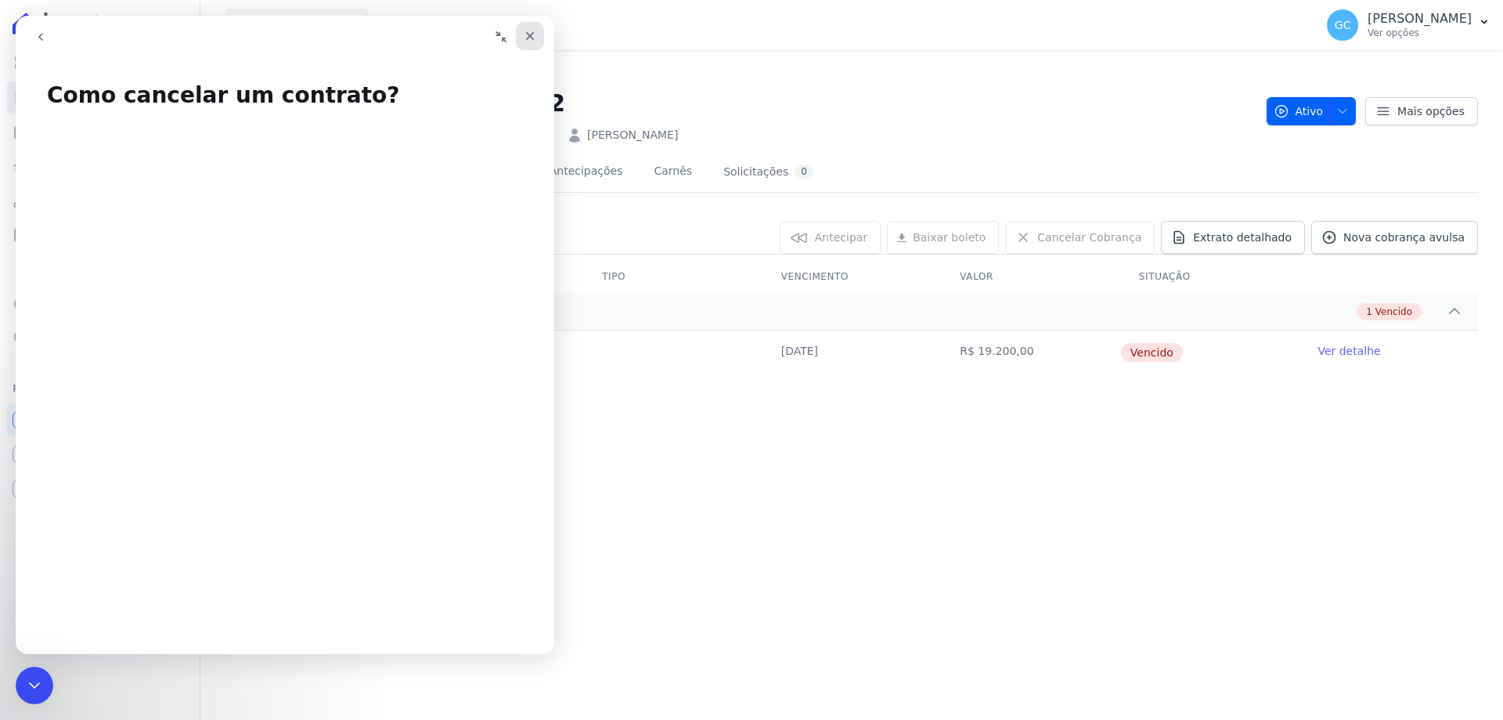
click at [525, 34] on icon "Fechar" at bounding box center [530, 36] width 13 height 13
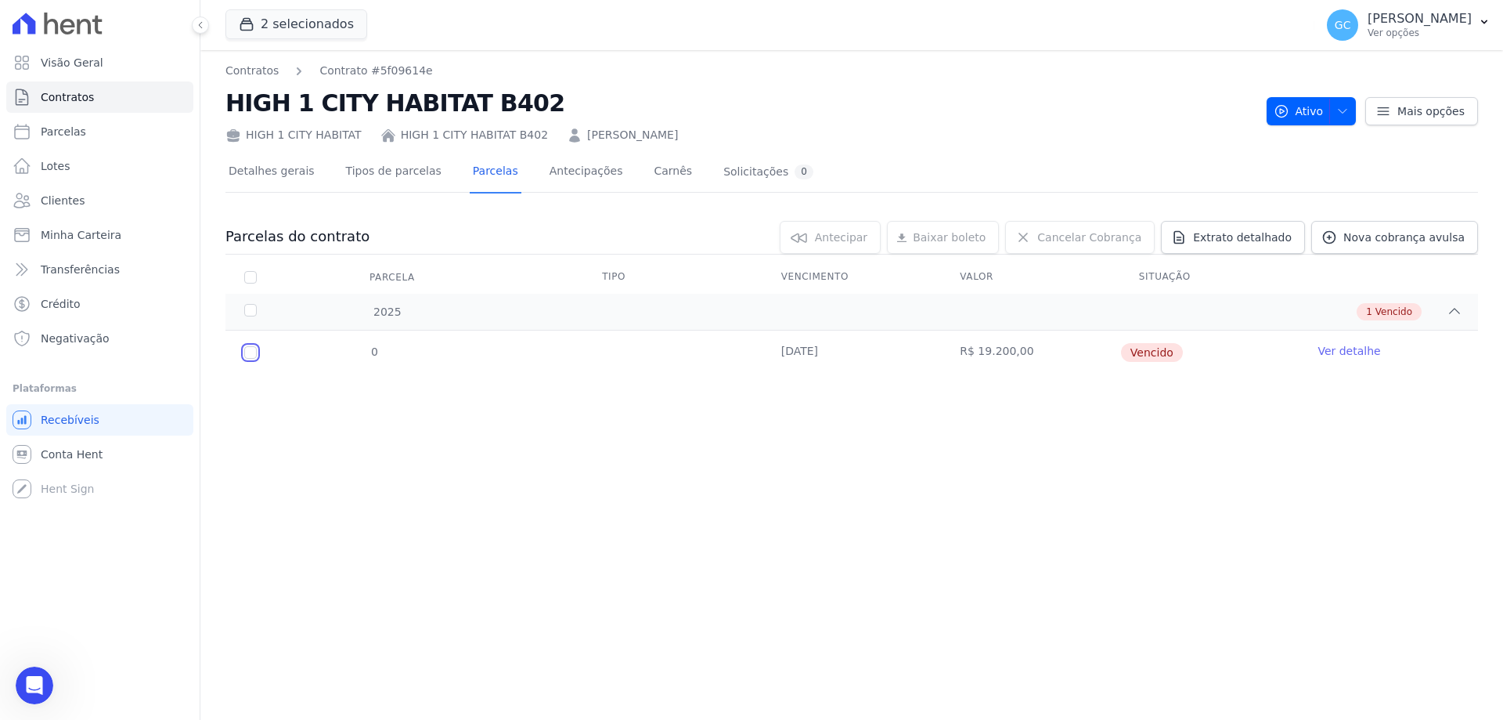
click at [249, 356] on input "checkbox" at bounding box center [250, 352] width 13 height 13
checkbox input "true"
click at [1336, 352] on link "Ver detalhe" at bounding box center [1349, 351] width 63 height 16
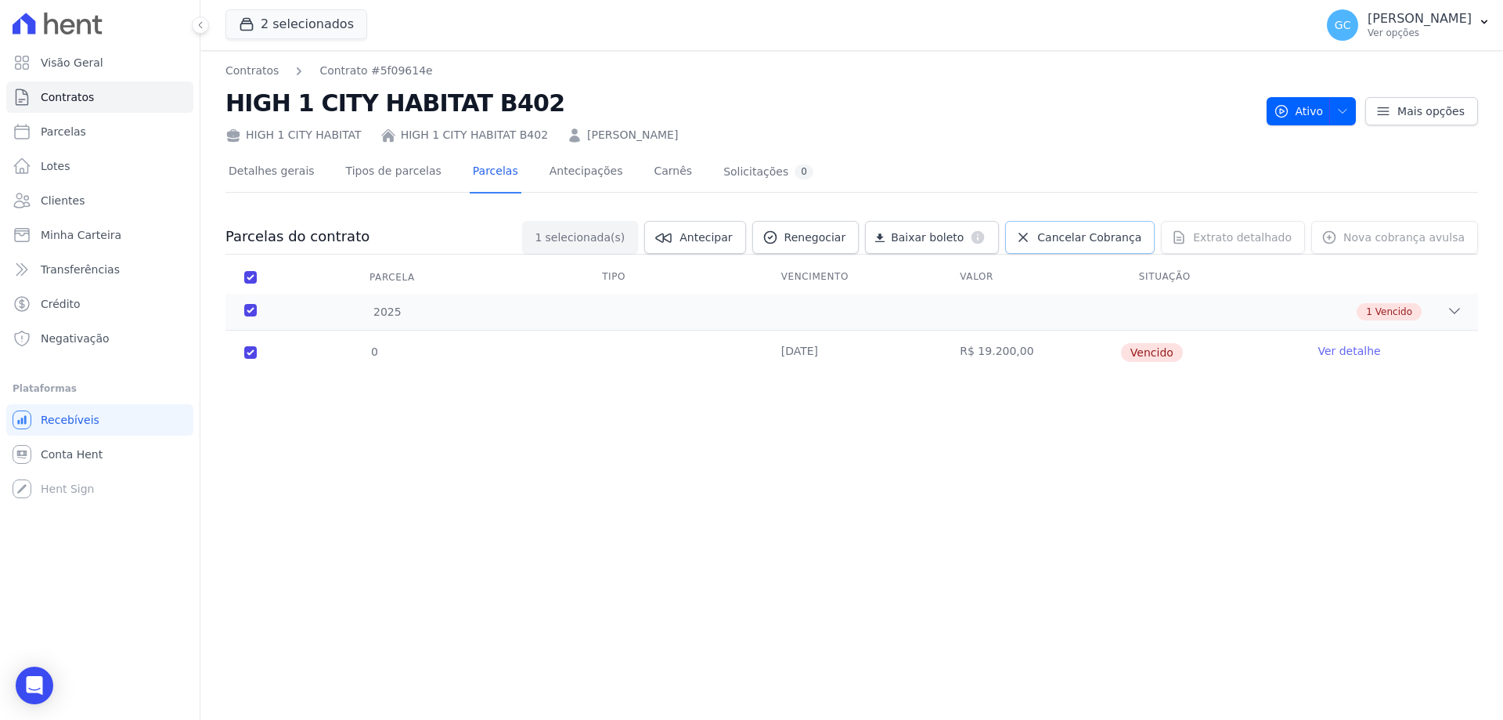
click at [1084, 241] on span "Cancelar Cobrança" at bounding box center [1089, 237] width 104 height 16
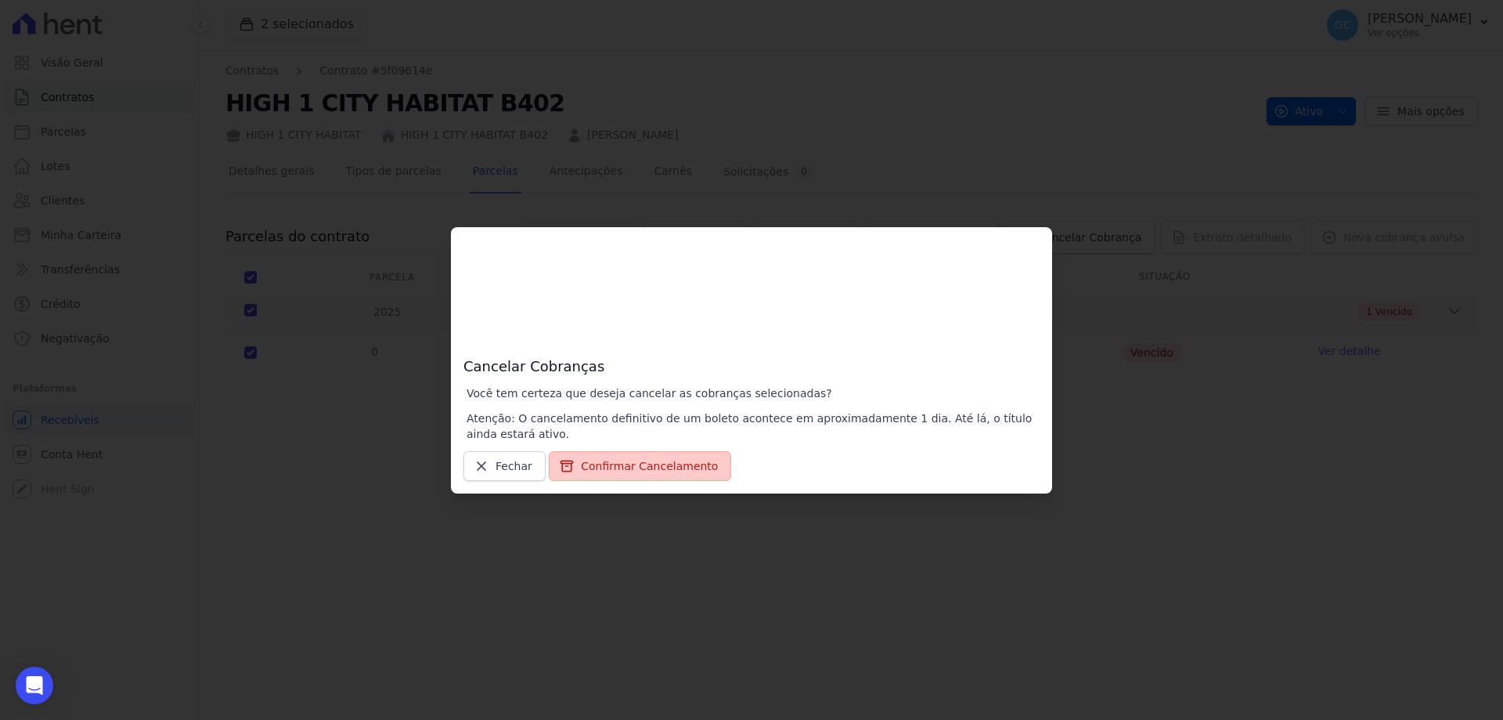
click at [601, 467] on button "Confirmar Cancelamento" at bounding box center [640, 466] width 182 height 30
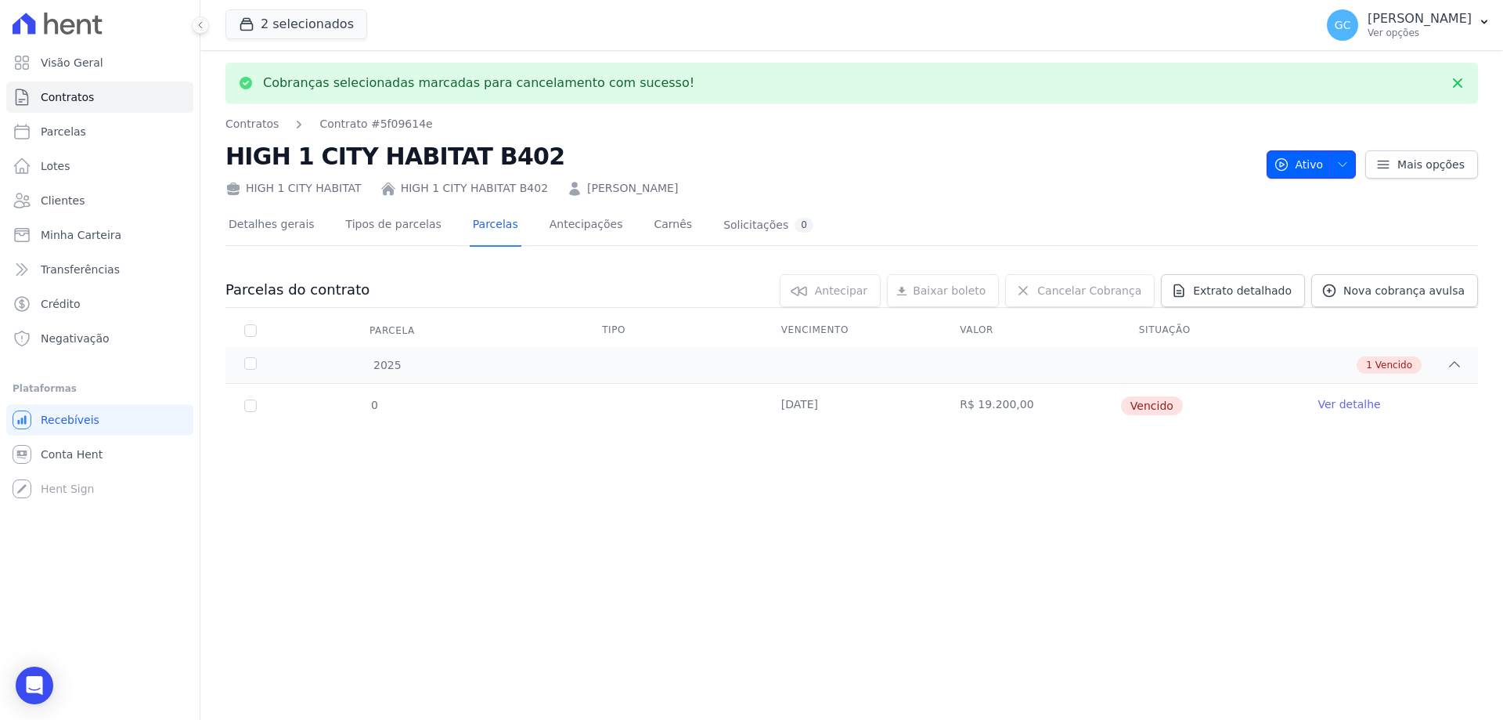
click at [1347, 164] on icon "button" at bounding box center [1343, 164] width 8 height 4
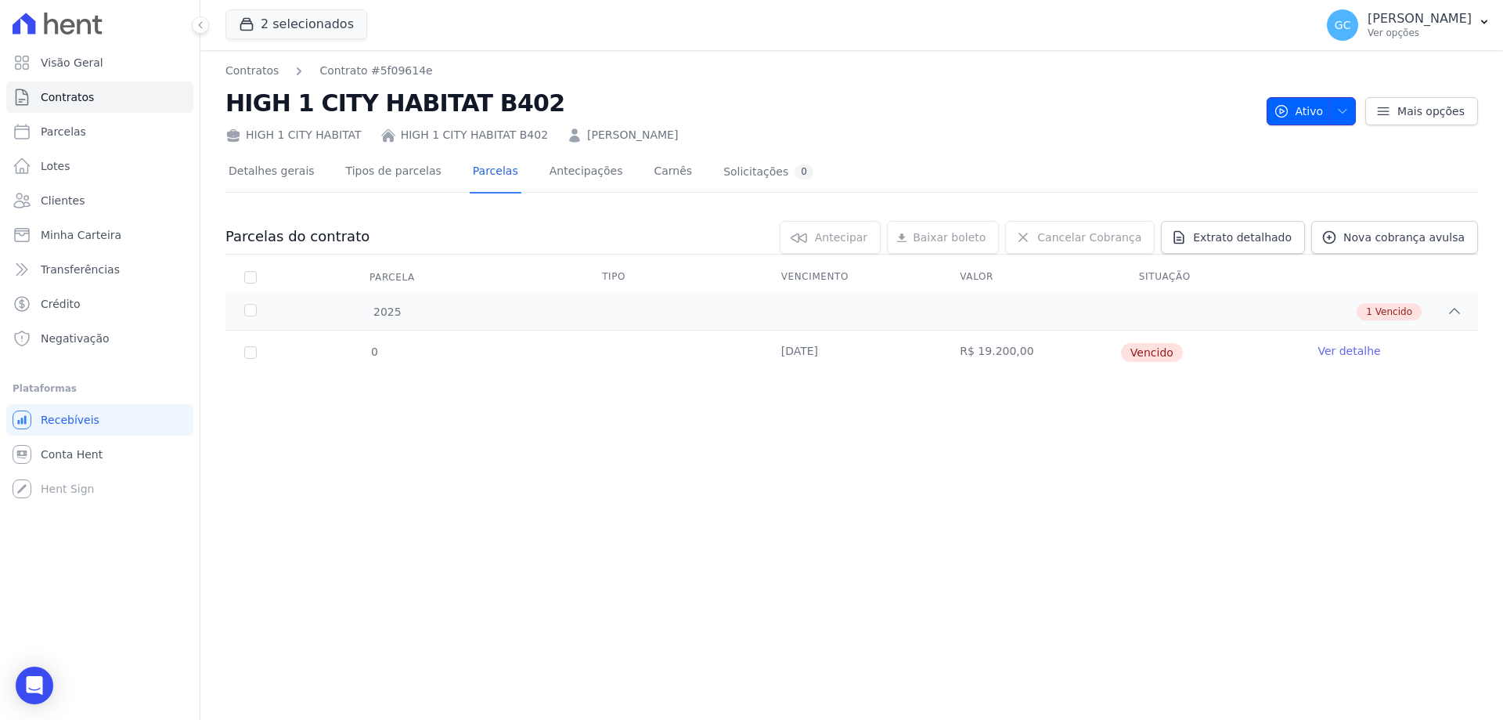
click at [1349, 113] on icon "button" at bounding box center [1342, 111] width 13 height 13
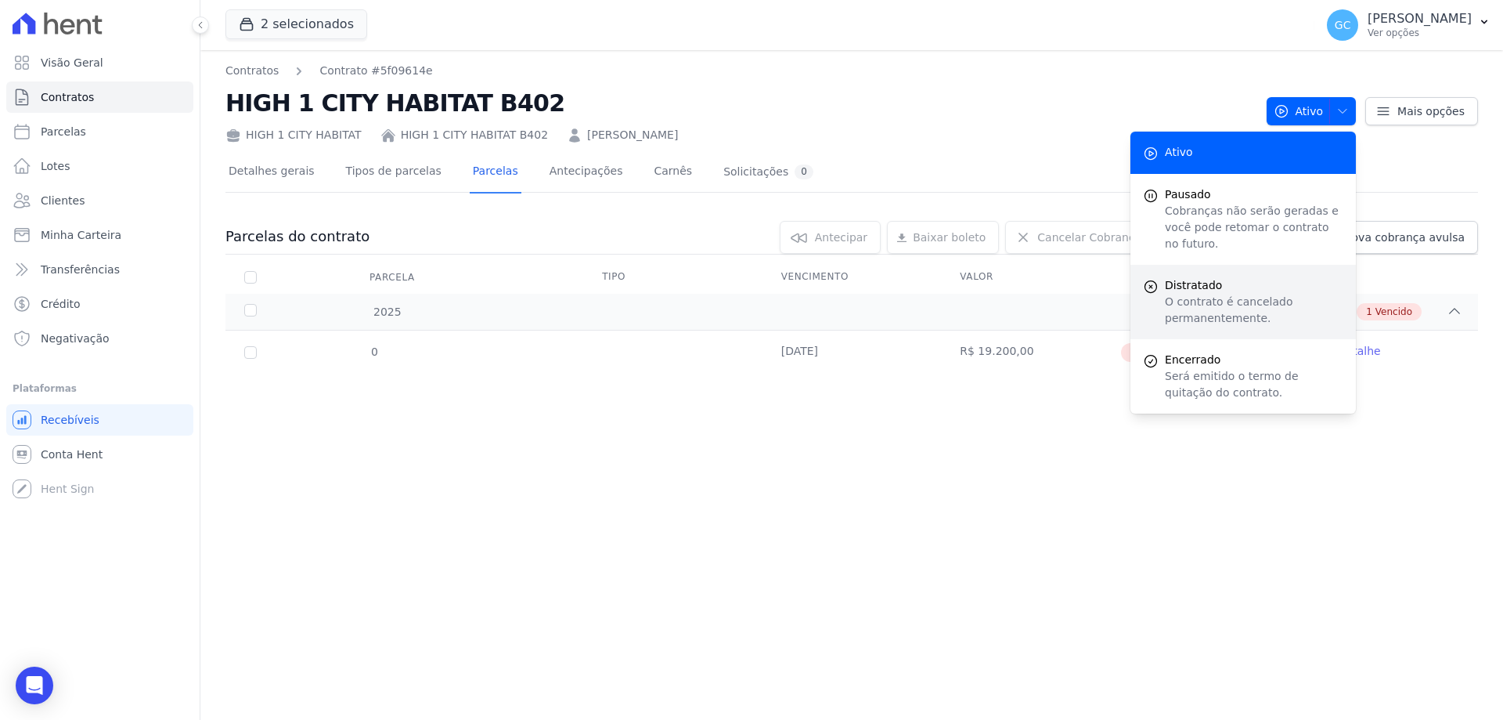
click at [1268, 296] on p "O contrato é cancelado permanentemente." at bounding box center [1254, 310] width 179 height 33
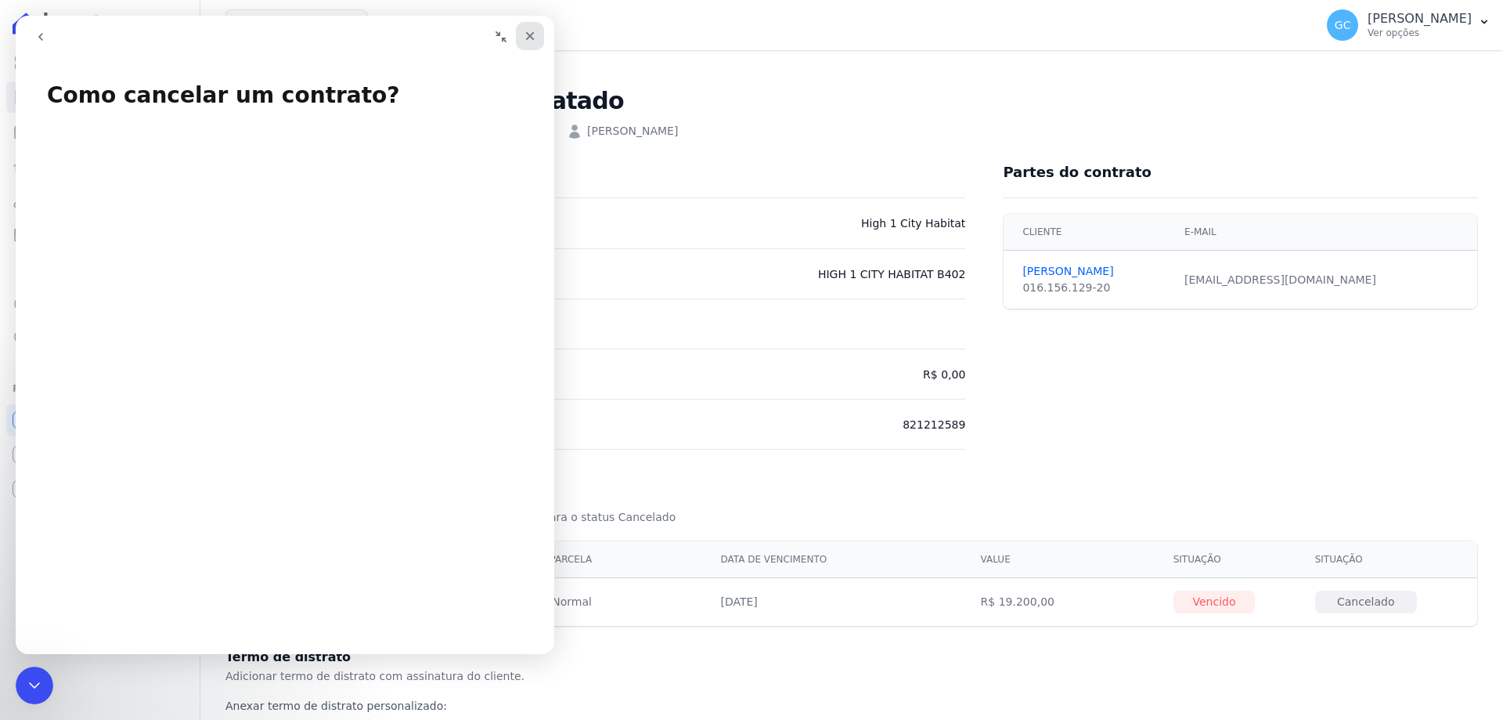
click at [524, 34] on icon "Fechar" at bounding box center [530, 36] width 13 height 13
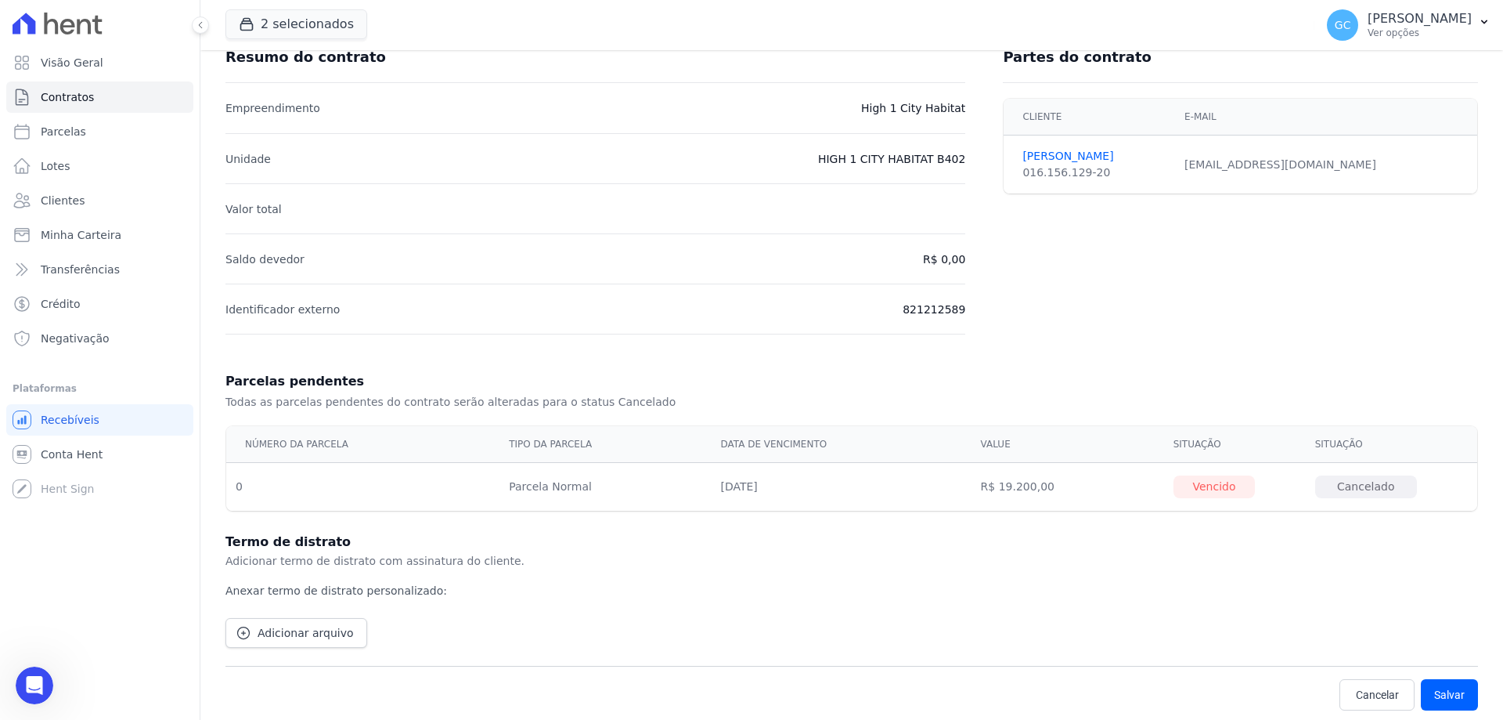
scroll to position [118, 0]
click at [297, 632] on span "Adicionar arquivo" at bounding box center [306, 630] width 96 height 16
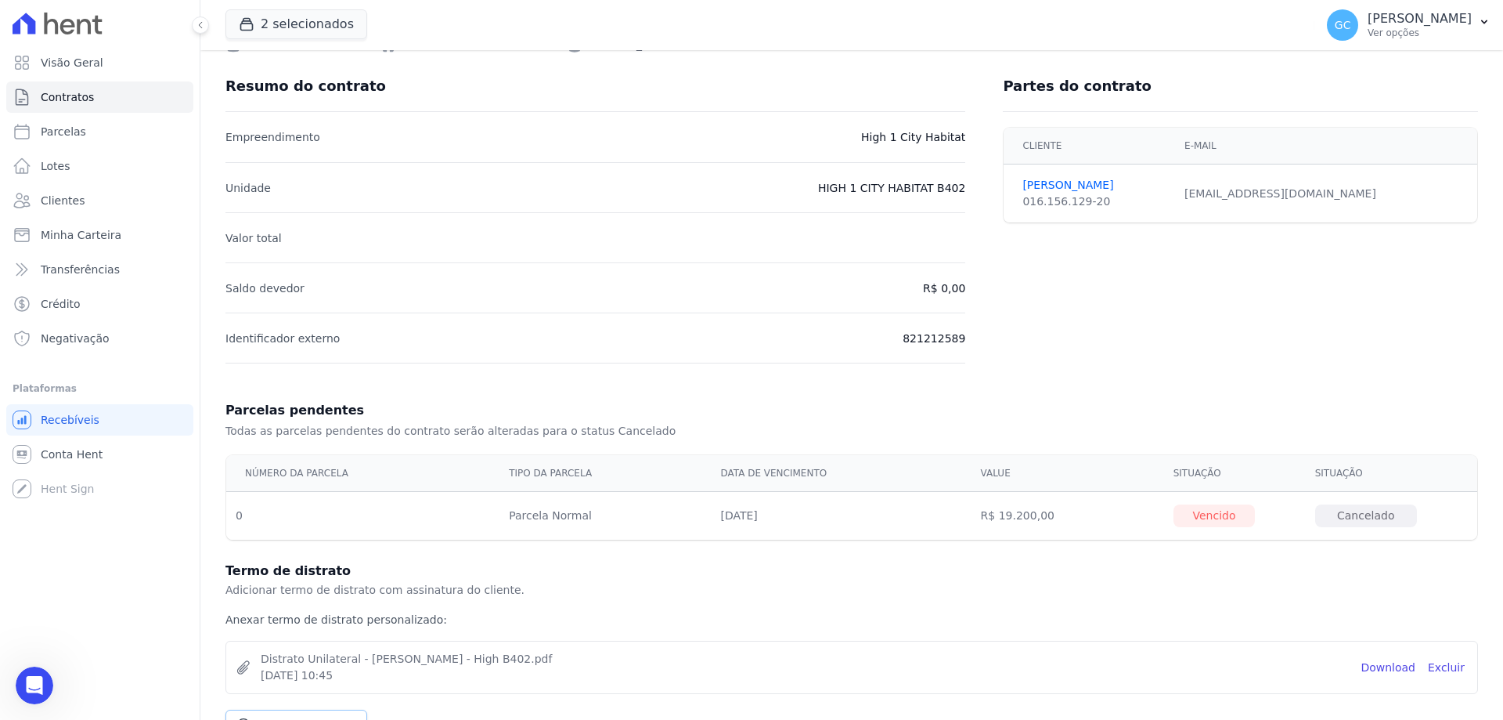
scroll to position [181, 0]
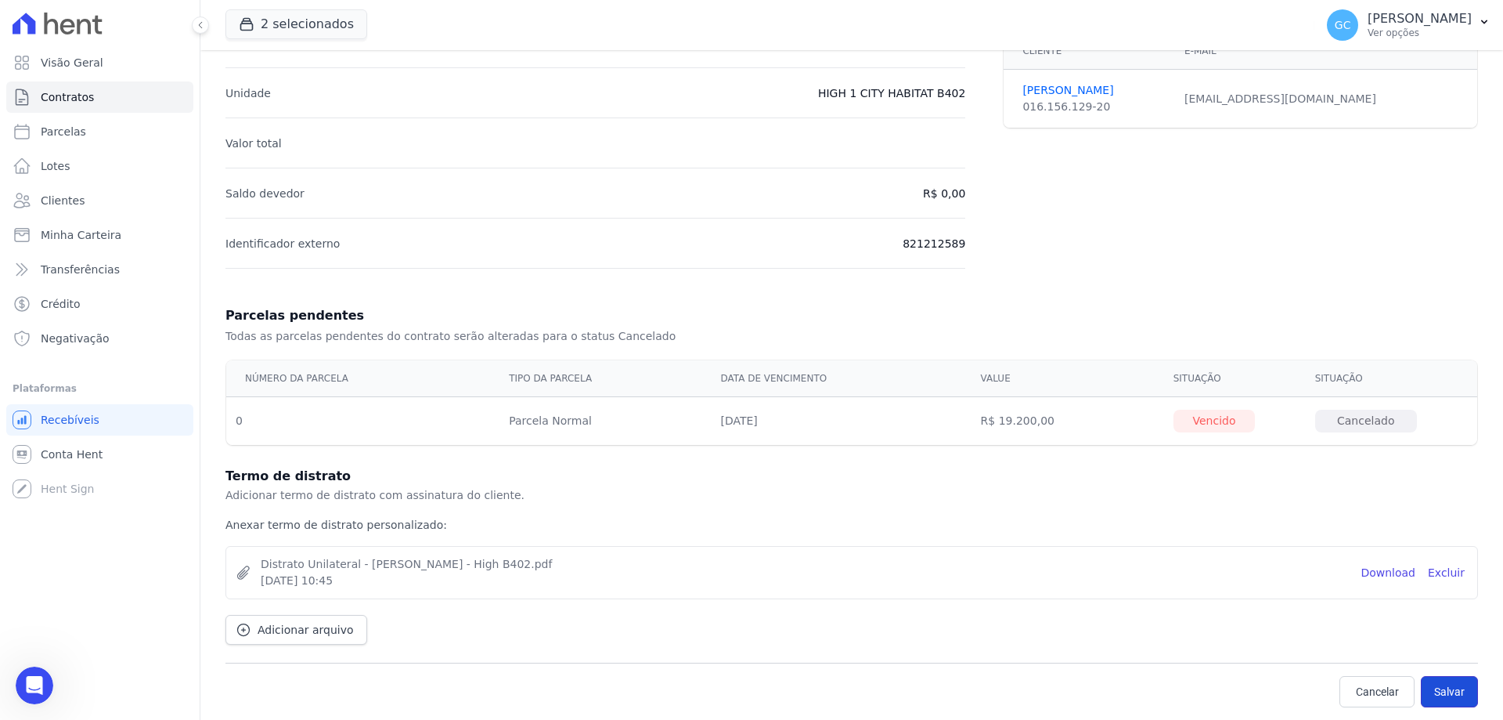
click at [1441, 691] on button "Salvar" at bounding box center [1449, 691] width 57 height 31
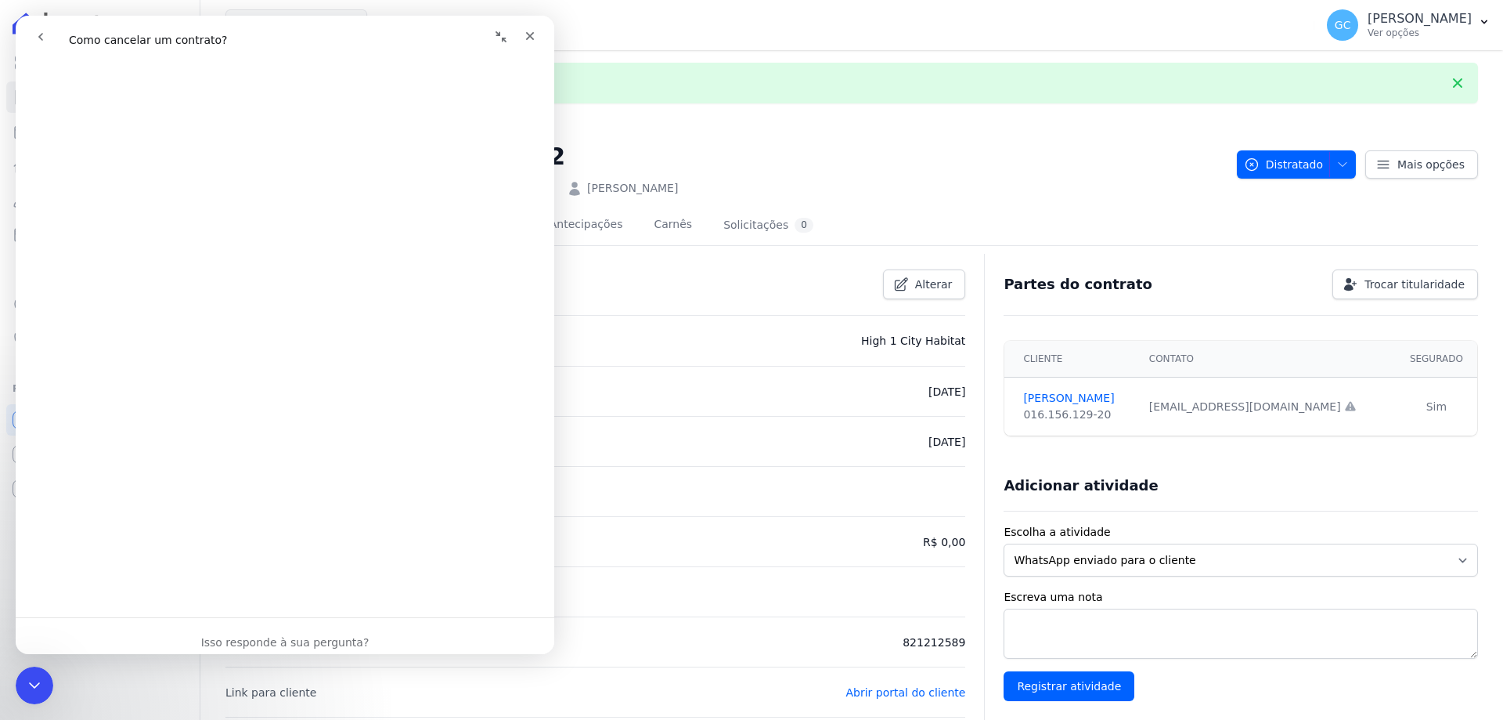
scroll to position [1018, 0]
click at [965, 183] on div "HIGH 1 CITY HABITAT HIGH 1 CITY HABITAT B402 Elisiola Andrea Da Rocha" at bounding box center [724, 185] width 999 height 23
click at [526, 34] on icon "Fechar" at bounding box center [530, 36] width 13 height 13
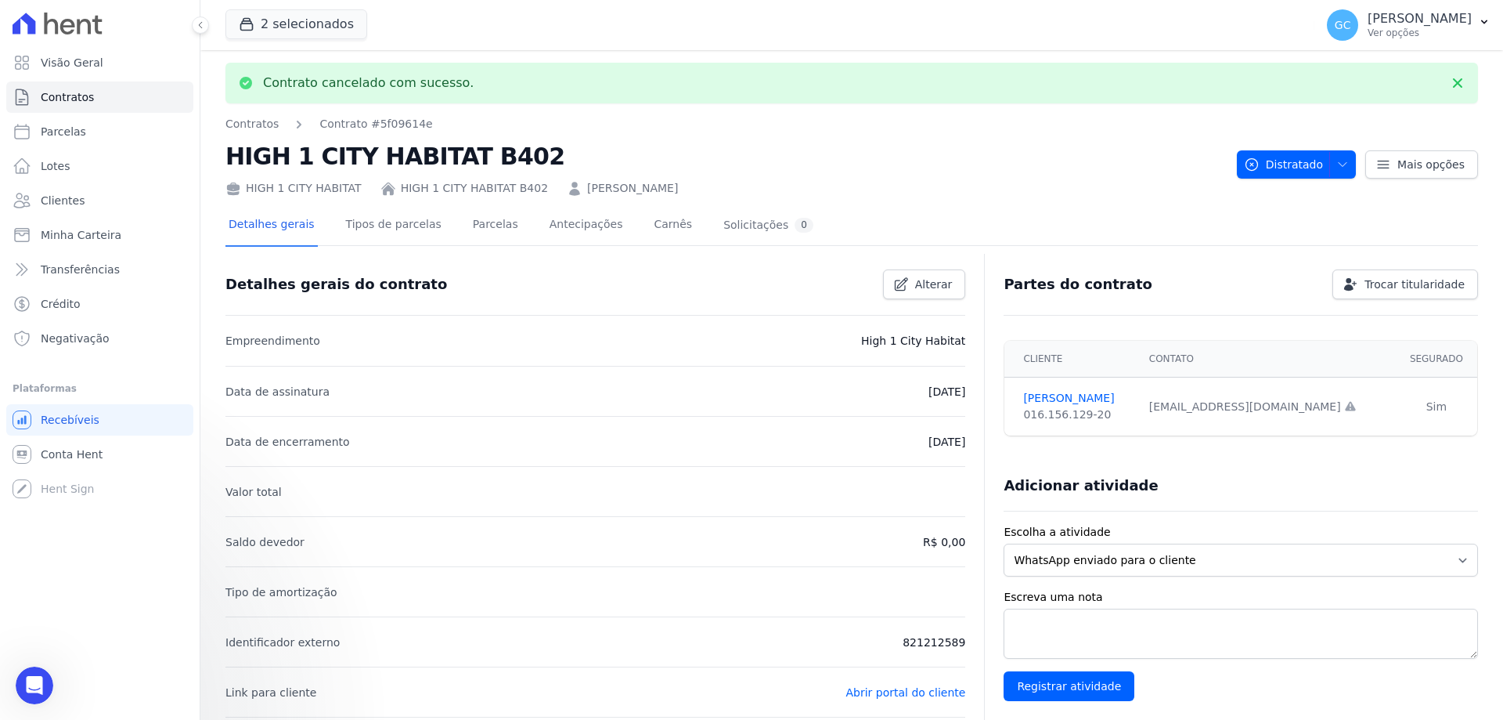
scroll to position [0, 0]
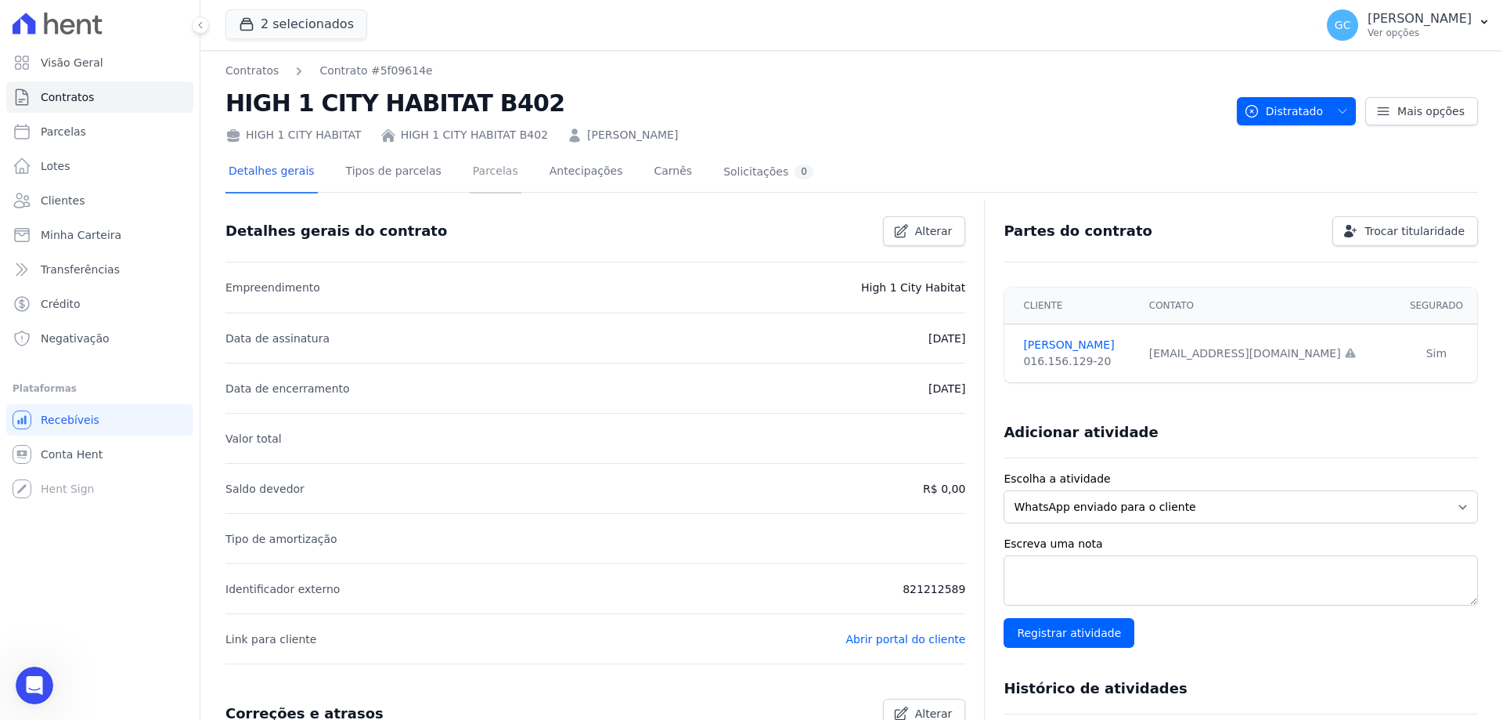
click at [470, 180] on link "Parcelas" at bounding box center [496, 172] width 52 height 41
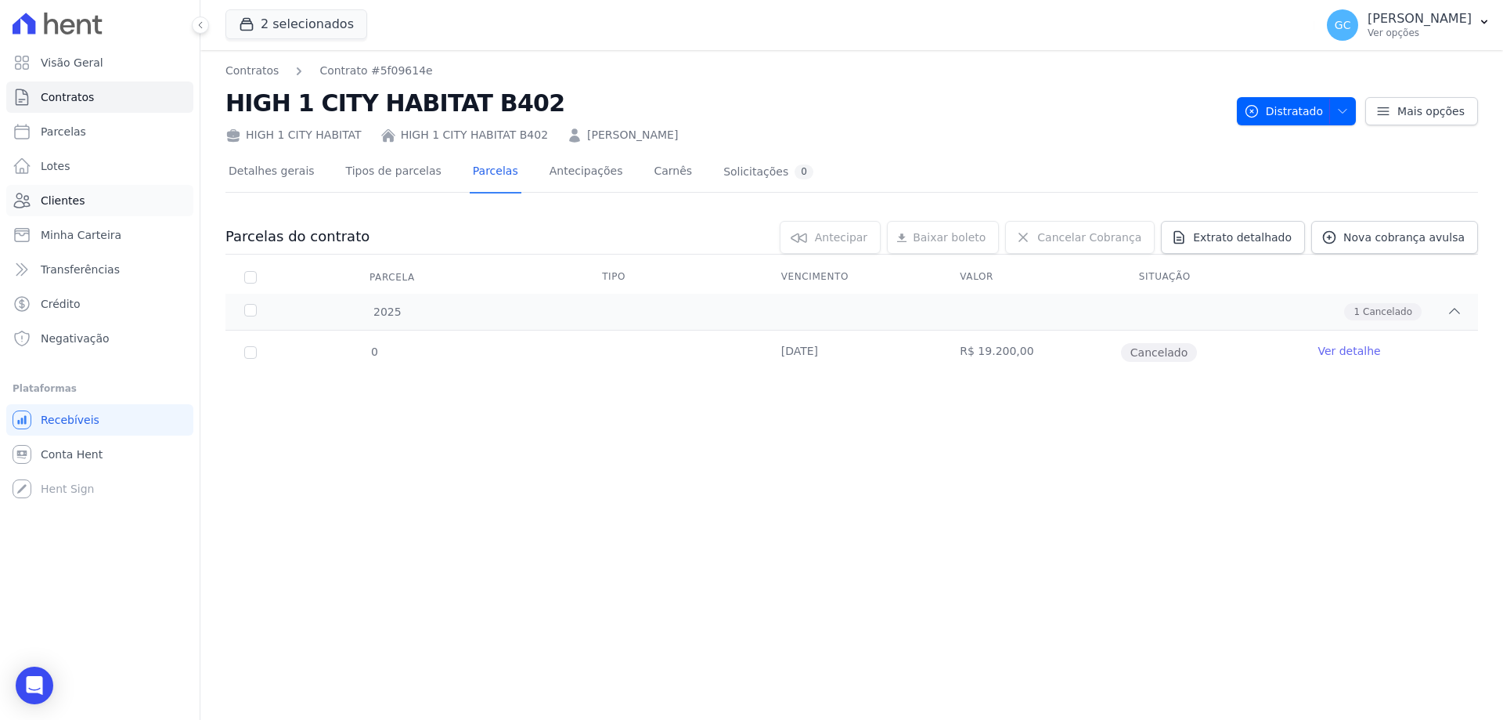
click at [80, 203] on span "Clientes" at bounding box center [63, 201] width 44 height 16
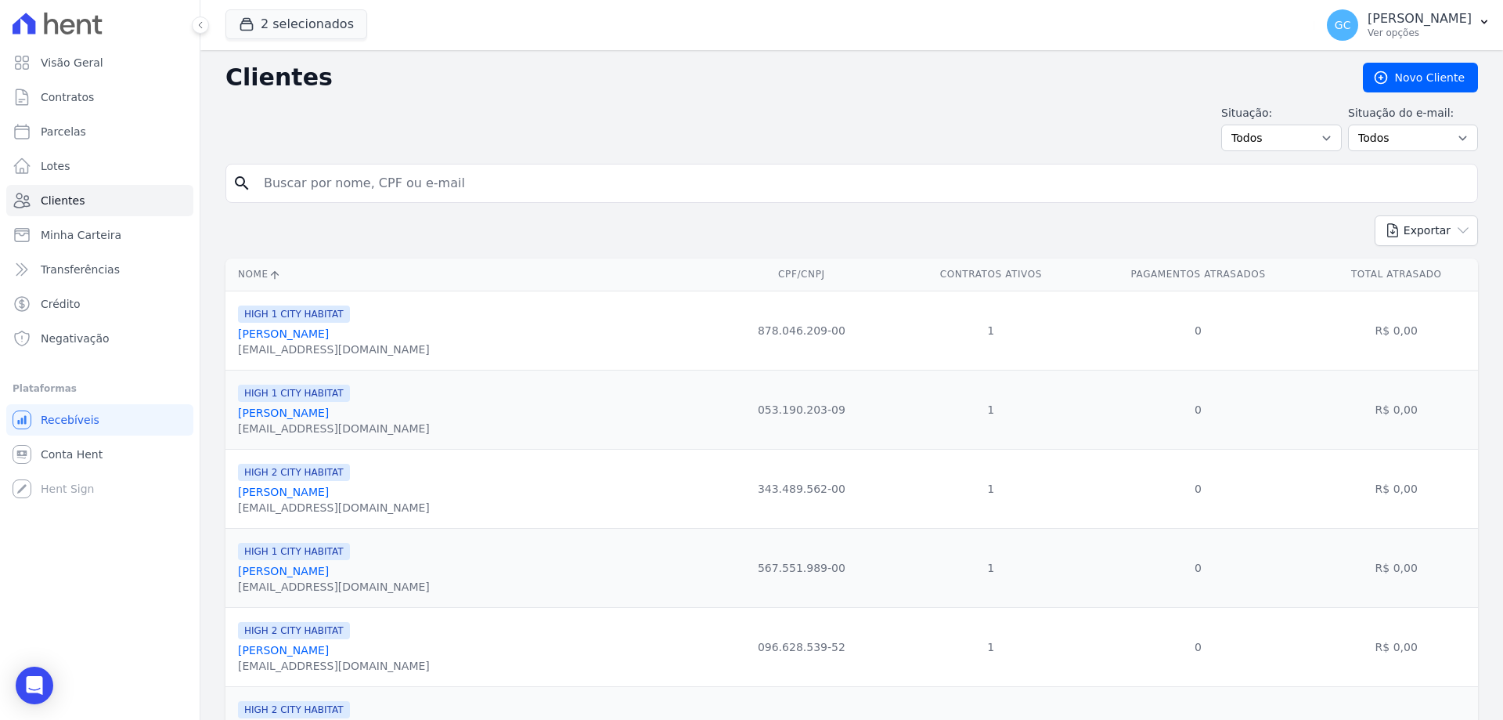
click at [341, 186] on input "search" at bounding box center [862, 183] width 1217 height 31
type input "elisiola"
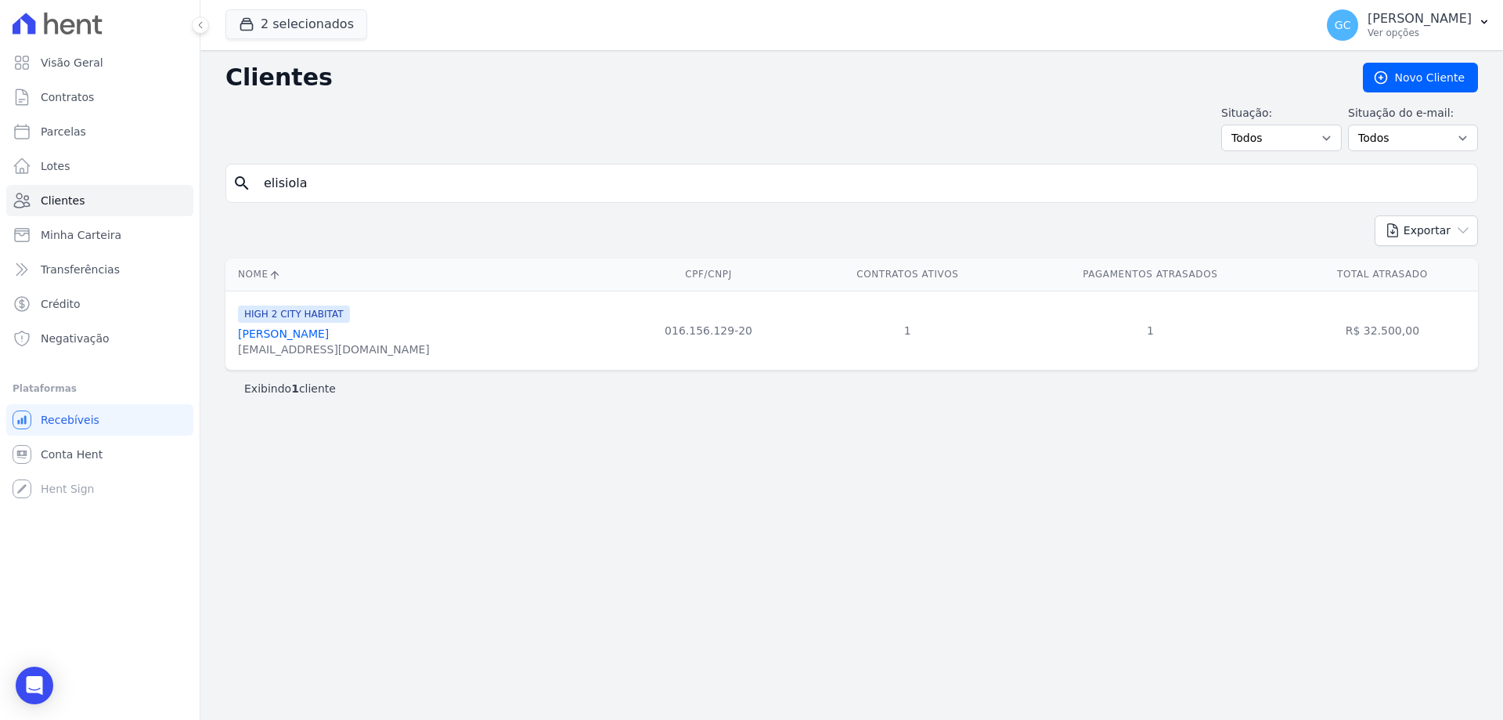
click at [329, 339] on link "[PERSON_NAME]" at bounding box center [283, 333] width 91 height 13
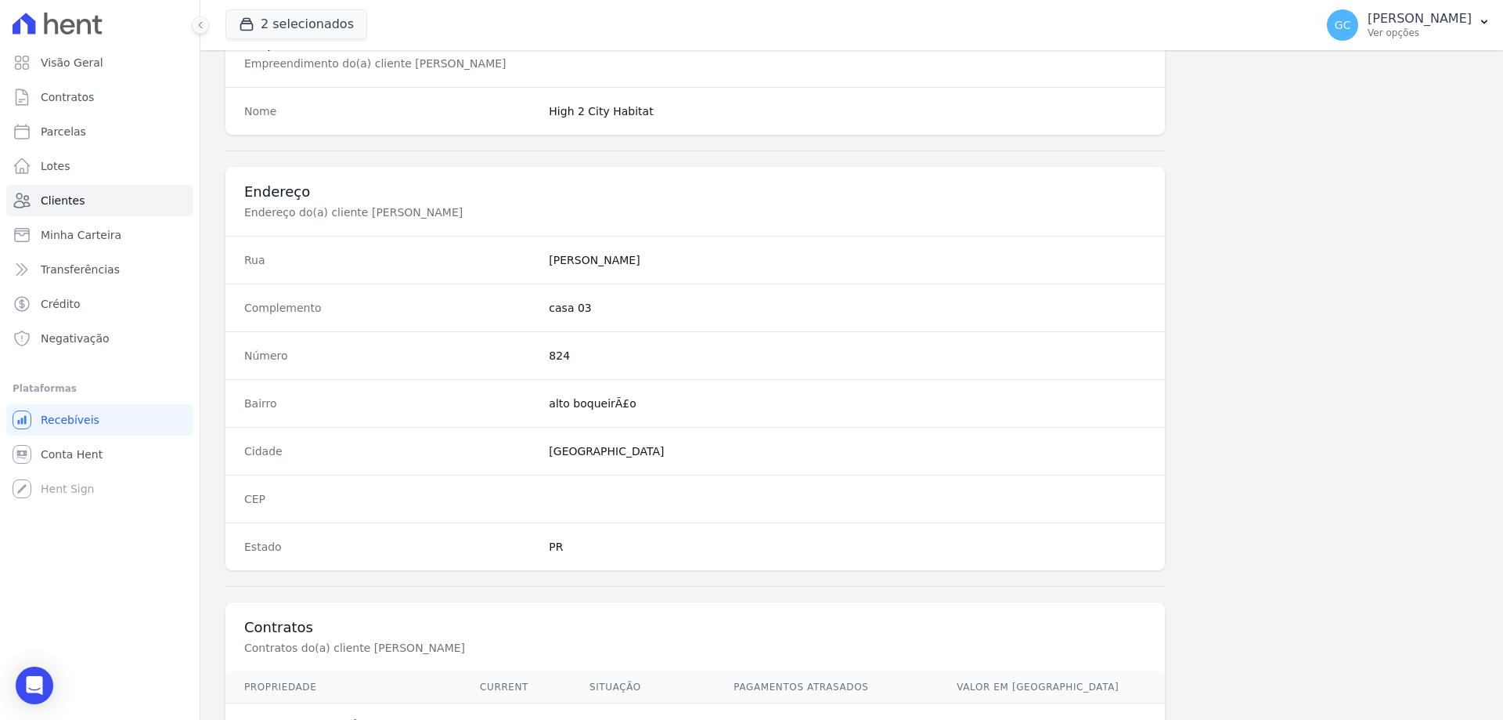
scroll to position [817, 0]
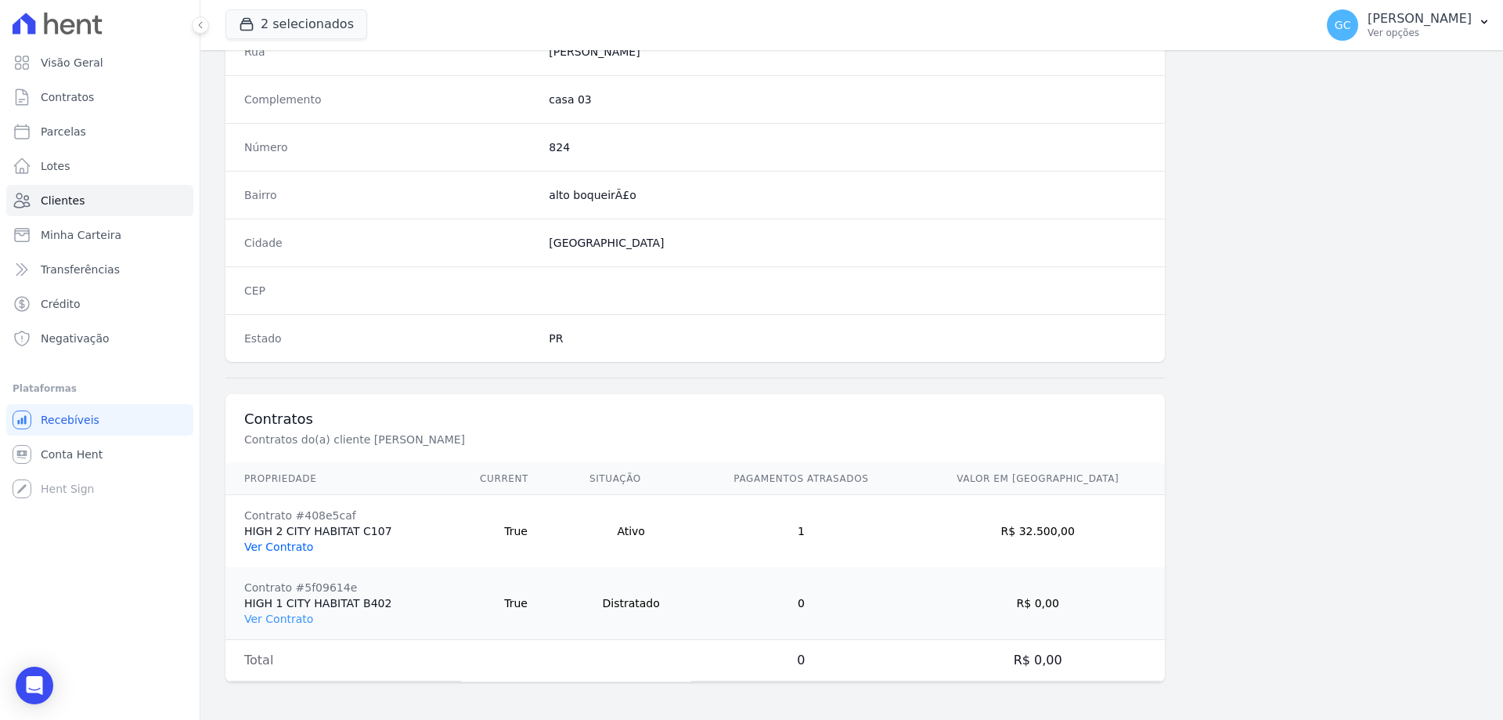
click at [280, 540] on link "Ver Contrato" at bounding box center [278, 546] width 69 height 13
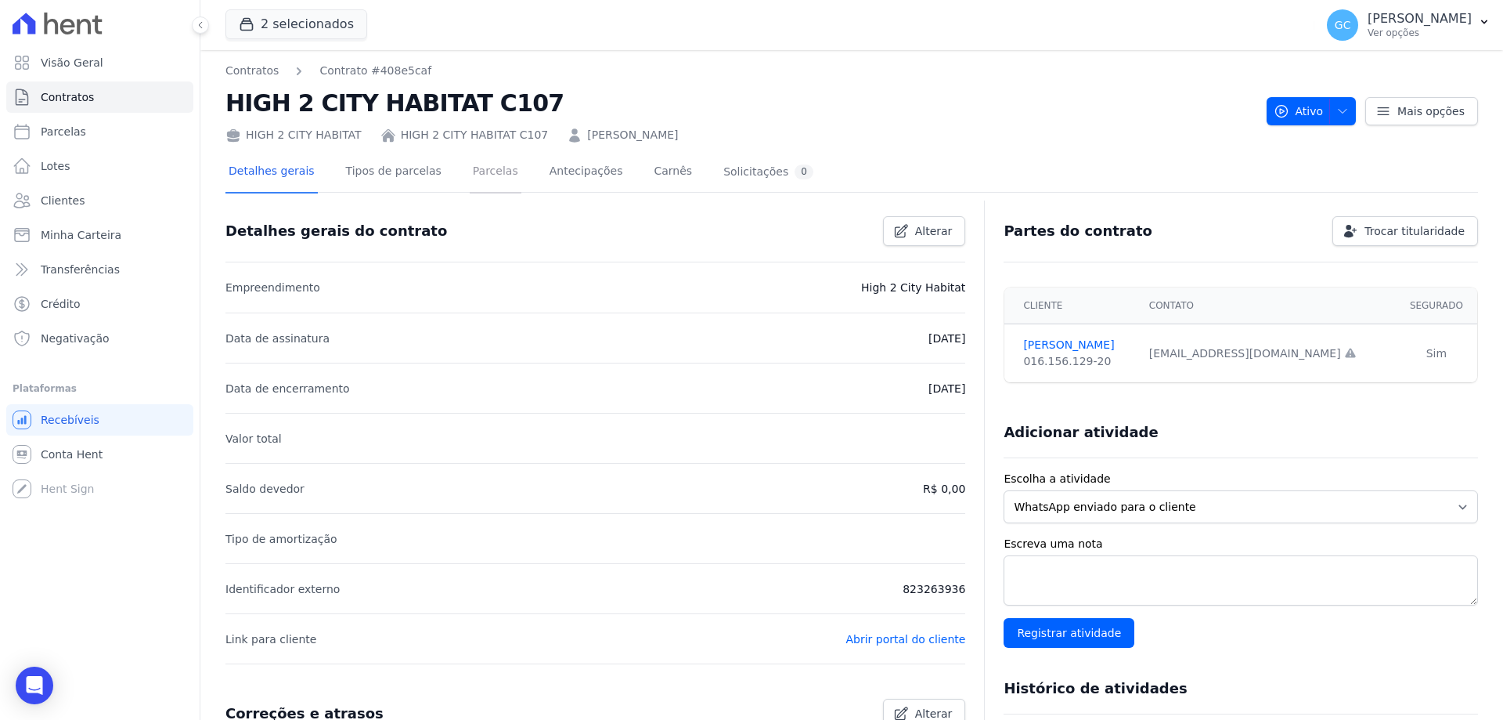
click at [474, 163] on link "Parcelas" at bounding box center [496, 172] width 52 height 41
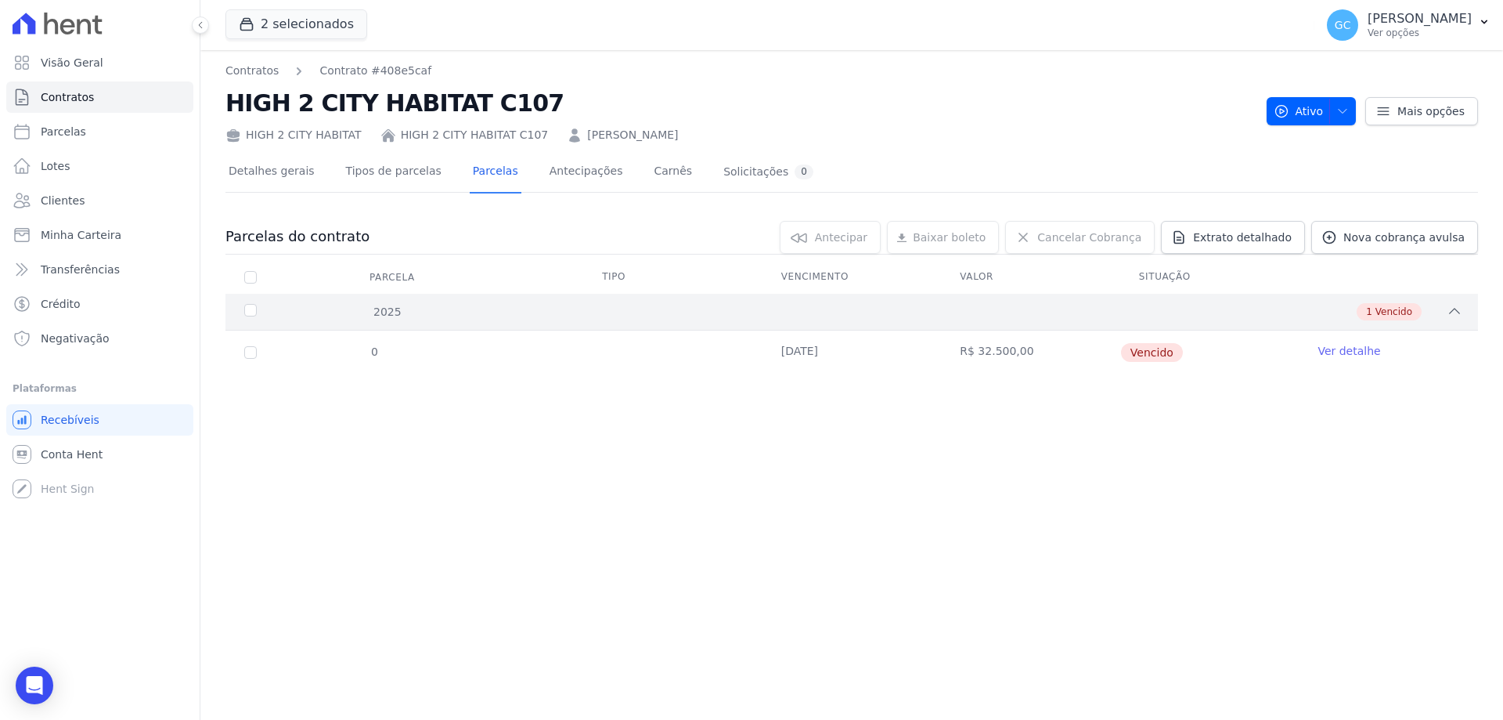
click at [247, 309] on div "2025" at bounding box center [298, 312] width 114 height 16
click at [250, 309] on div "2025" at bounding box center [298, 312] width 114 height 16
click at [250, 355] on input "checkbox" at bounding box center [250, 352] width 13 height 13
checkbox input "true"
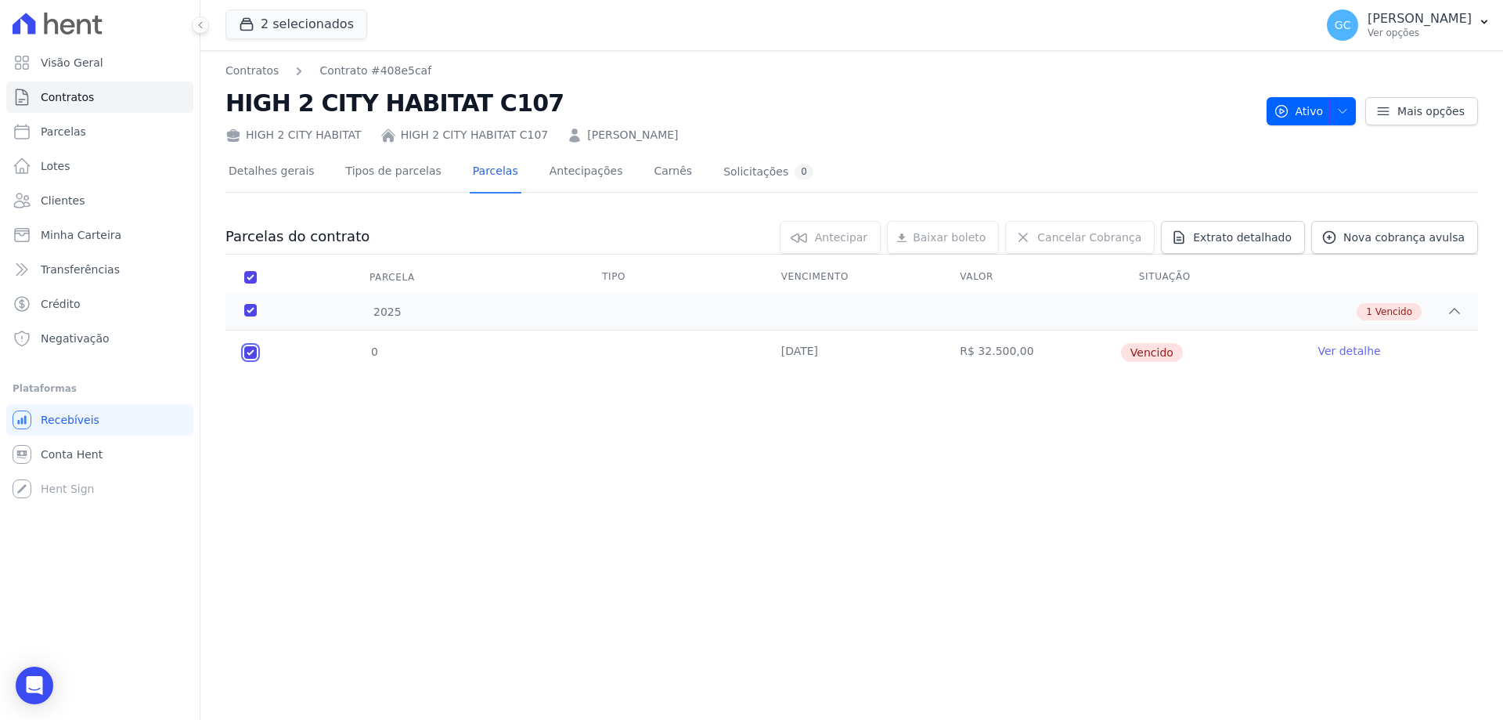
checkbox input "true"
click at [1111, 241] on span "Cancelar Cobrança" at bounding box center [1089, 237] width 104 height 16
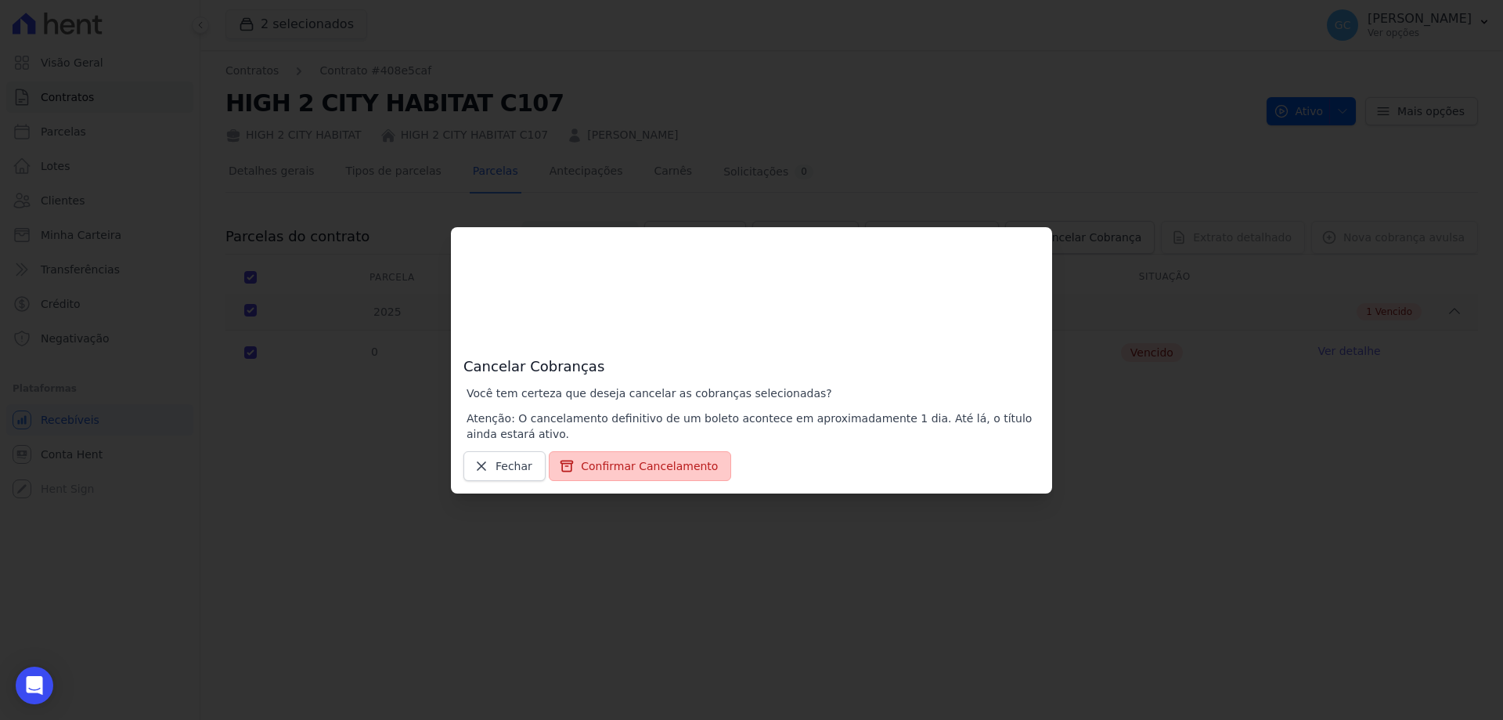
click at [653, 474] on button "Confirmar Cancelamento" at bounding box center [640, 466] width 182 height 30
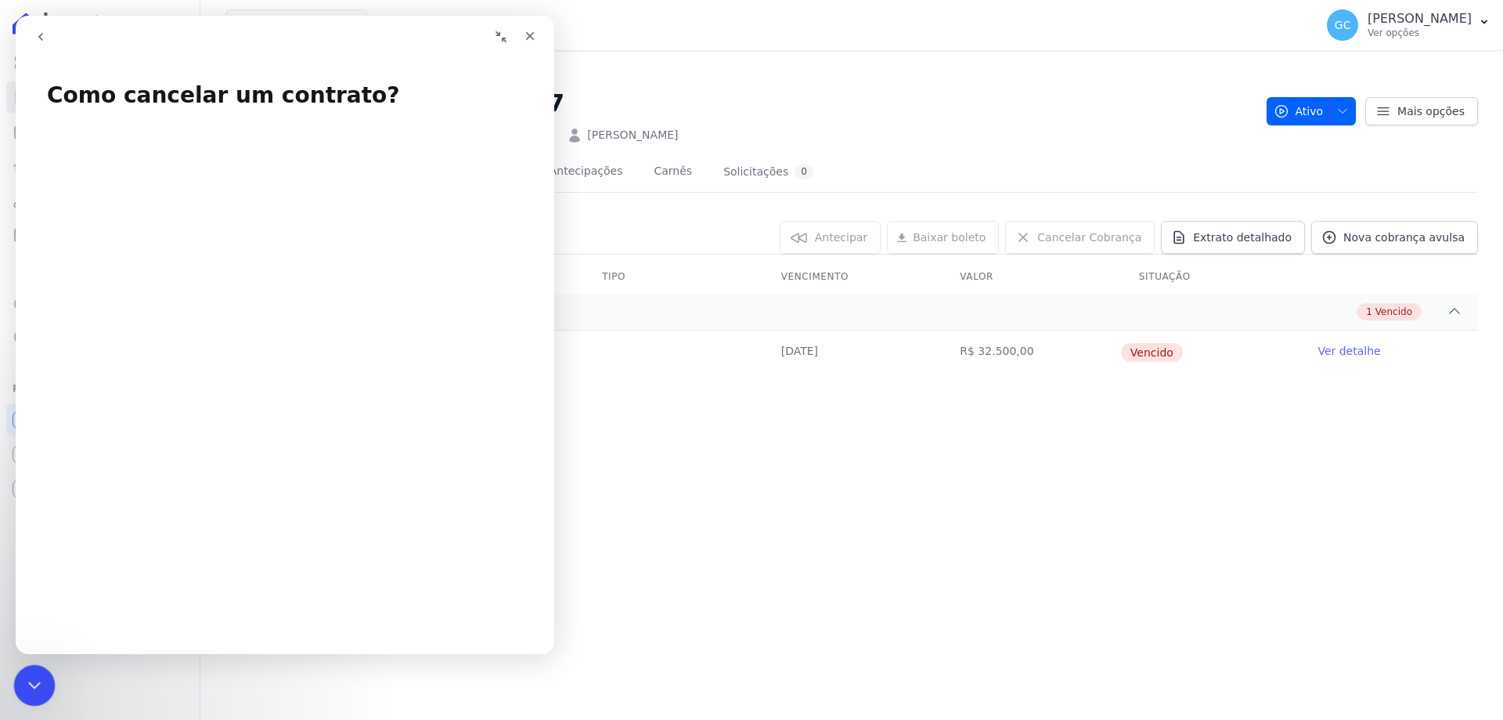
click at [25, 684] on icon "Encerramento do Messenger da Intercom" at bounding box center [32, 682] width 19 height 19
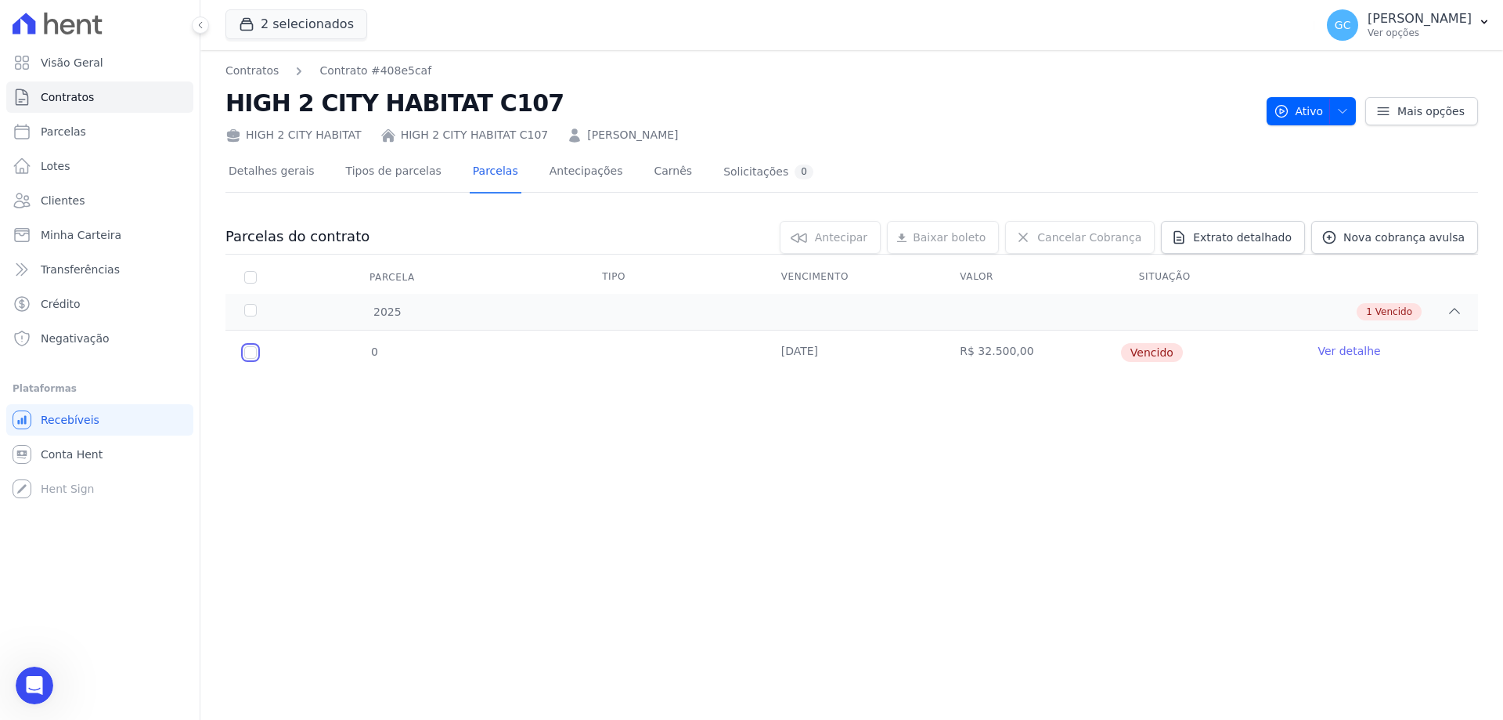
click at [250, 353] on input "checkbox" at bounding box center [250, 352] width 13 height 13
checkbox input "true"
click at [251, 355] on input "checkbox" at bounding box center [250, 352] width 13 height 13
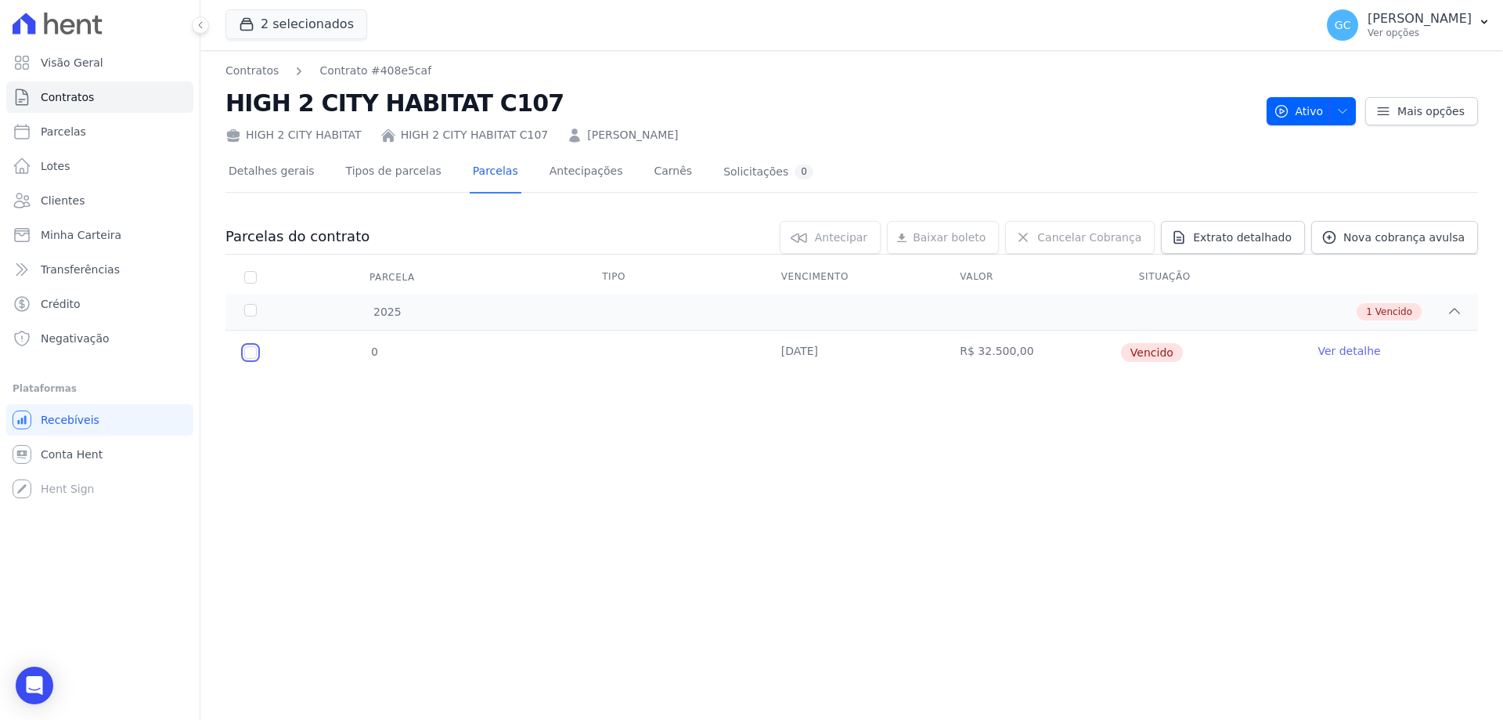
checkbox input "true"
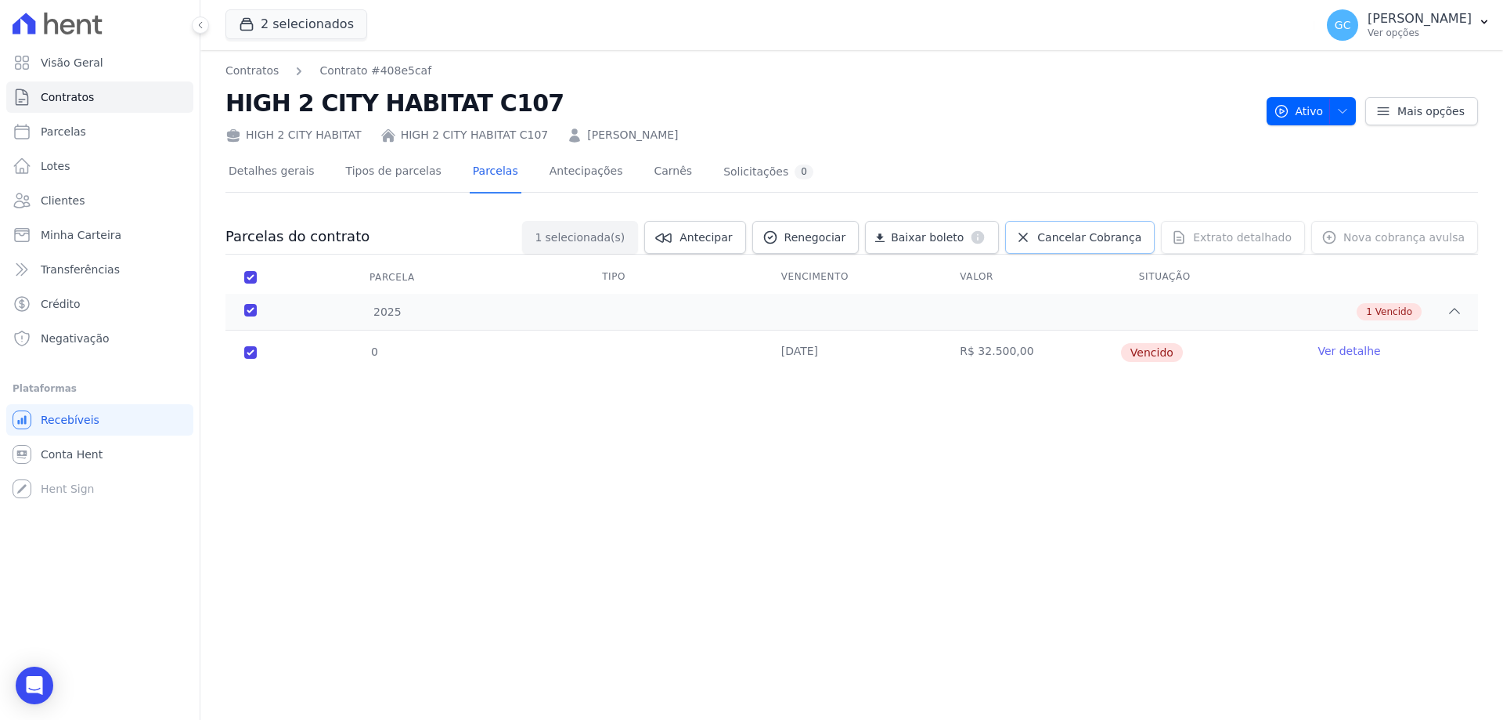
click at [1118, 232] on span "Cancelar Cobrança" at bounding box center [1089, 237] width 104 height 16
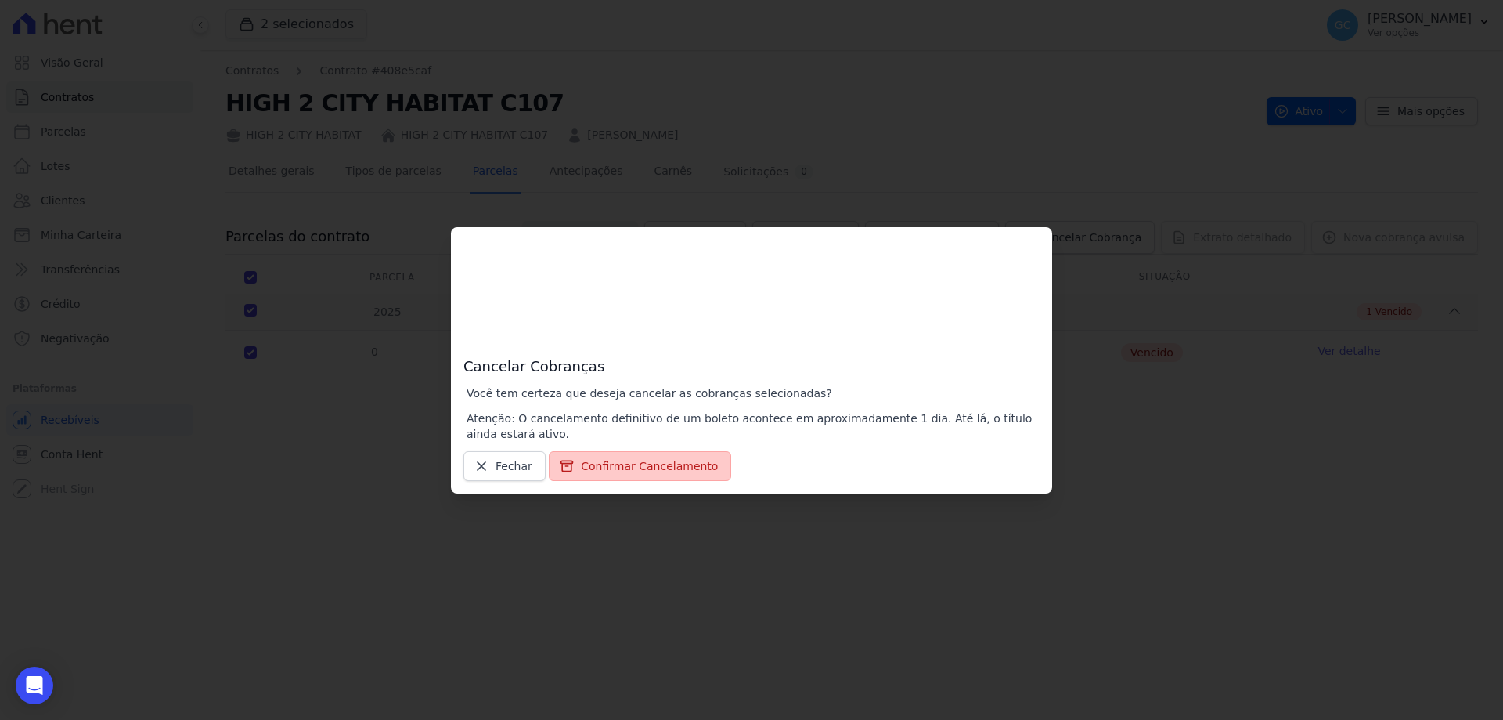
click at [661, 463] on button "Confirmar Cancelamento" at bounding box center [640, 466] width 182 height 30
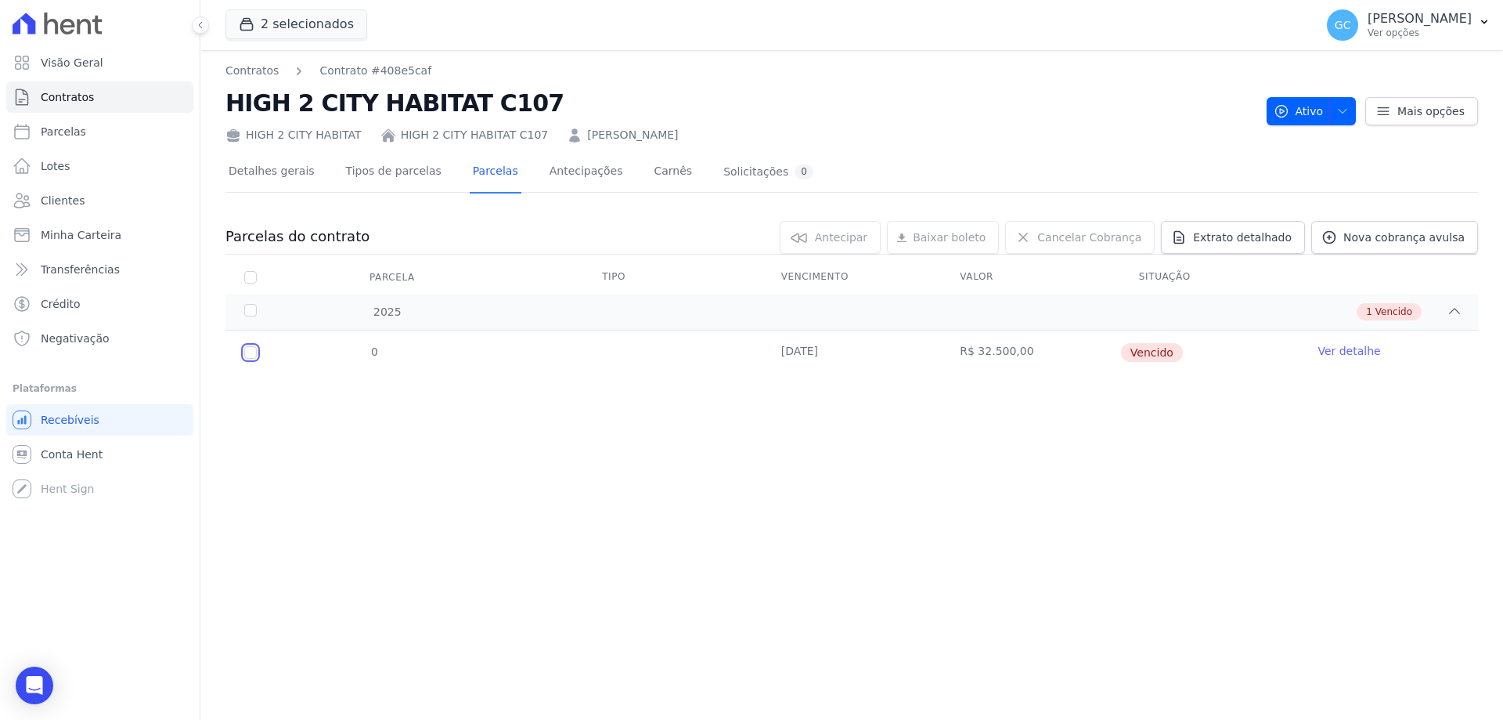
click at [251, 355] on input "checkbox" at bounding box center [250, 352] width 13 height 13
checkbox input "true"
click at [1347, 109] on icon "button" at bounding box center [1343, 111] width 8 height 4
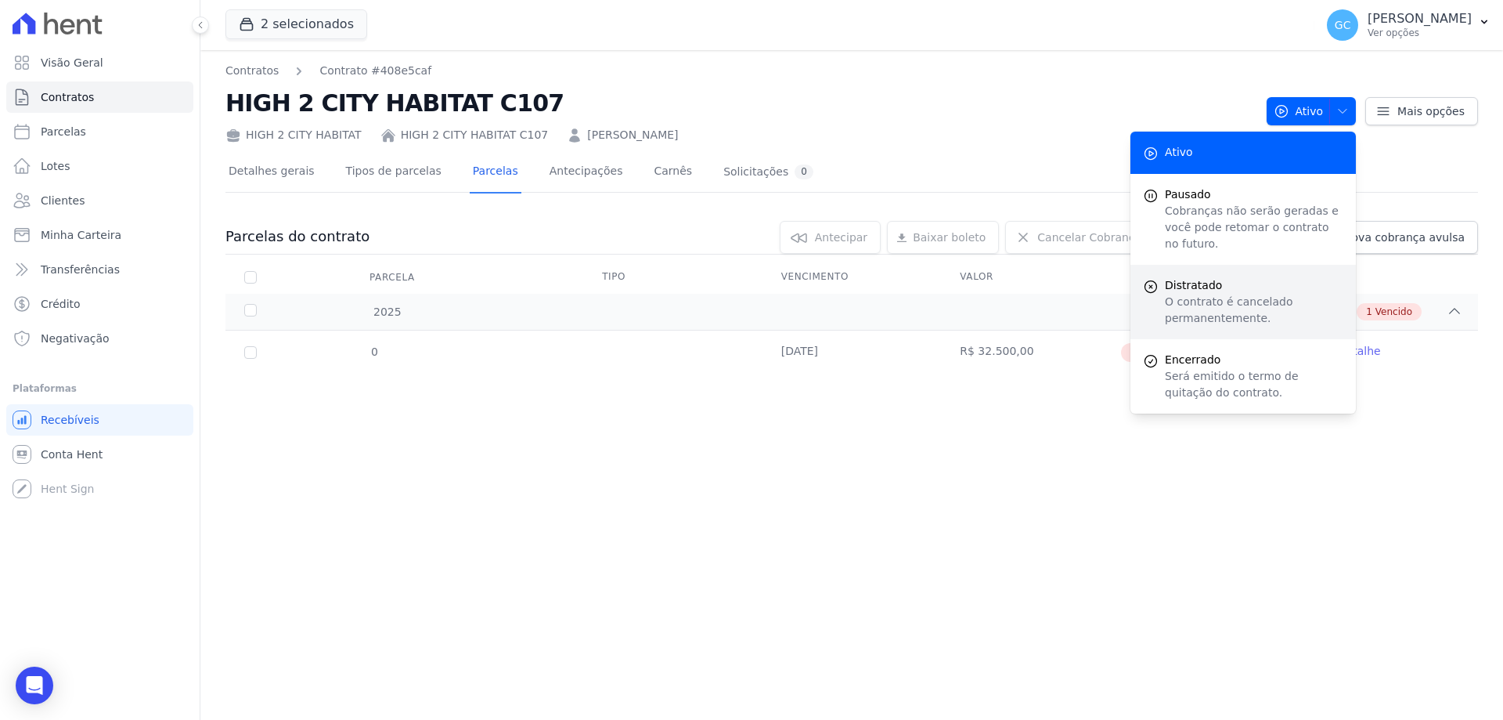
click at [1232, 294] on p "O contrato é cancelado permanentemente." at bounding box center [1254, 310] width 179 height 33
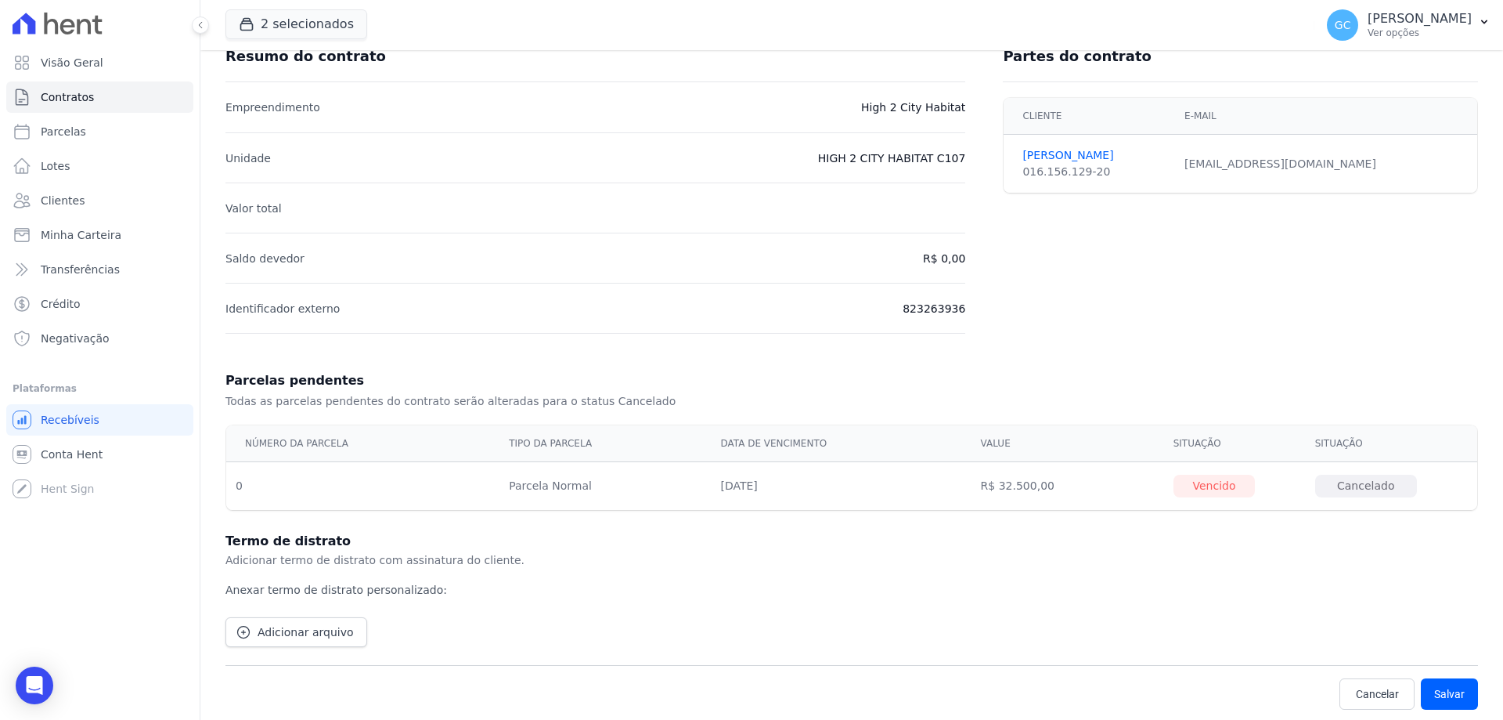
scroll to position [118, 0]
click at [320, 633] on span "Adicionar arquivo" at bounding box center [306, 630] width 96 height 16
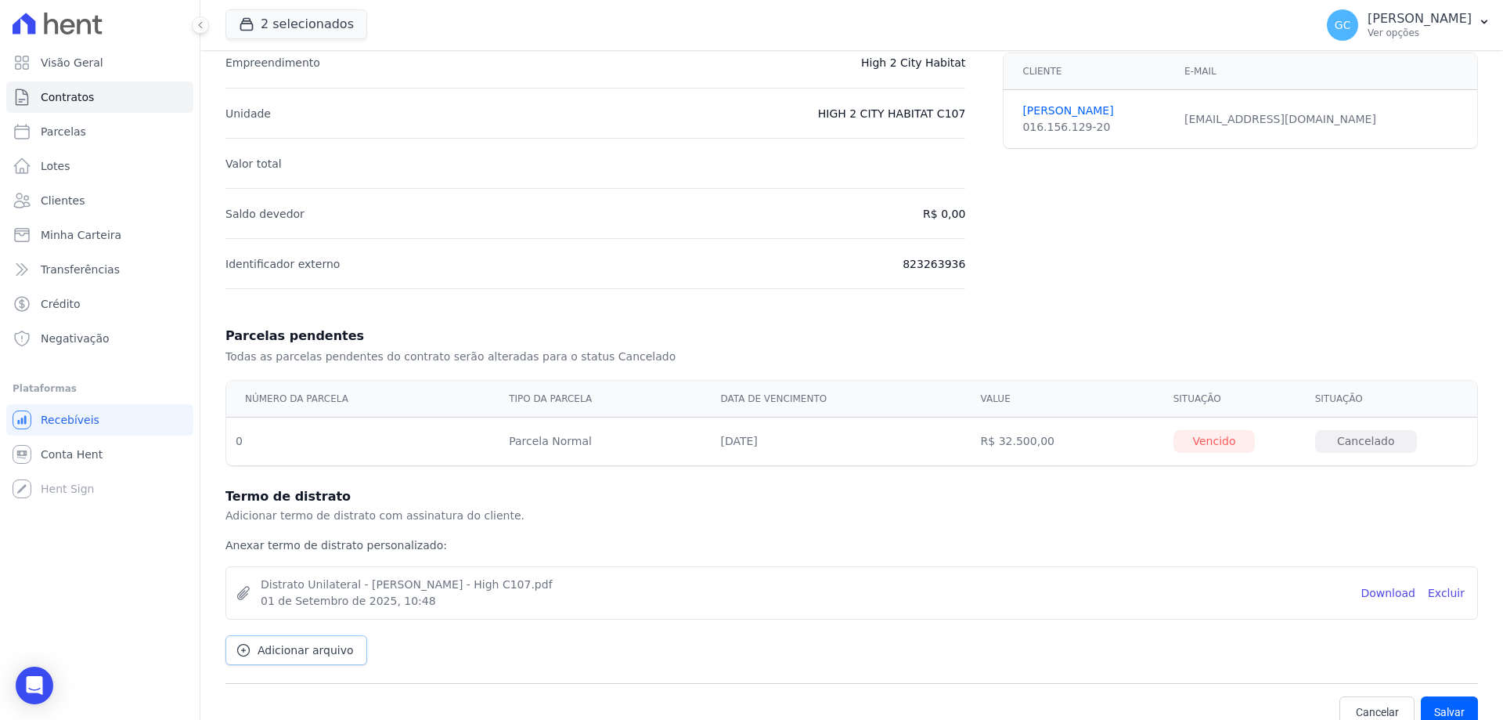
scroll to position [181, 0]
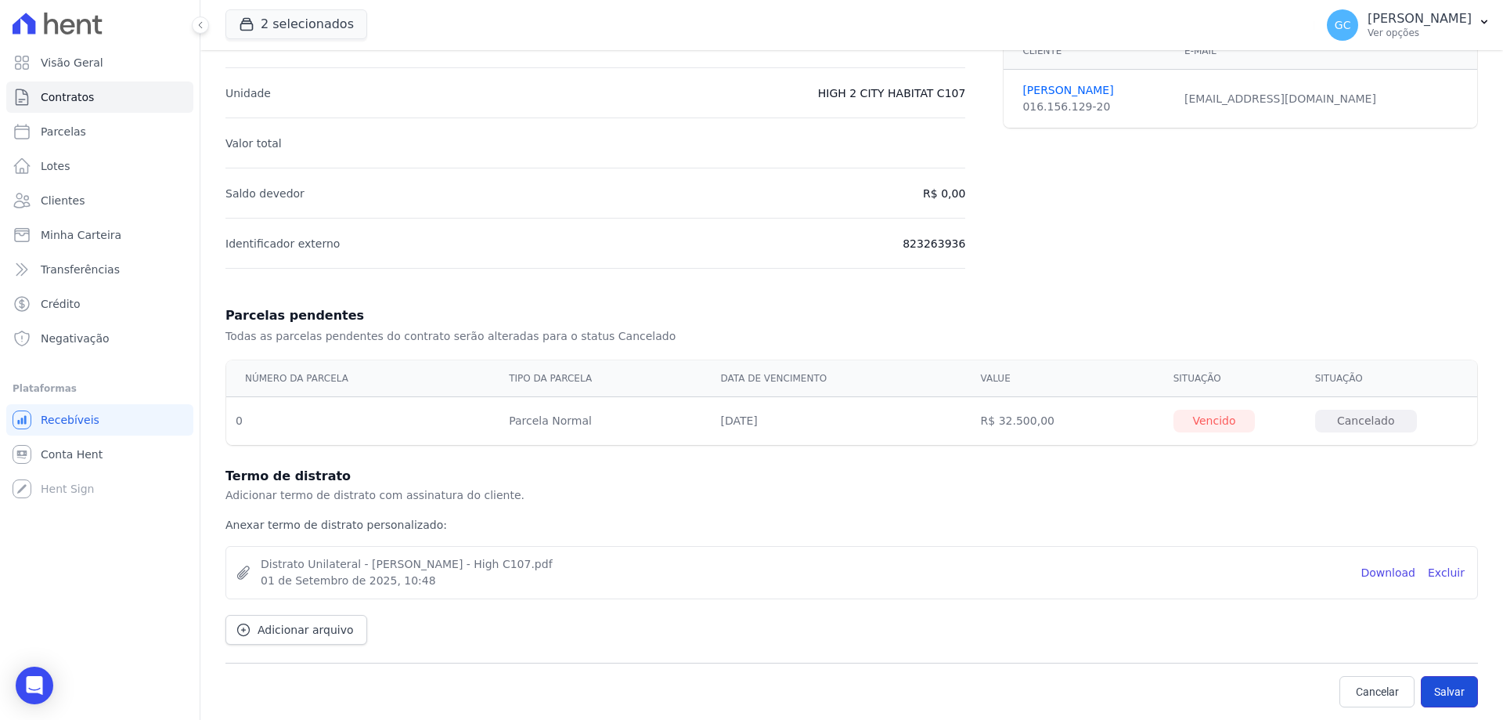
click at [1442, 694] on button "Salvar" at bounding box center [1449, 691] width 57 height 31
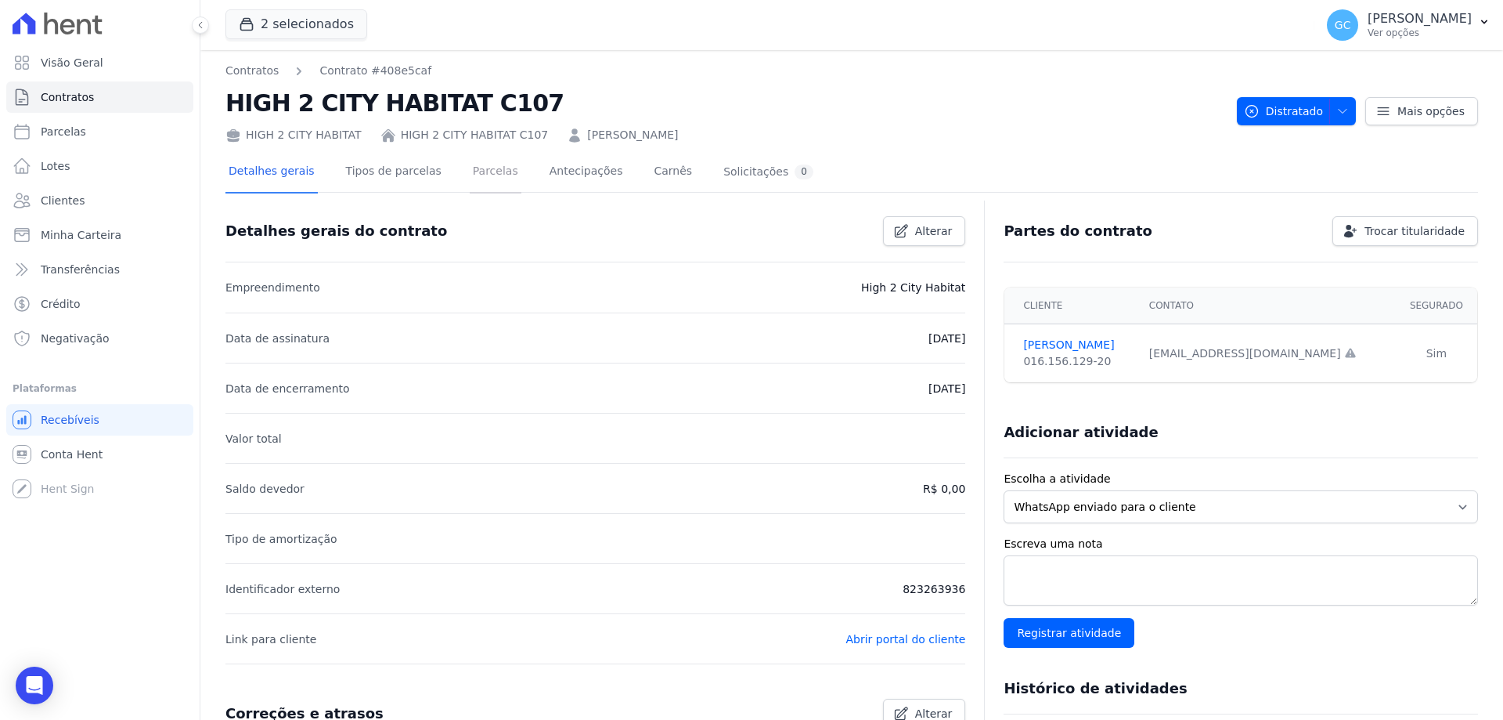
click at [479, 171] on link "Parcelas" at bounding box center [496, 172] width 52 height 41
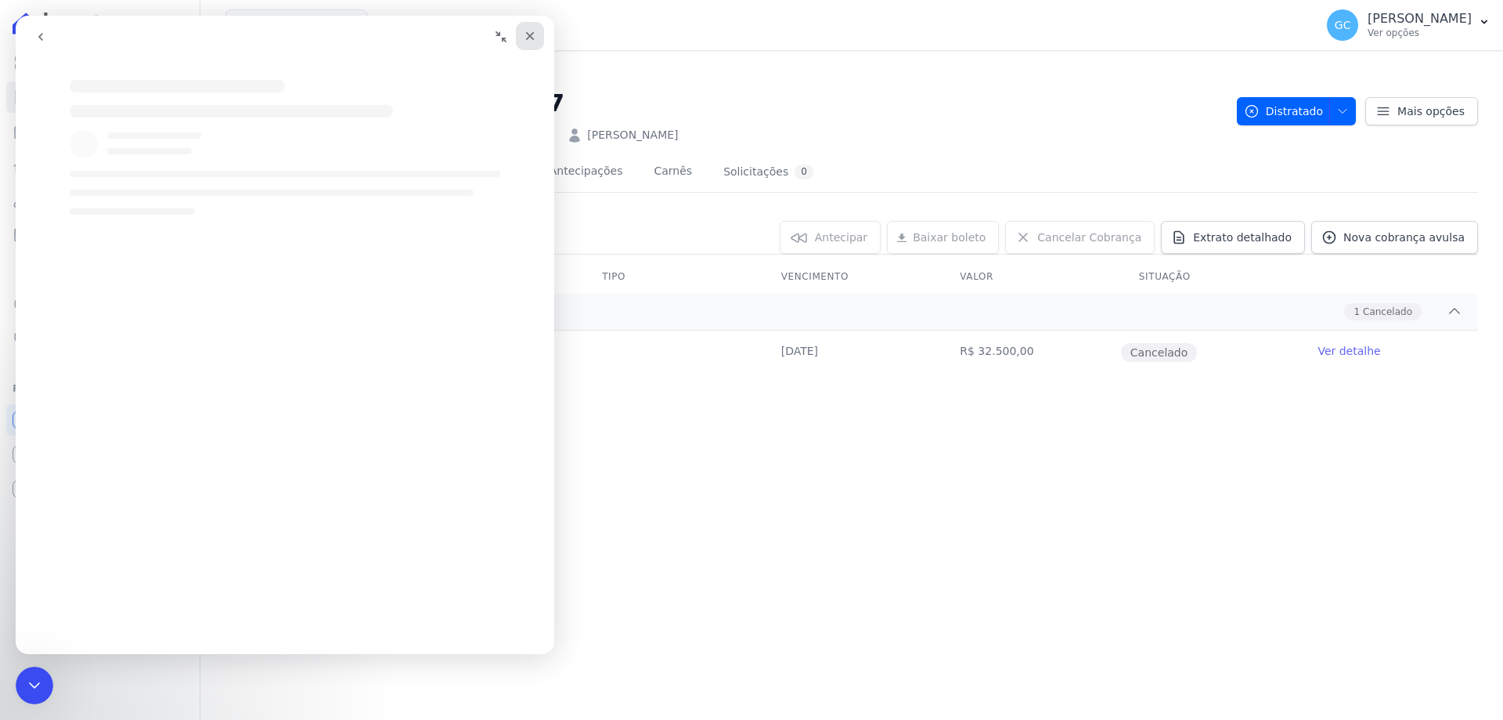
click at [526, 35] on icon "Fechar" at bounding box center [530, 36] width 13 height 13
